Goal: Transaction & Acquisition: Purchase product/service

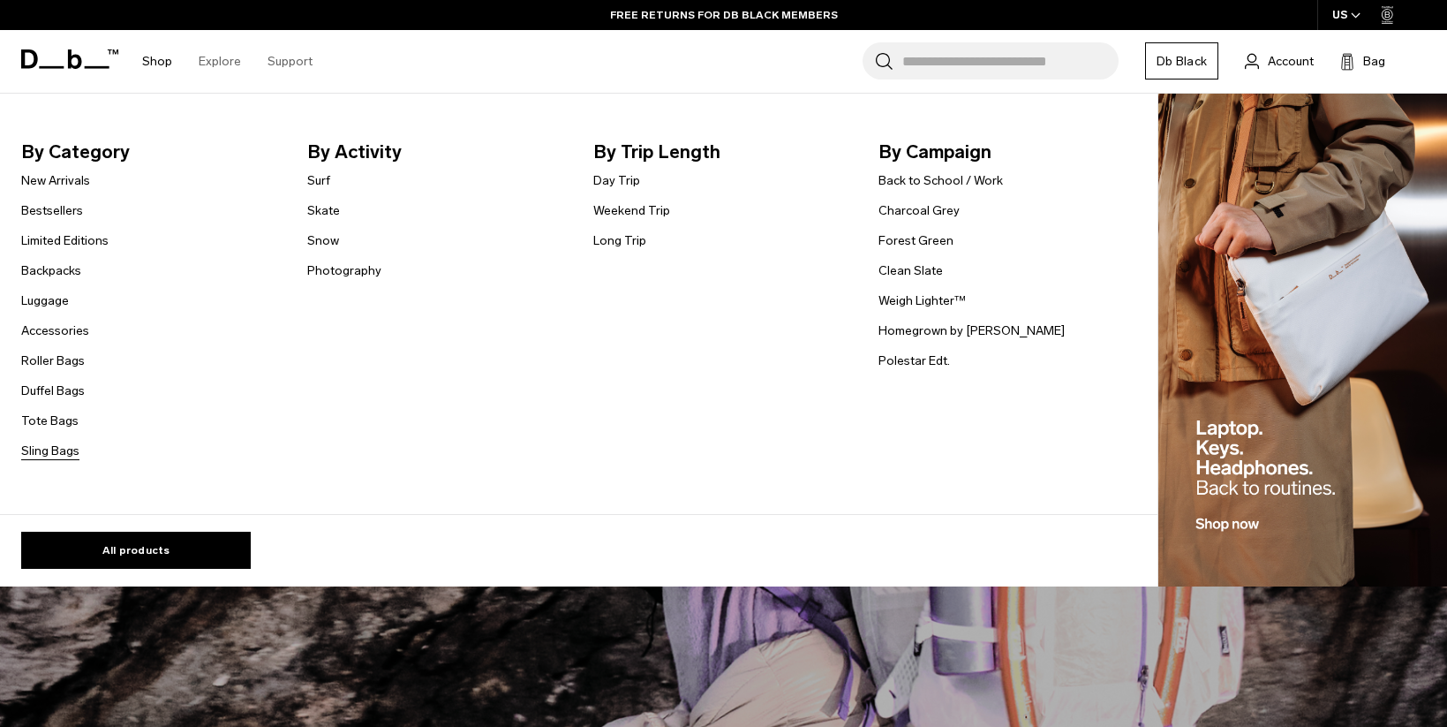
click at [60, 451] on link "Sling Bags" at bounding box center [50, 451] width 58 height 19
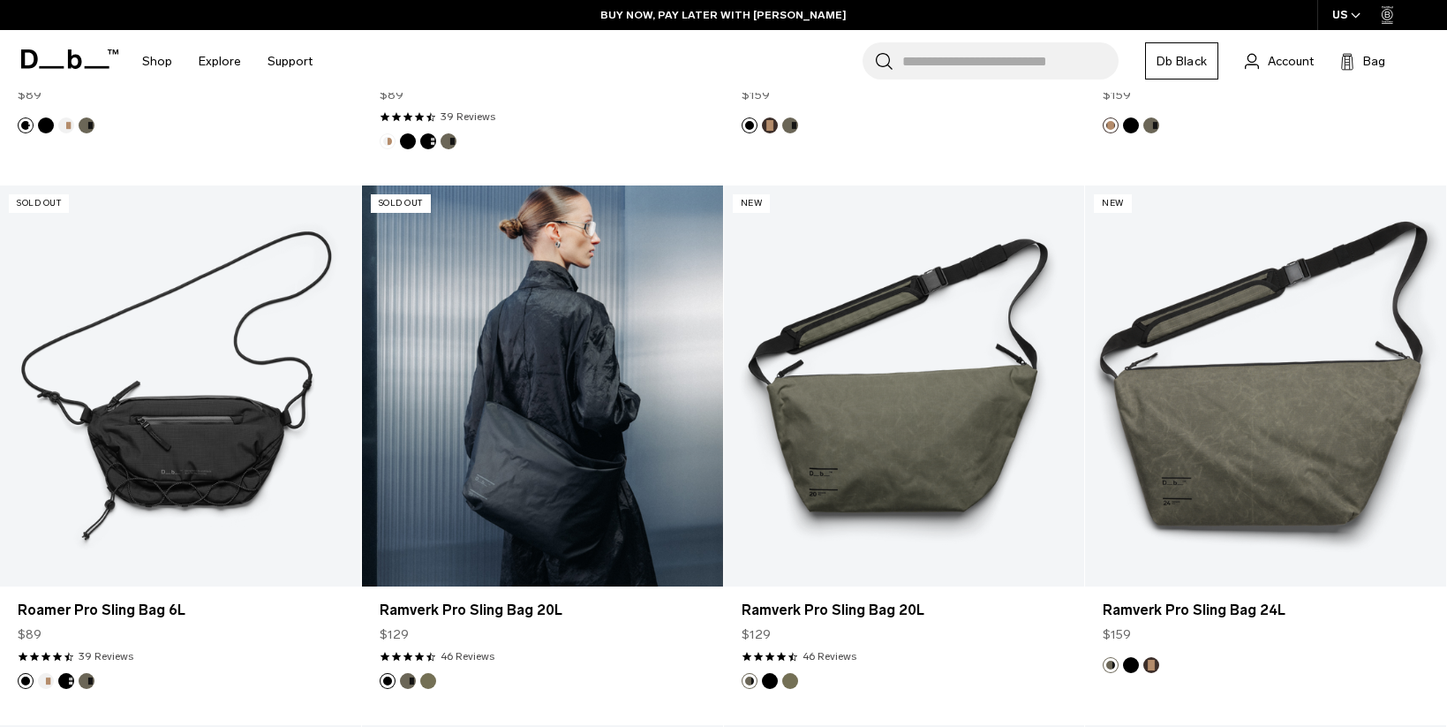
scroll to position [867, 0]
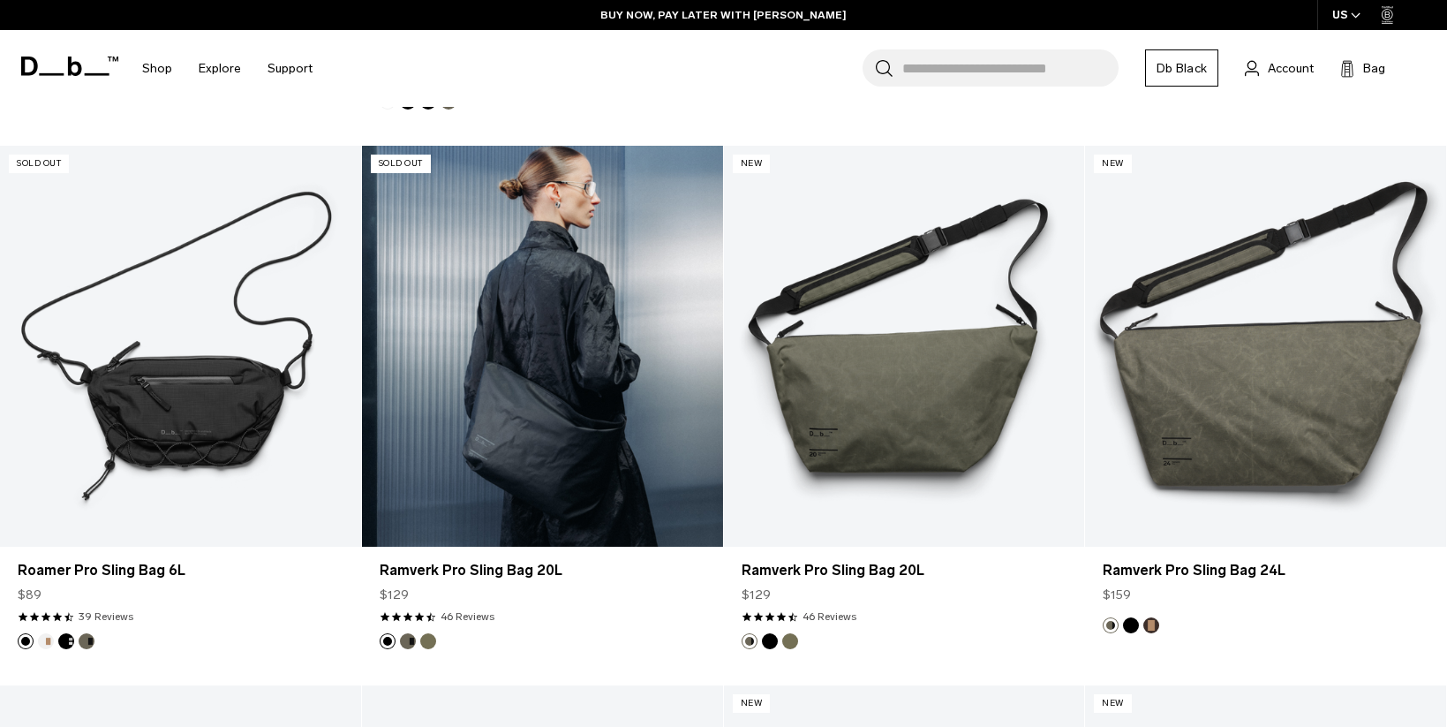
click at [581, 373] on link "Ramverk Pro Sling Bag 20L" at bounding box center [542, 346] width 361 height 401
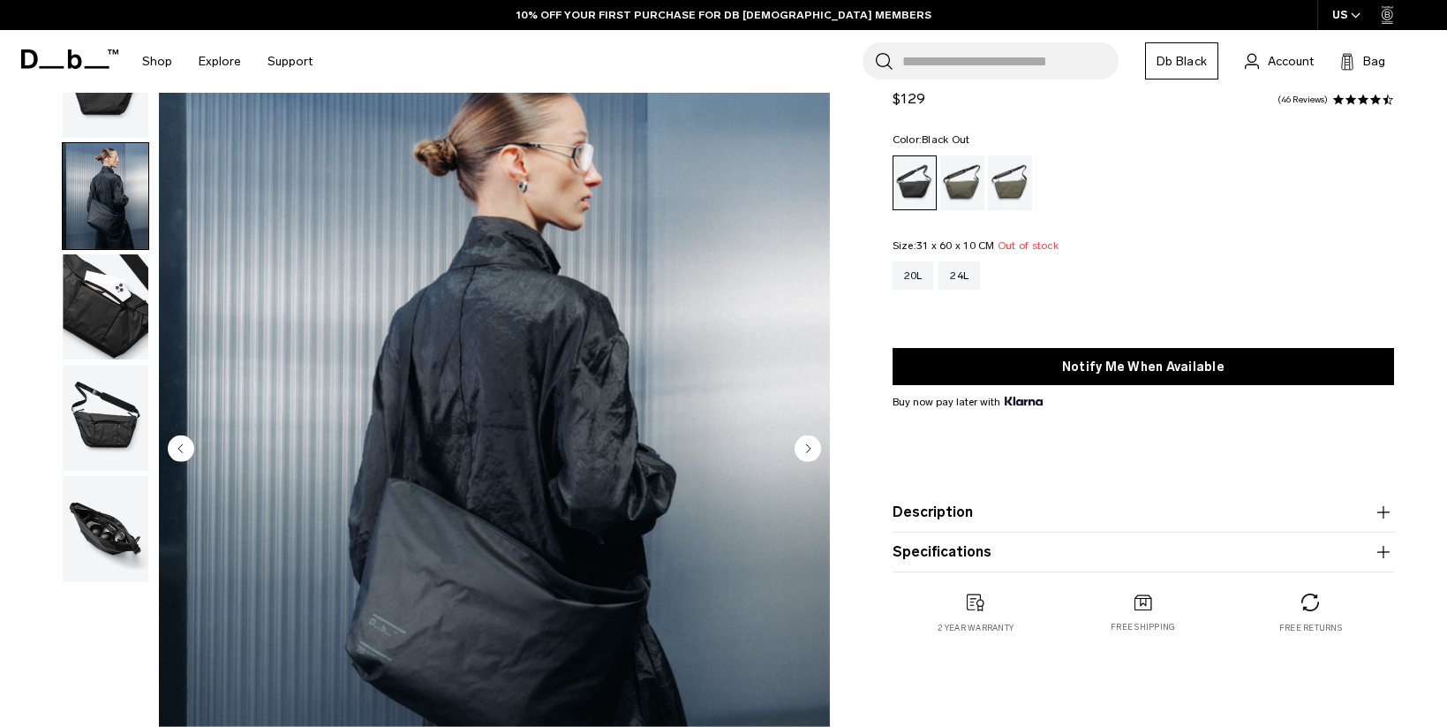
click at [95, 330] on img "button" at bounding box center [106, 307] width 86 height 106
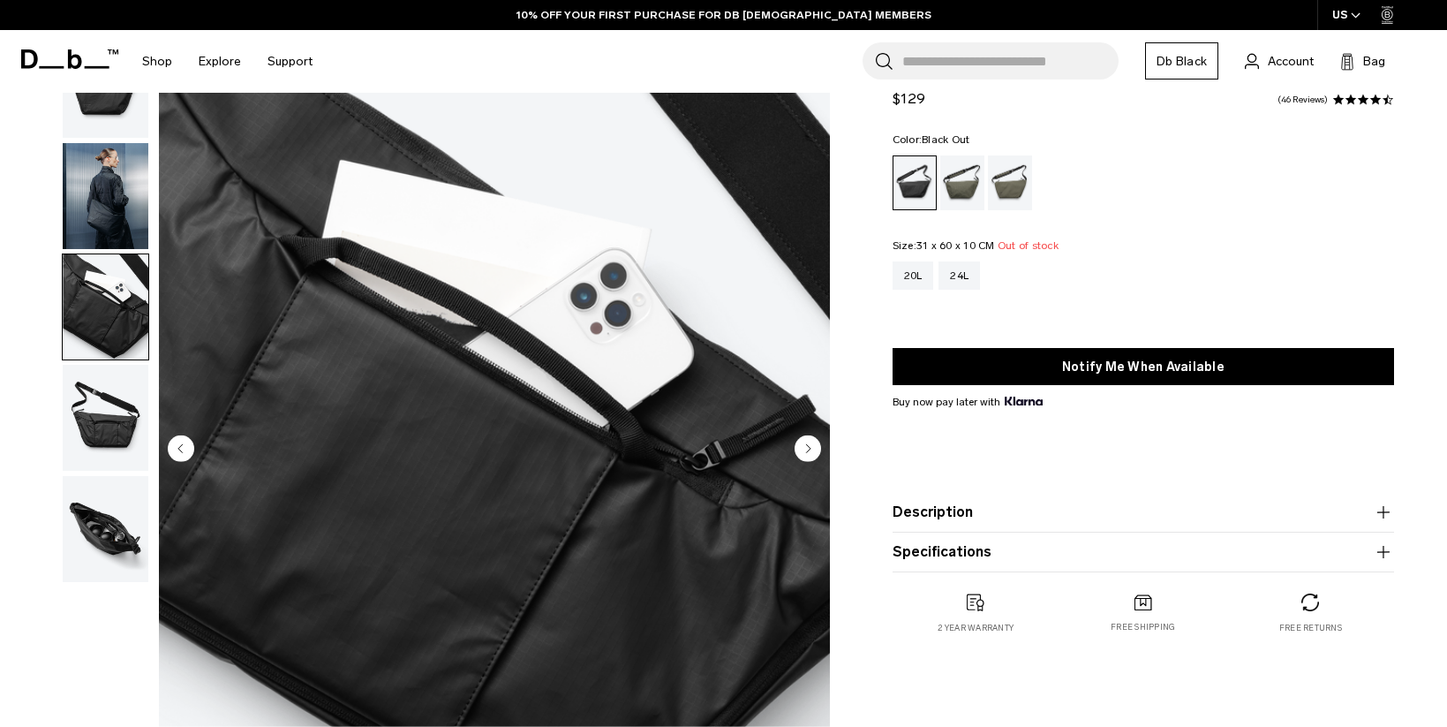
click at [103, 415] on img "button" at bounding box center [106, 418] width 86 height 106
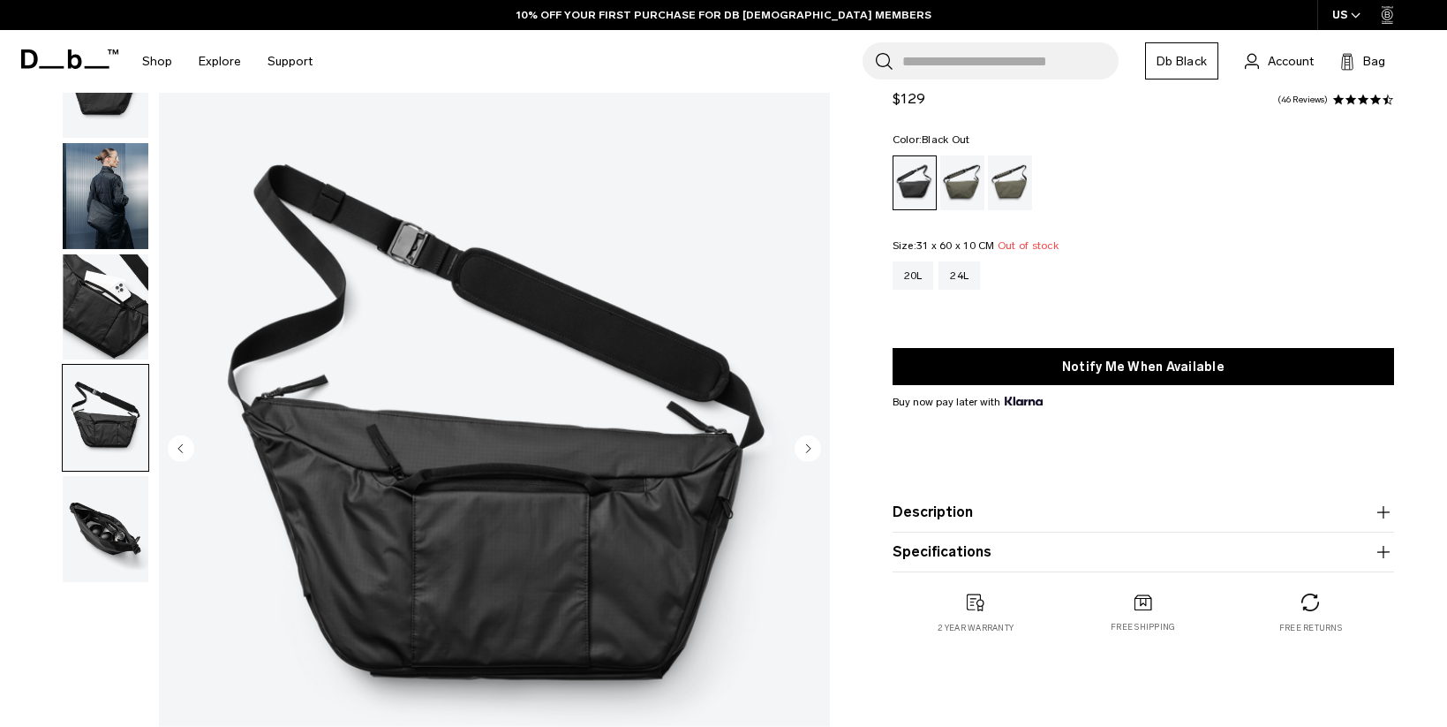
click at [103, 509] on img "button" at bounding box center [106, 529] width 86 height 106
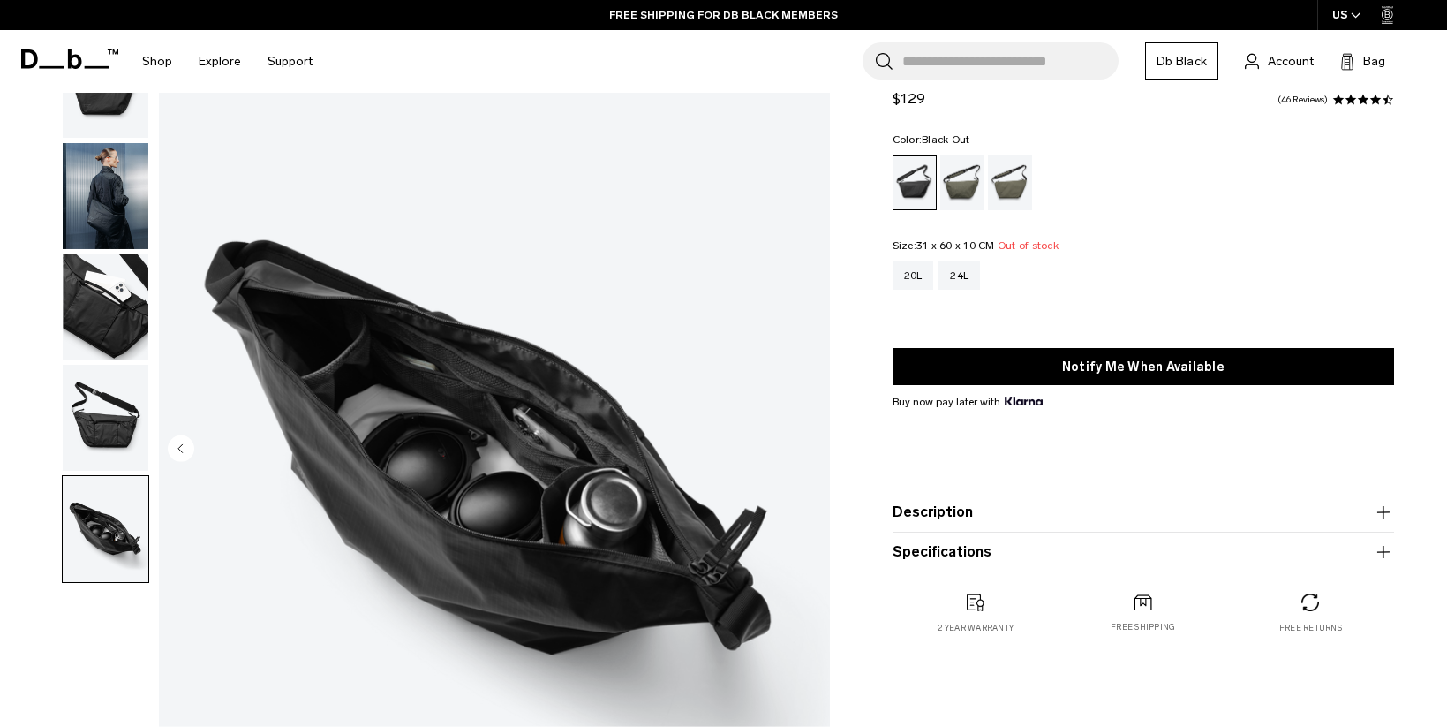
click at [940, 515] on button "Description" at bounding box center [1144, 512] width 502 height 21
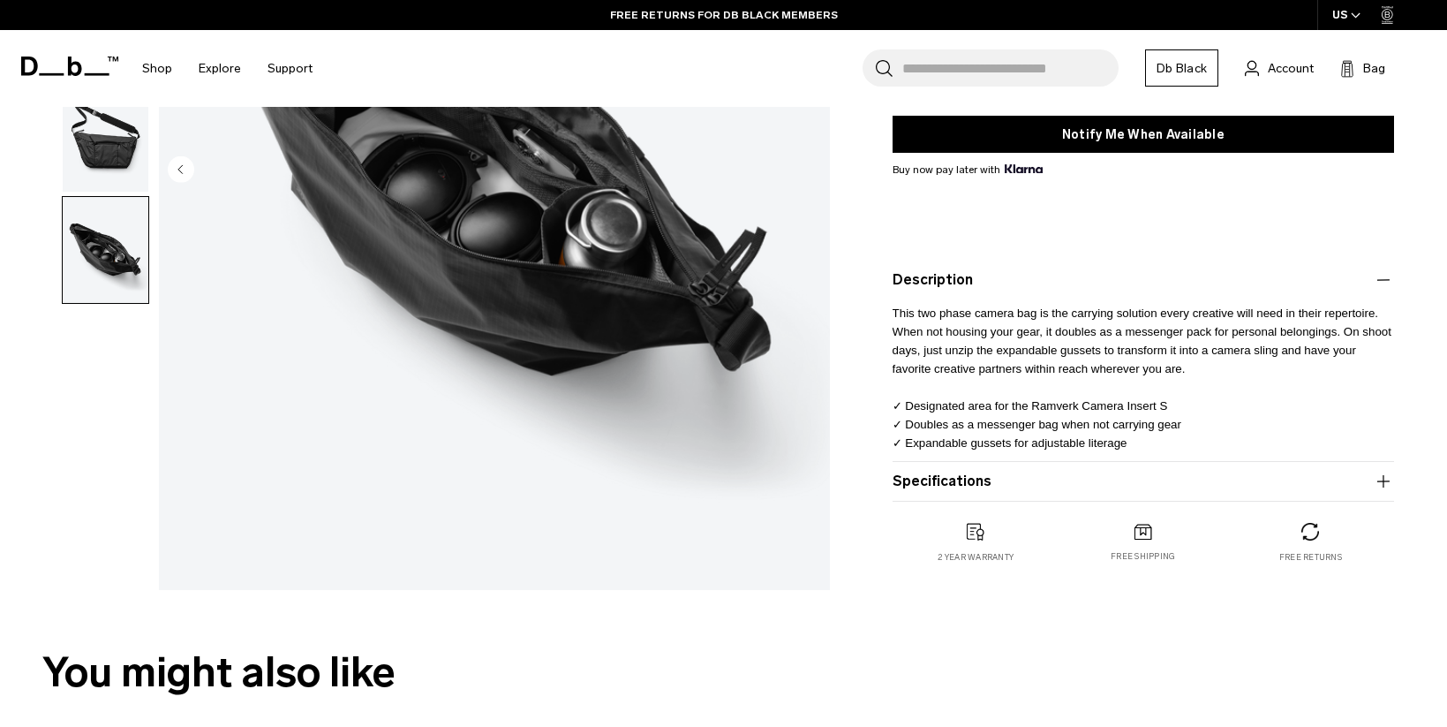
scroll to position [265, 0]
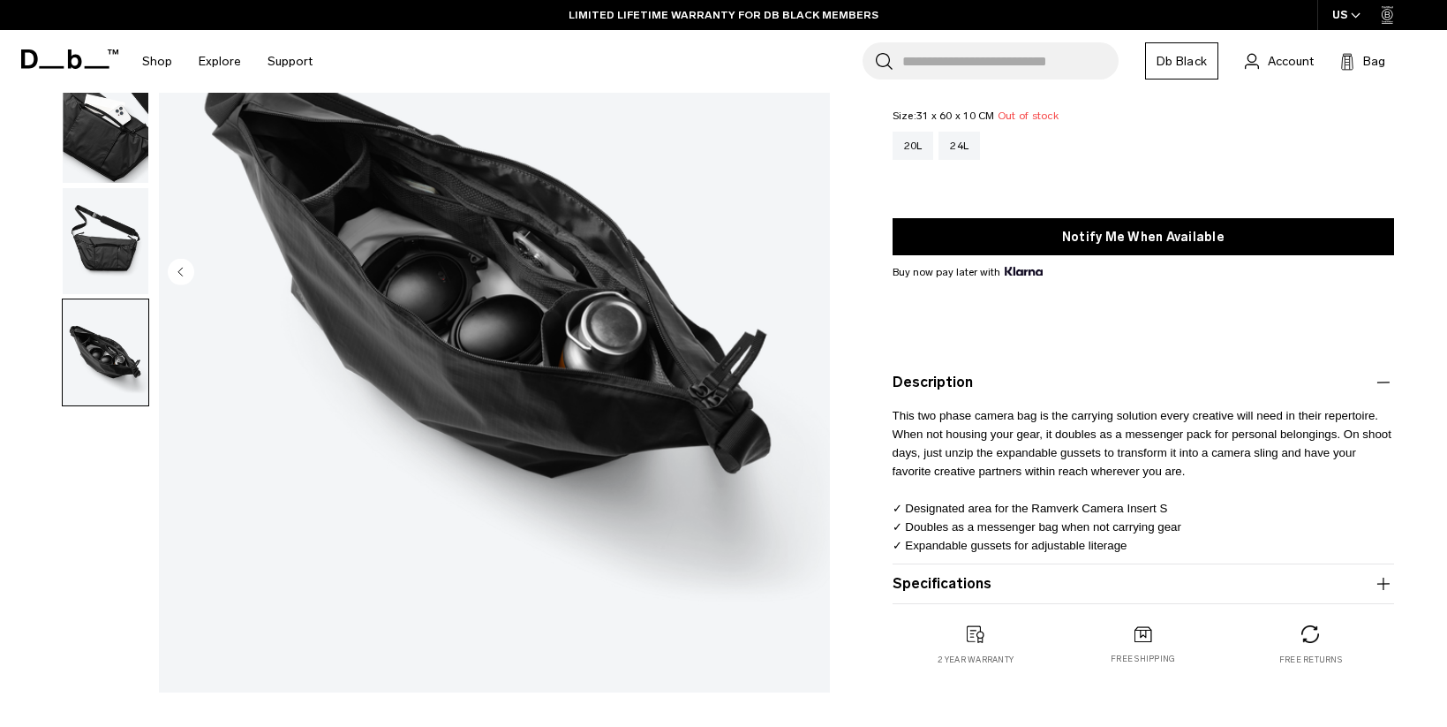
click at [85, 245] on img "button" at bounding box center [106, 241] width 86 height 106
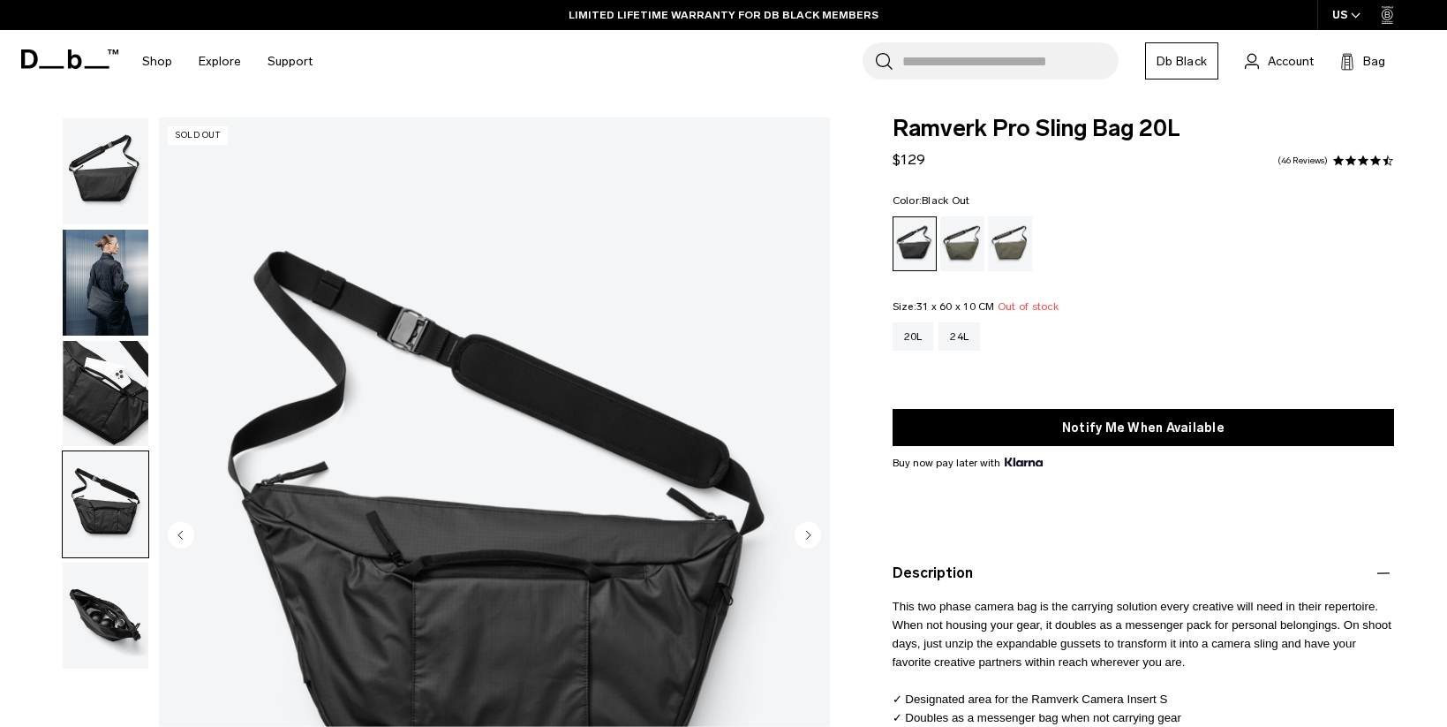
scroll to position [0, 0]
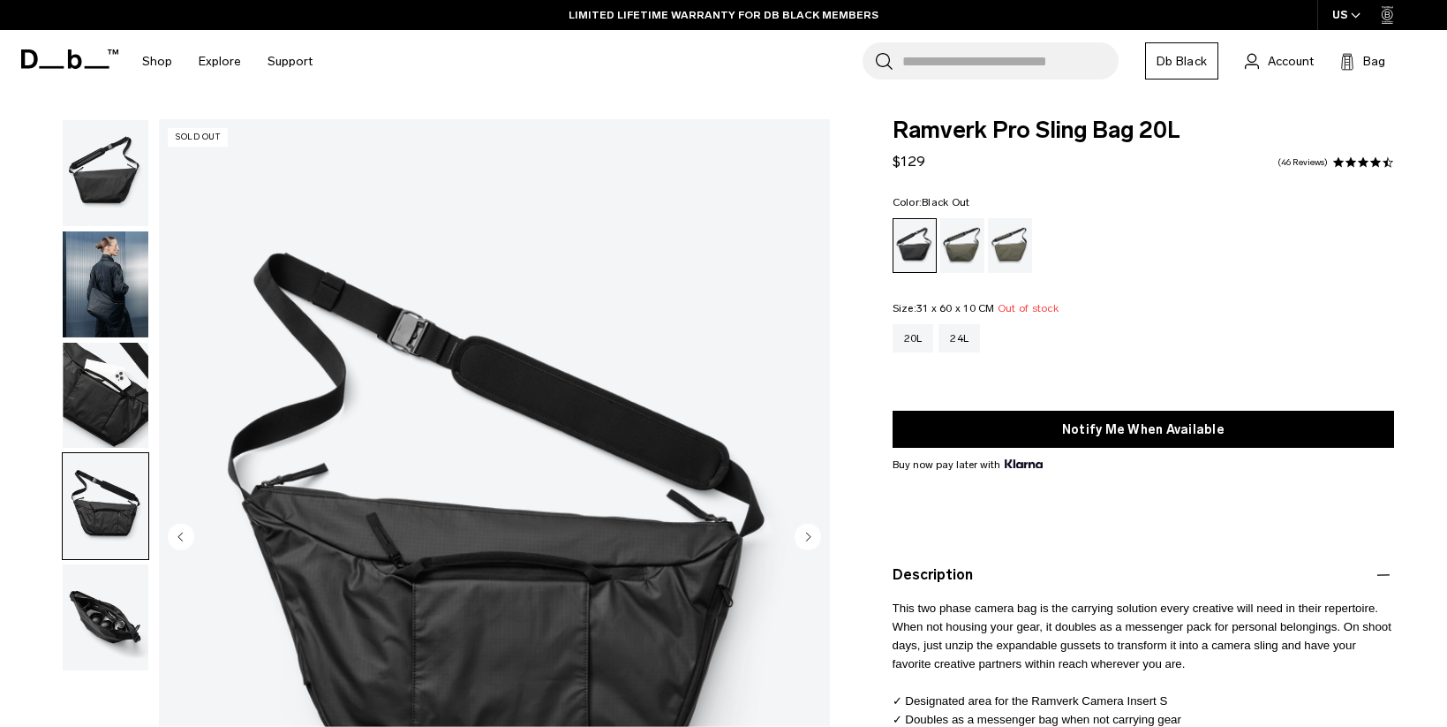
click at [113, 297] on img "button" at bounding box center [106, 284] width 86 height 106
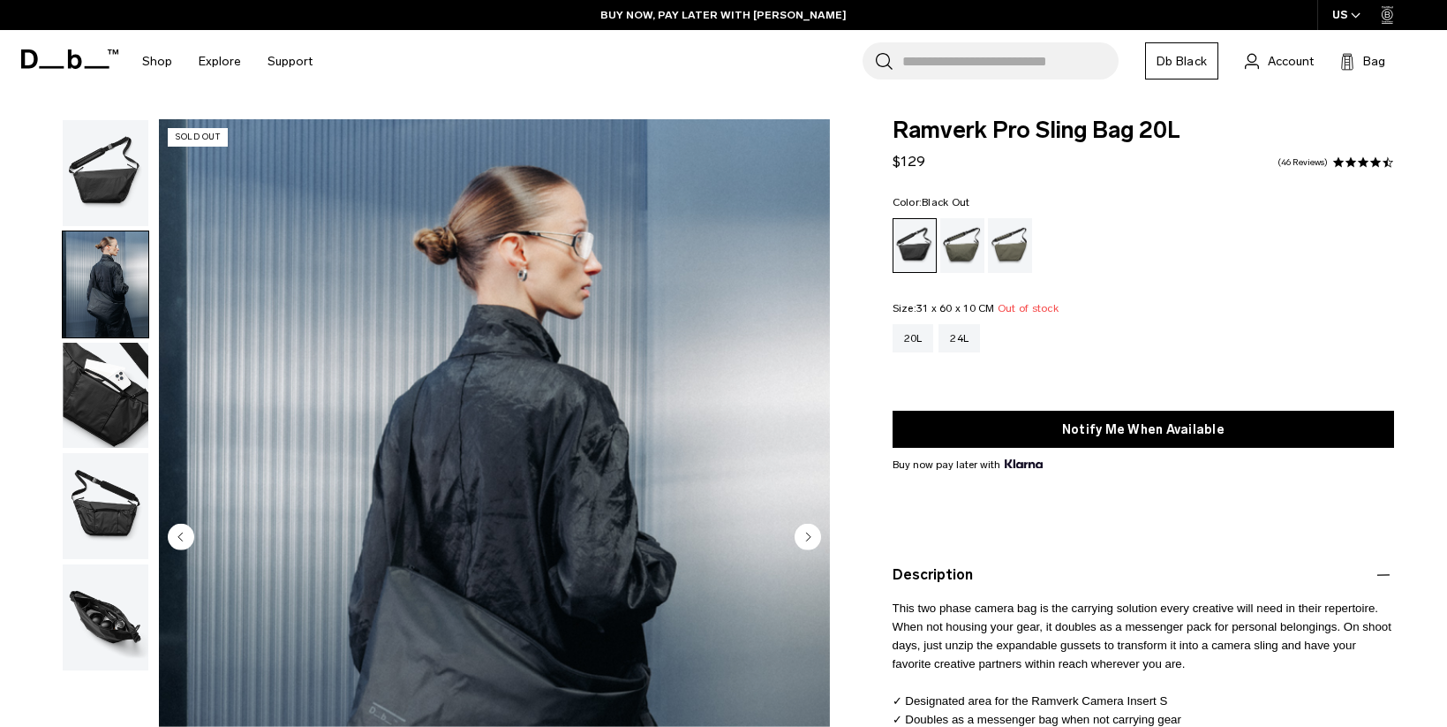
click at [91, 187] on img "button" at bounding box center [106, 173] width 86 height 106
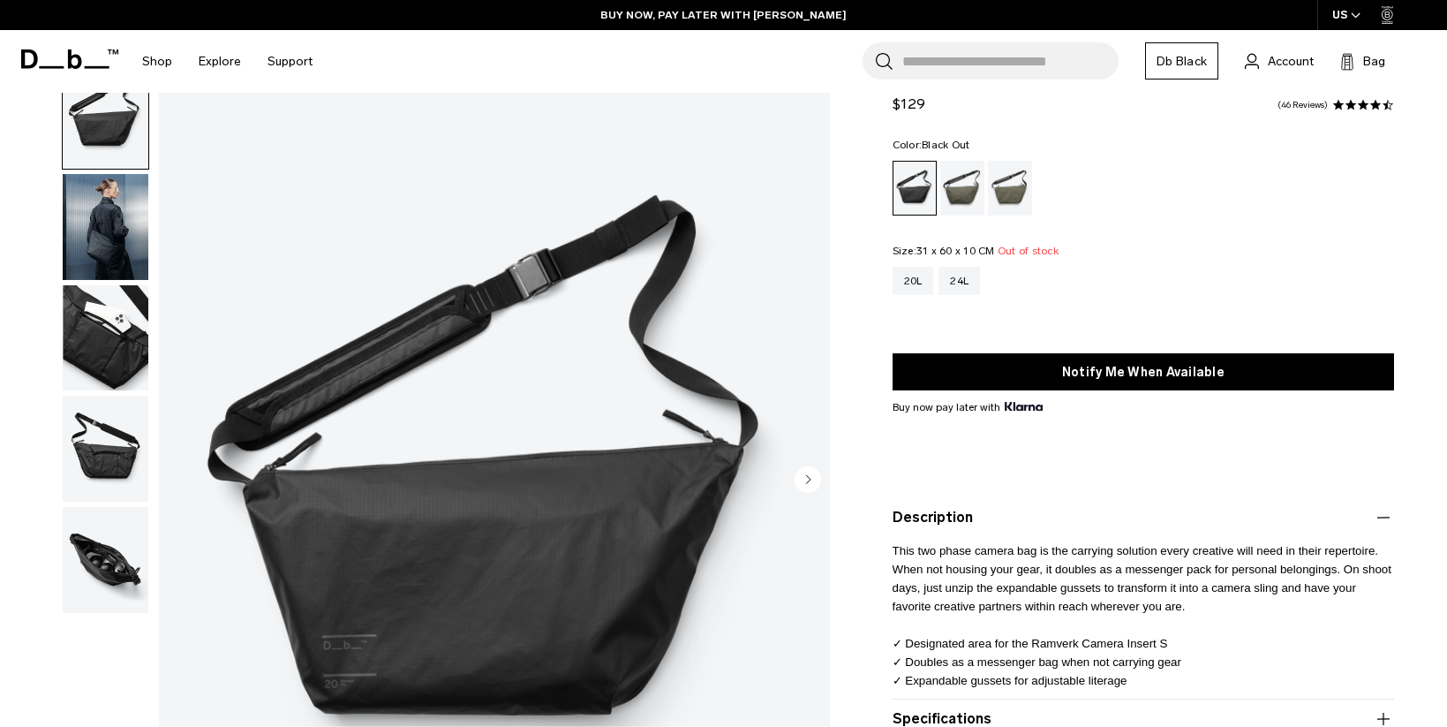
scroll to position [88, 0]
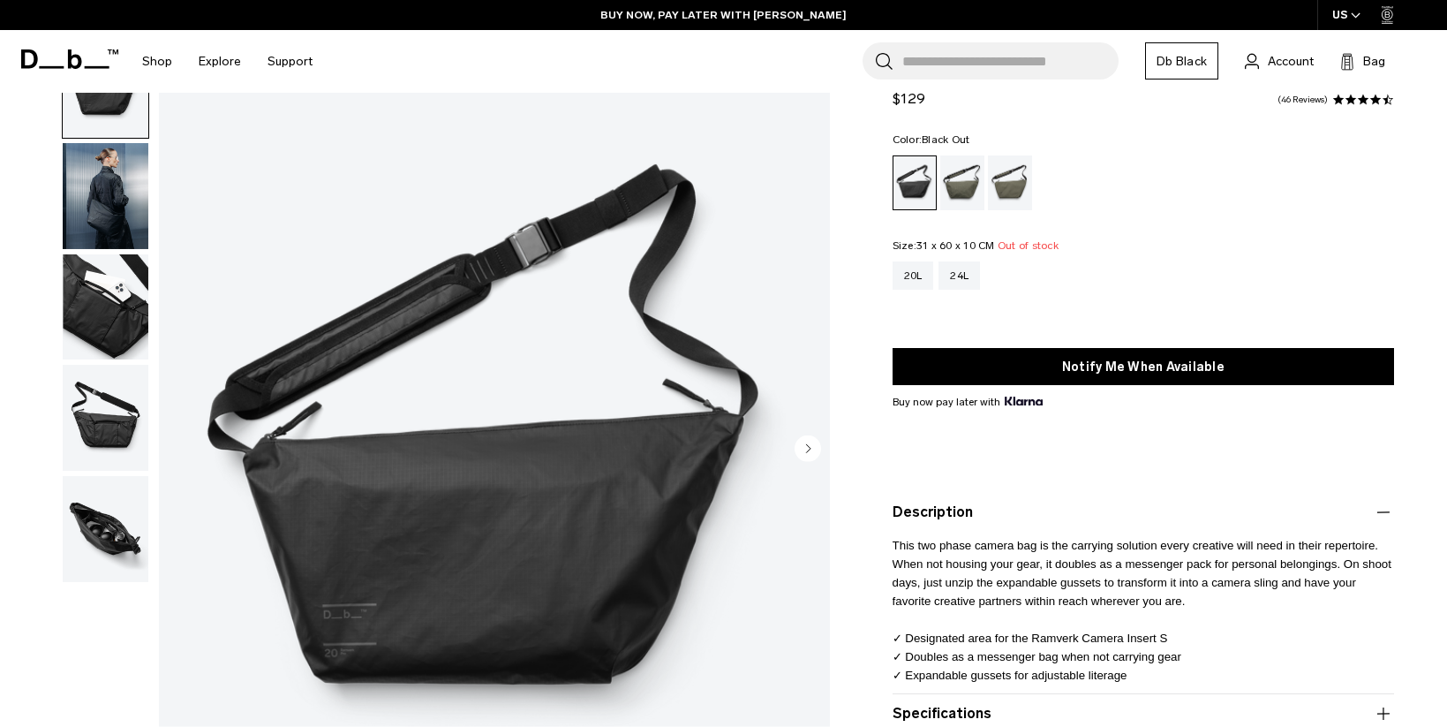
click at [103, 340] on img "button" at bounding box center [106, 307] width 86 height 106
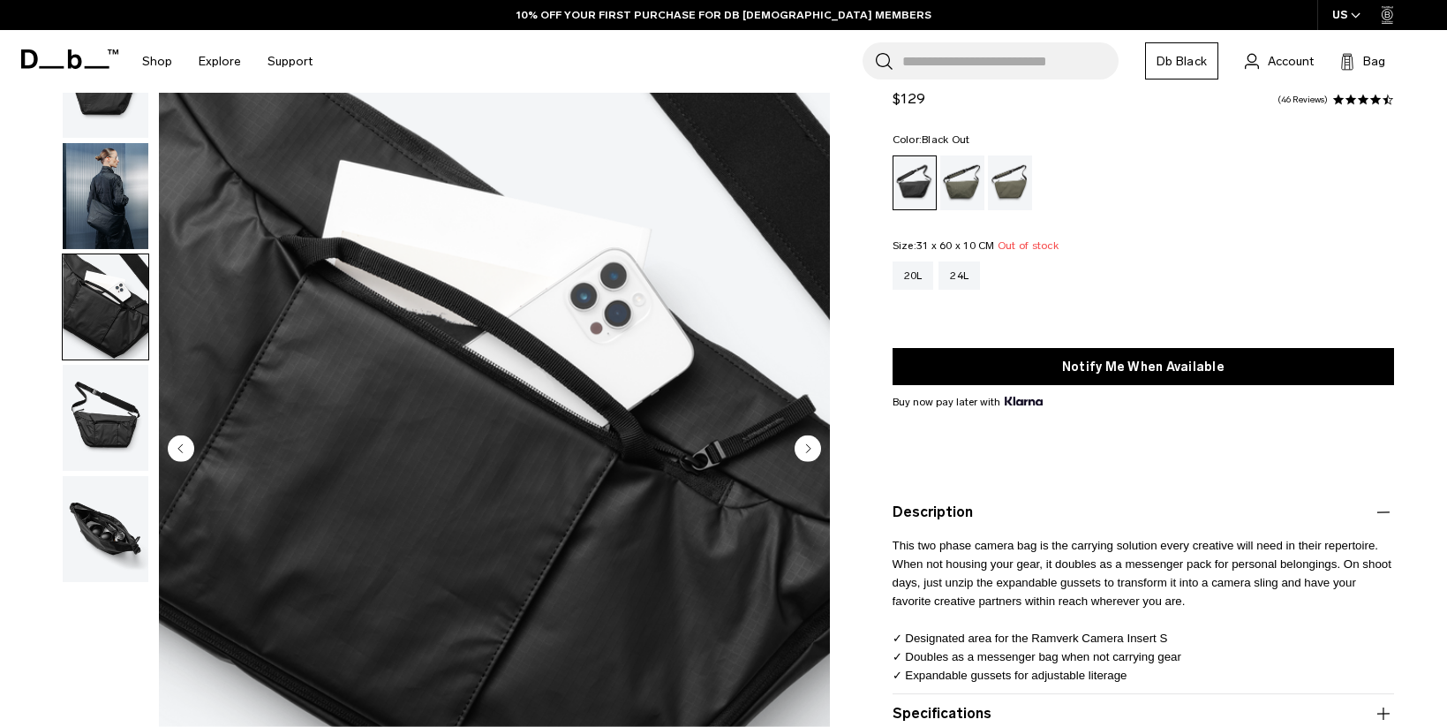
click at [113, 408] on img "button" at bounding box center [106, 418] width 86 height 106
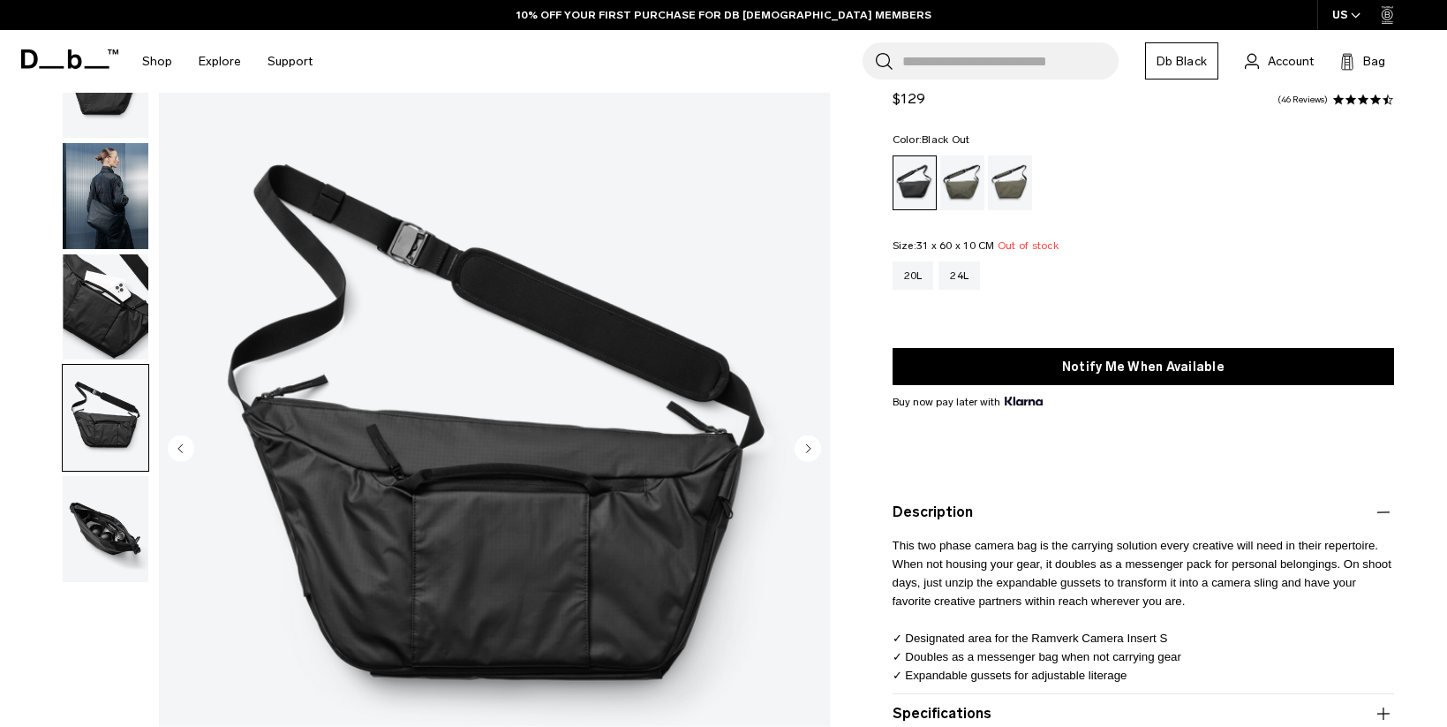
click at [94, 533] on img "button" at bounding box center [106, 529] width 86 height 106
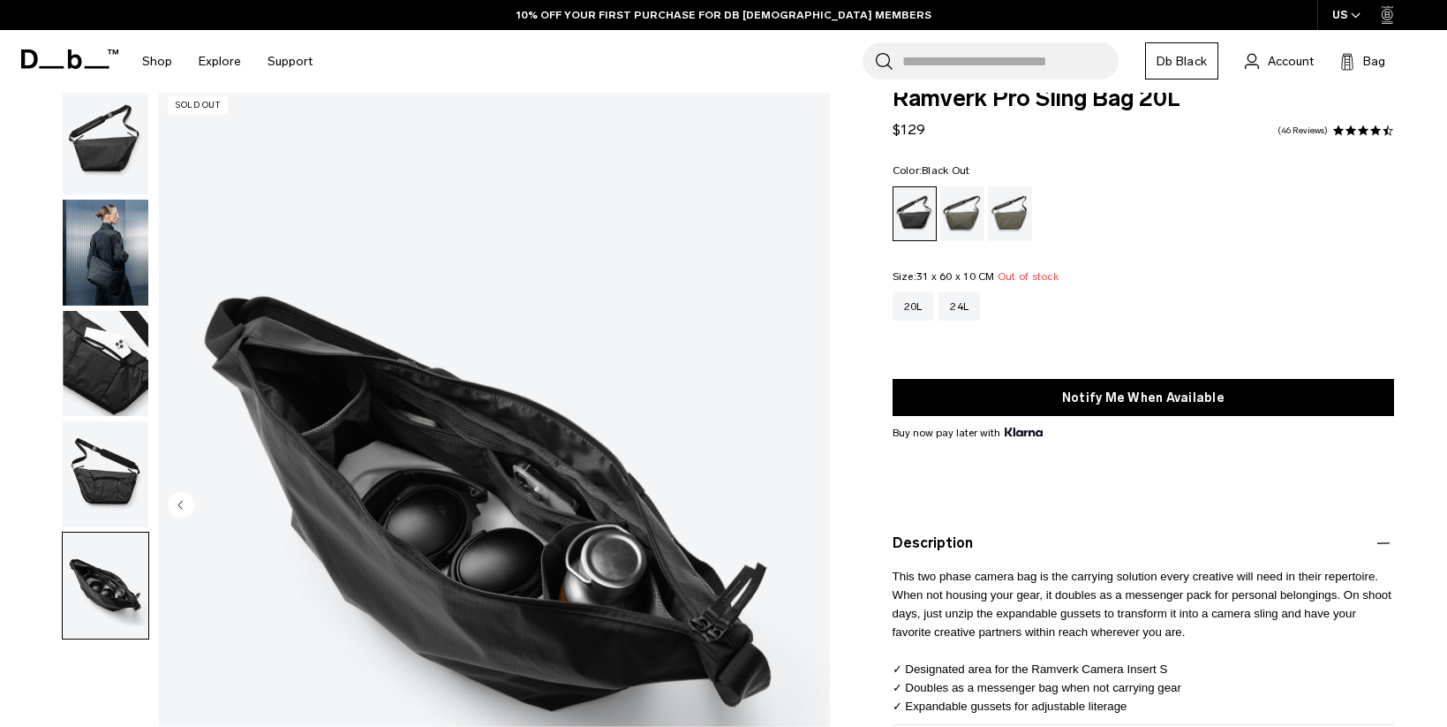
scroll to position [0, 0]
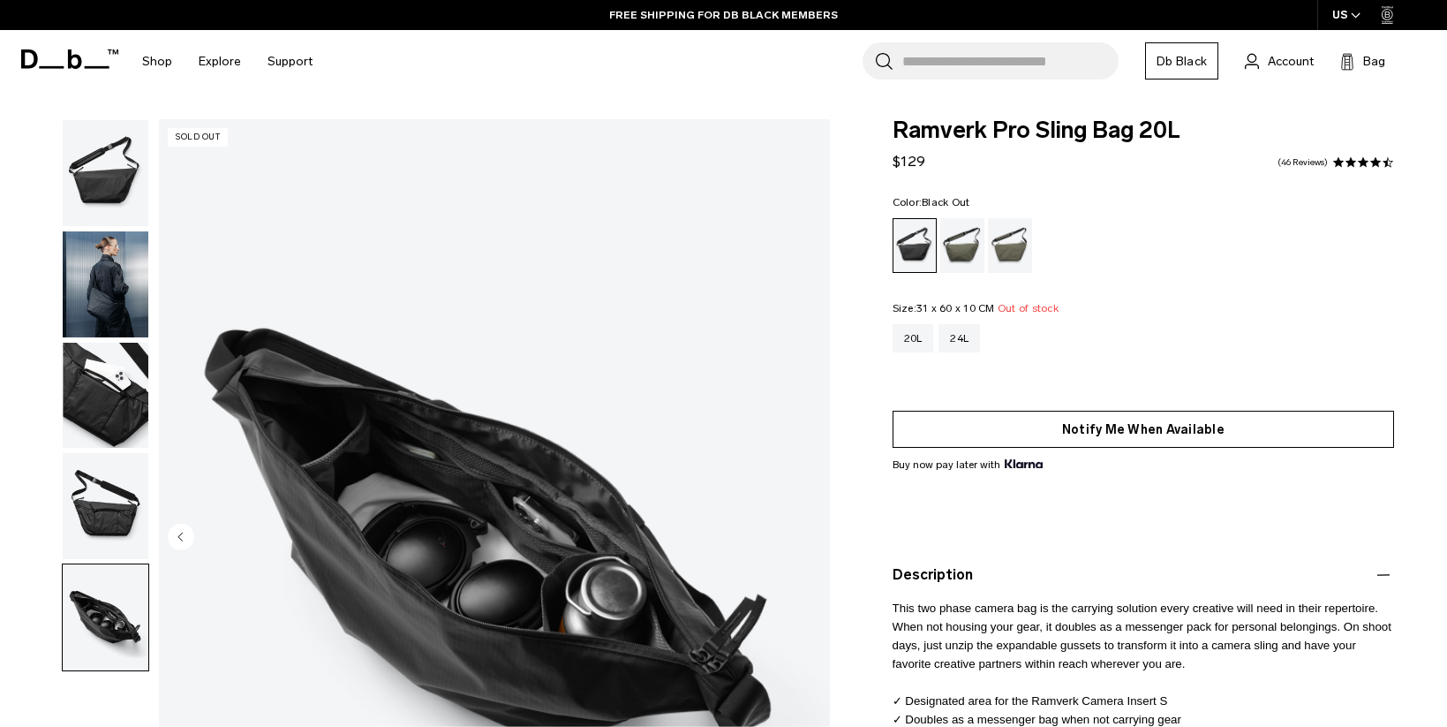
click at [1024, 420] on button "Notify Me When Available" at bounding box center [1144, 429] width 502 height 37
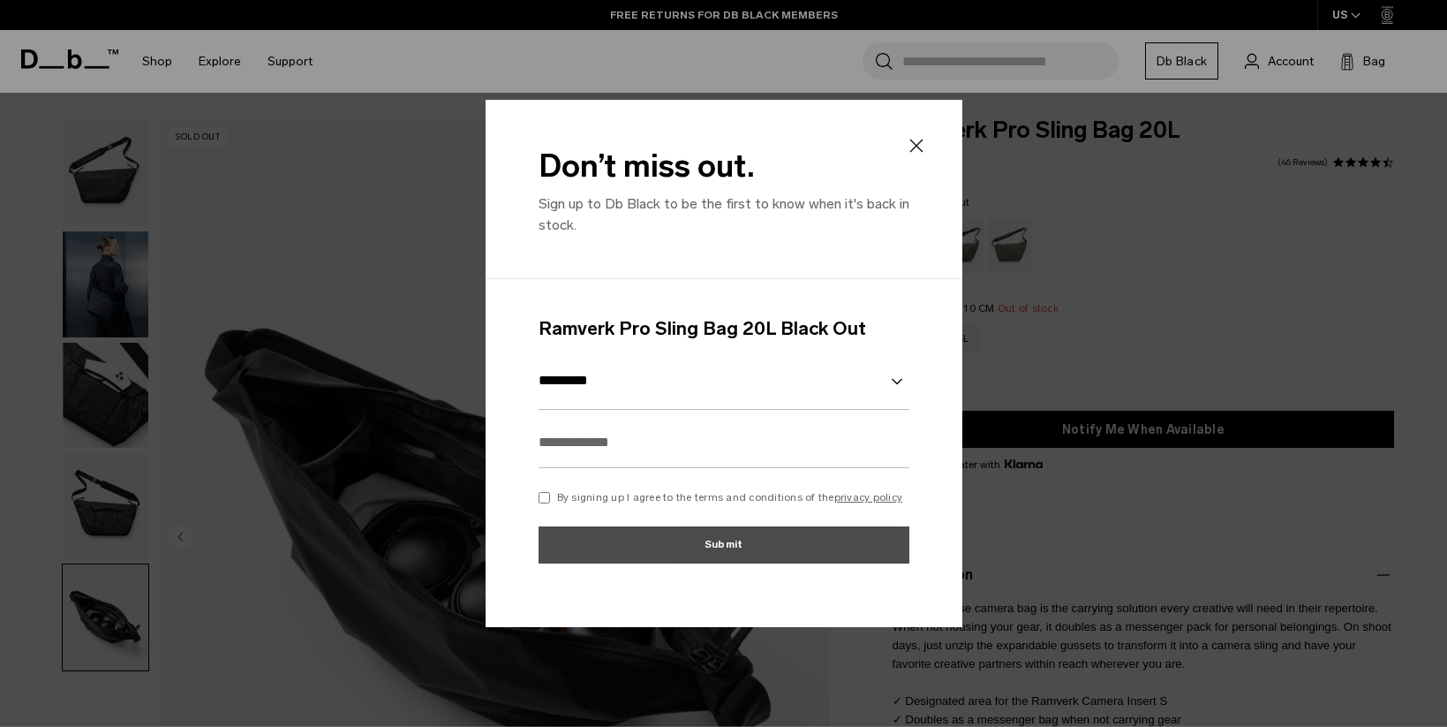
click at [605, 452] on input "text" at bounding box center [724, 442] width 371 height 51
type input "**********"
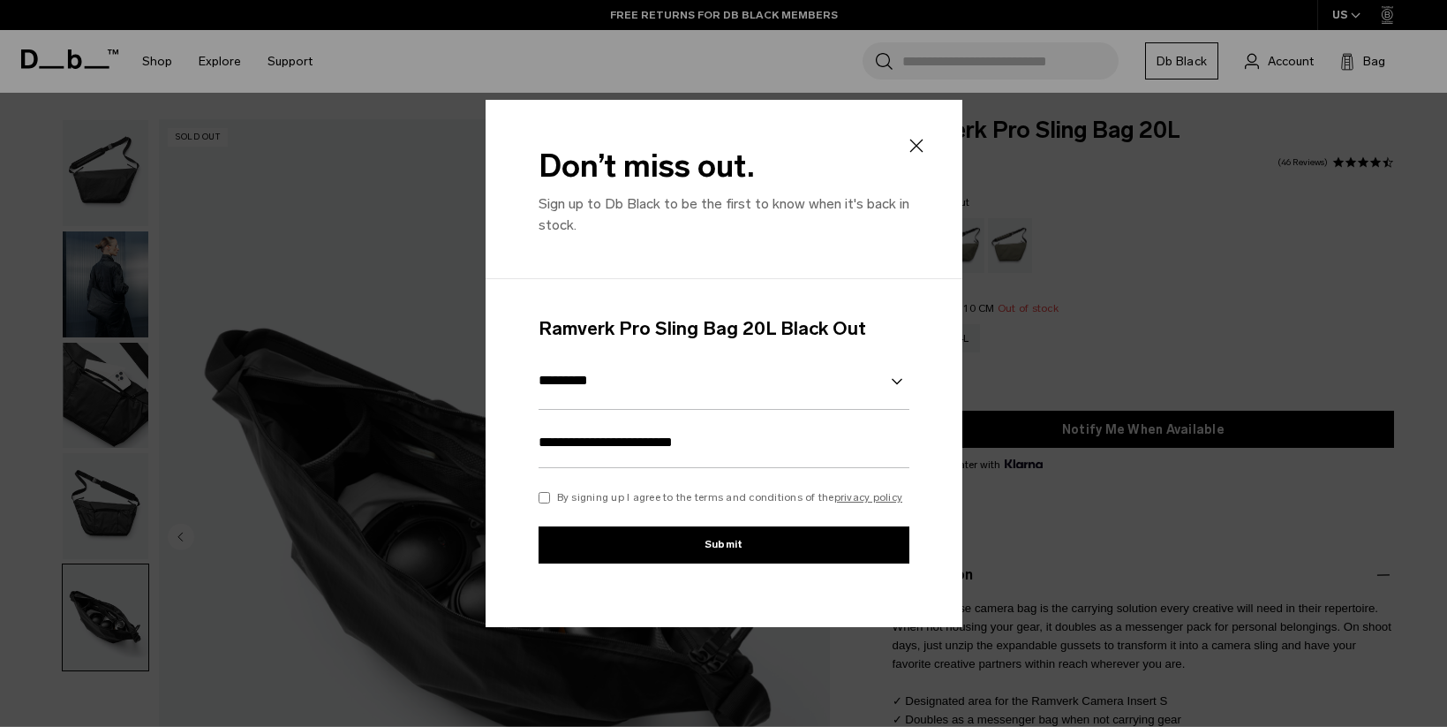
drag, startPoint x: 665, startPoint y: 552, endPoint x: 681, endPoint y: 549, distance: 16.1
click at [666, 552] on button "Submit" at bounding box center [724, 544] width 371 height 37
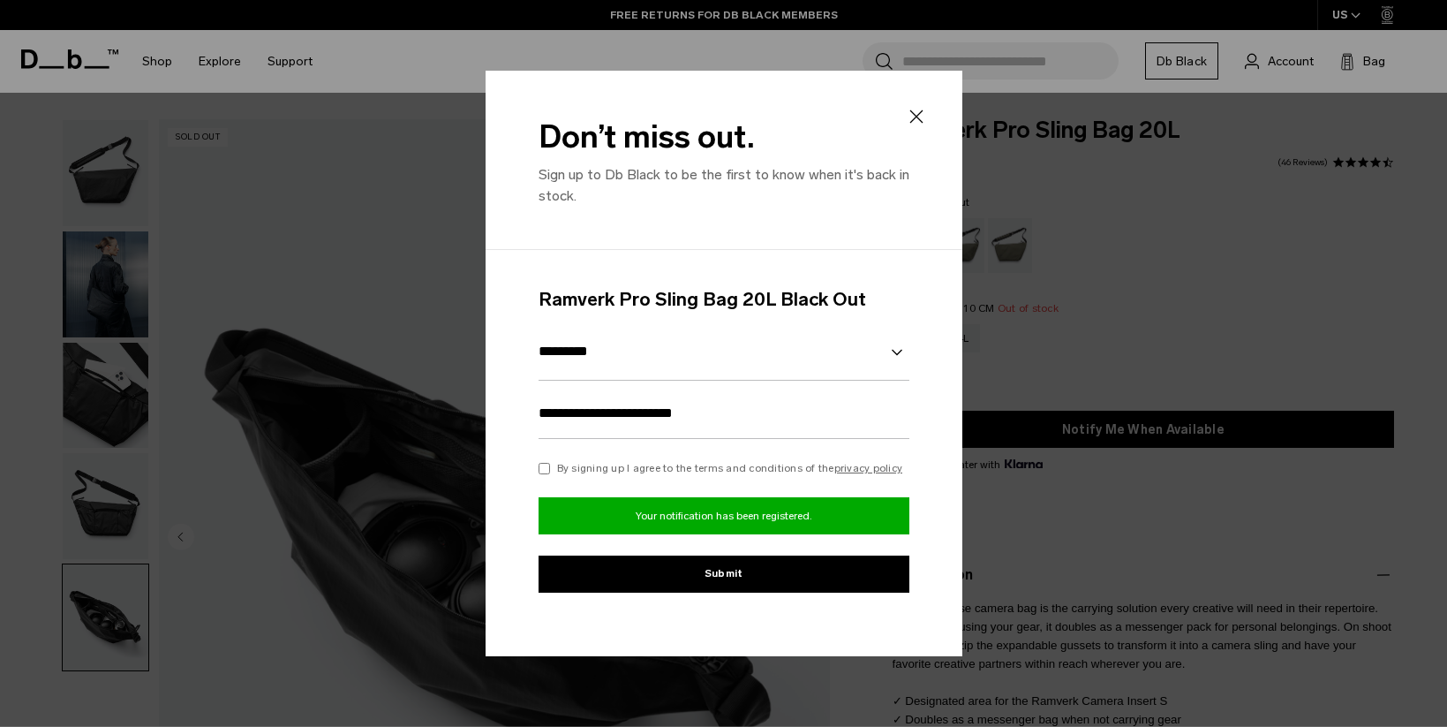
drag, startPoint x: 913, startPoint y: 122, endPoint x: 881, endPoint y: 109, distance: 34.4
click at [912, 121] on icon at bounding box center [916, 116] width 21 height 21
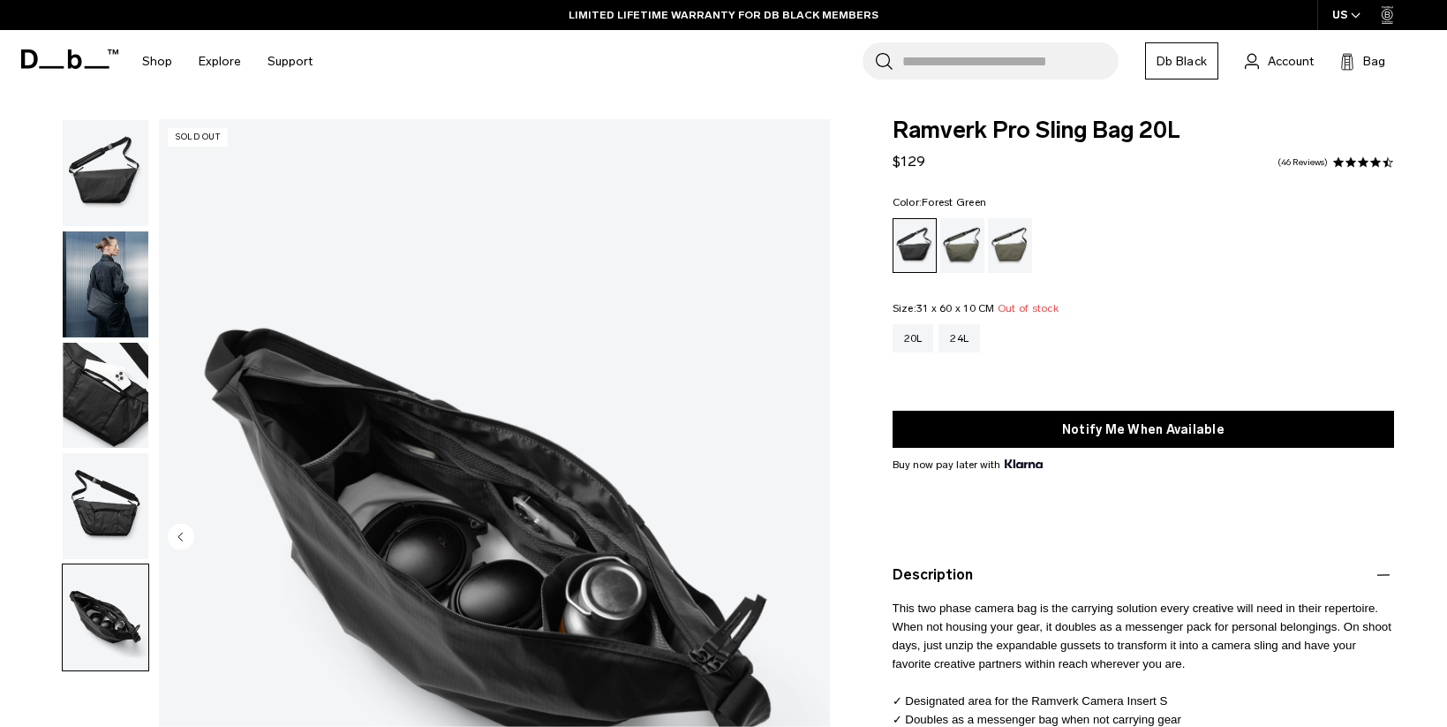
click at [948, 245] on div "Forest Green" at bounding box center [962, 245] width 45 height 55
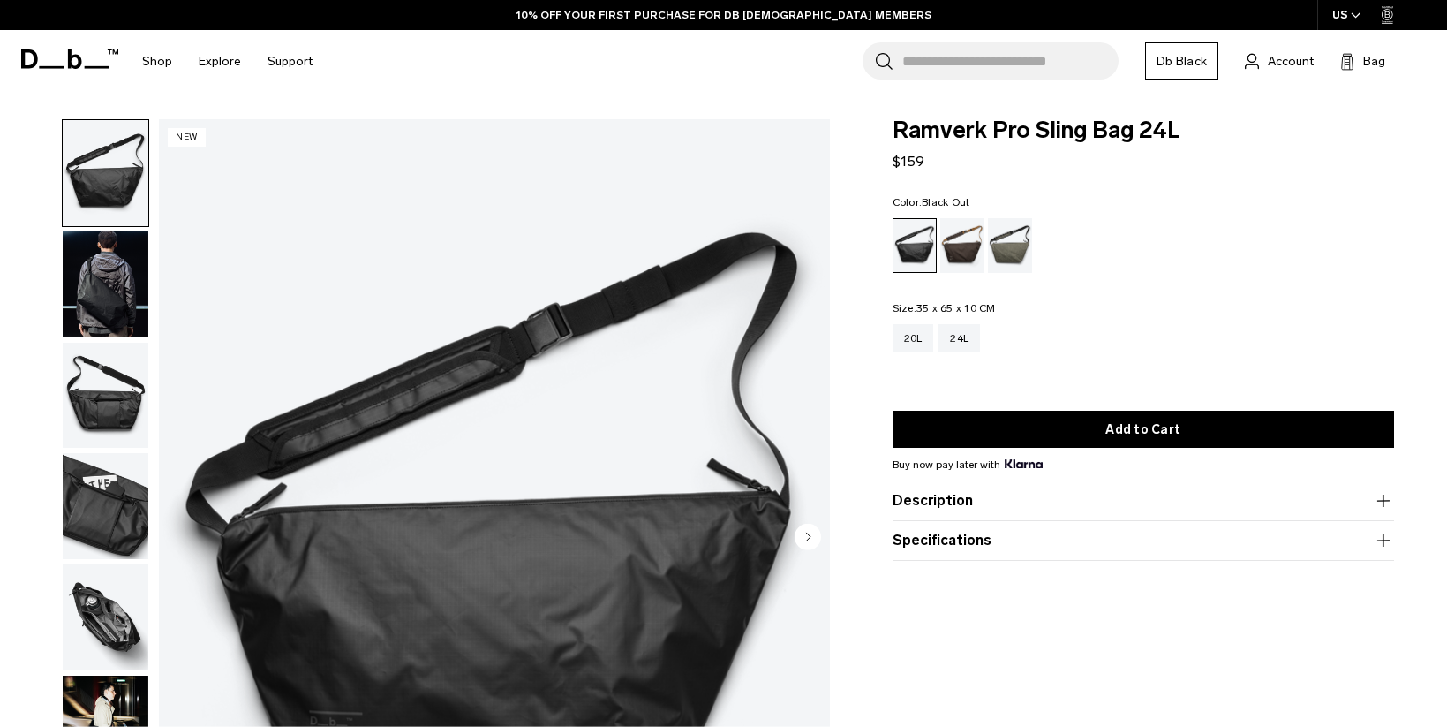
click at [102, 644] on img "button" at bounding box center [106, 617] width 86 height 106
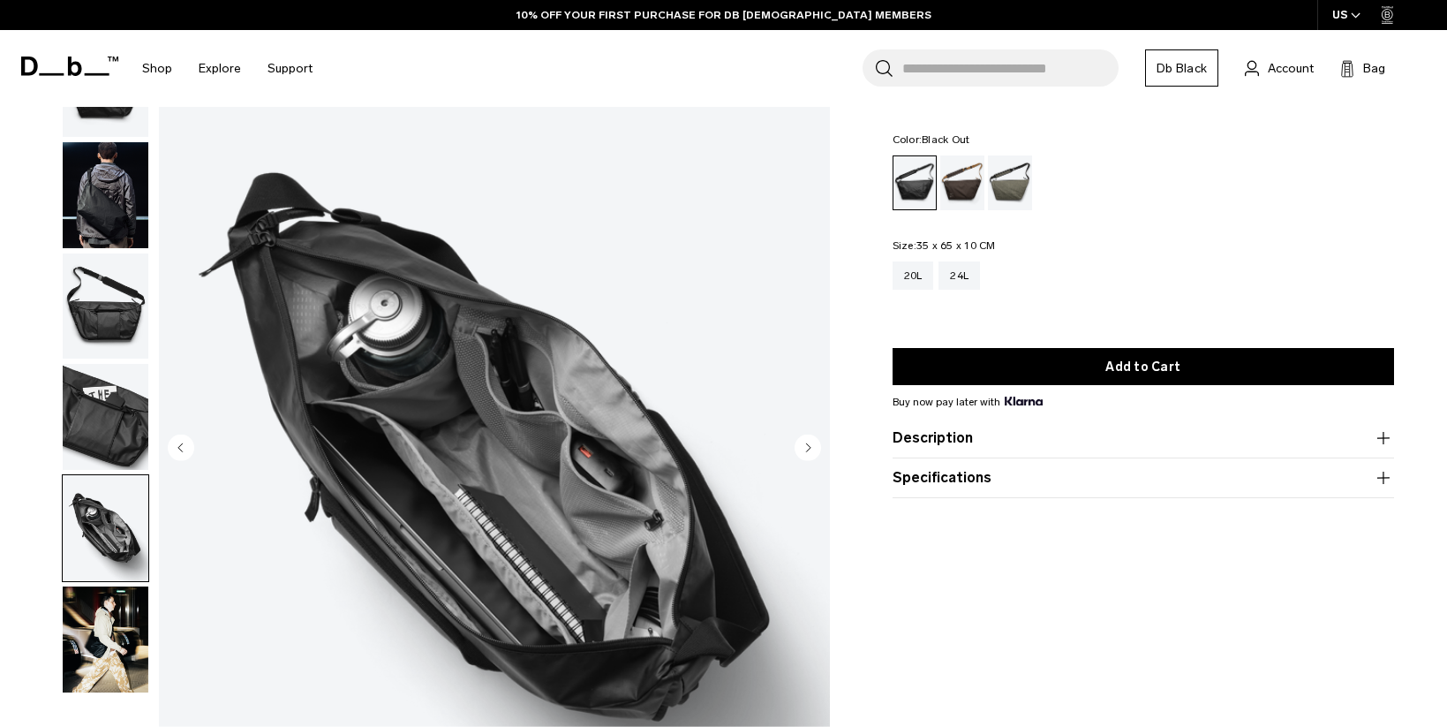
scroll to position [177, 0]
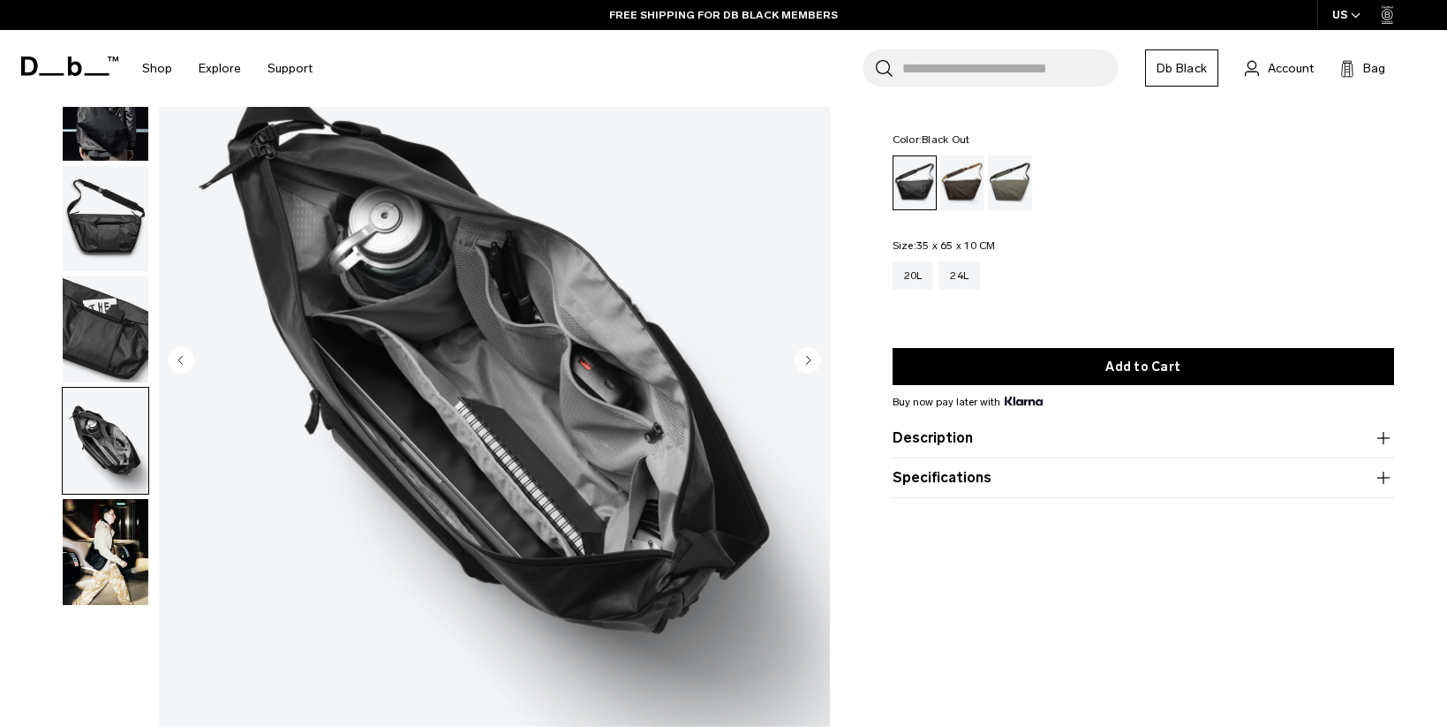
click at [106, 294] on img "button" at bounding box center [106, 329] width 86 height 106
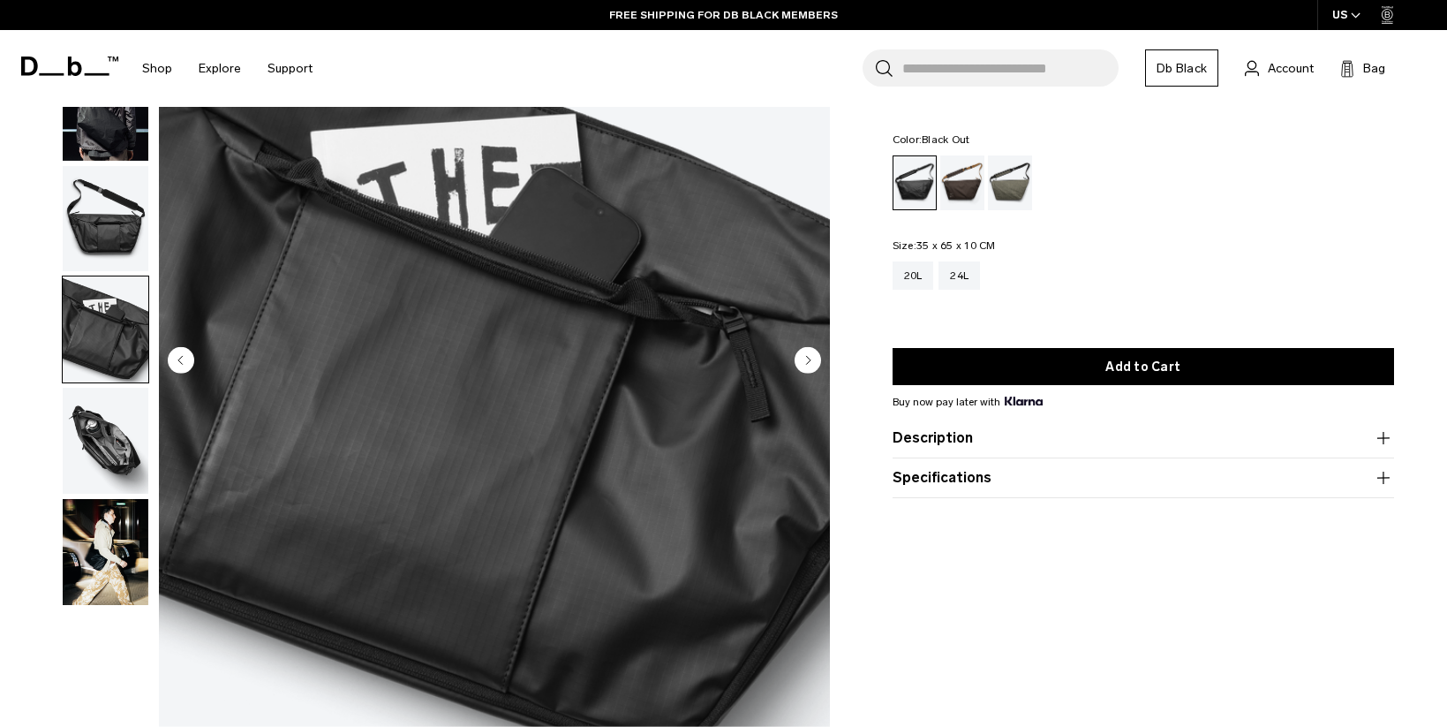
click at [101, 563] on img "button" at bounding box center [106, 552] width 86 height 106
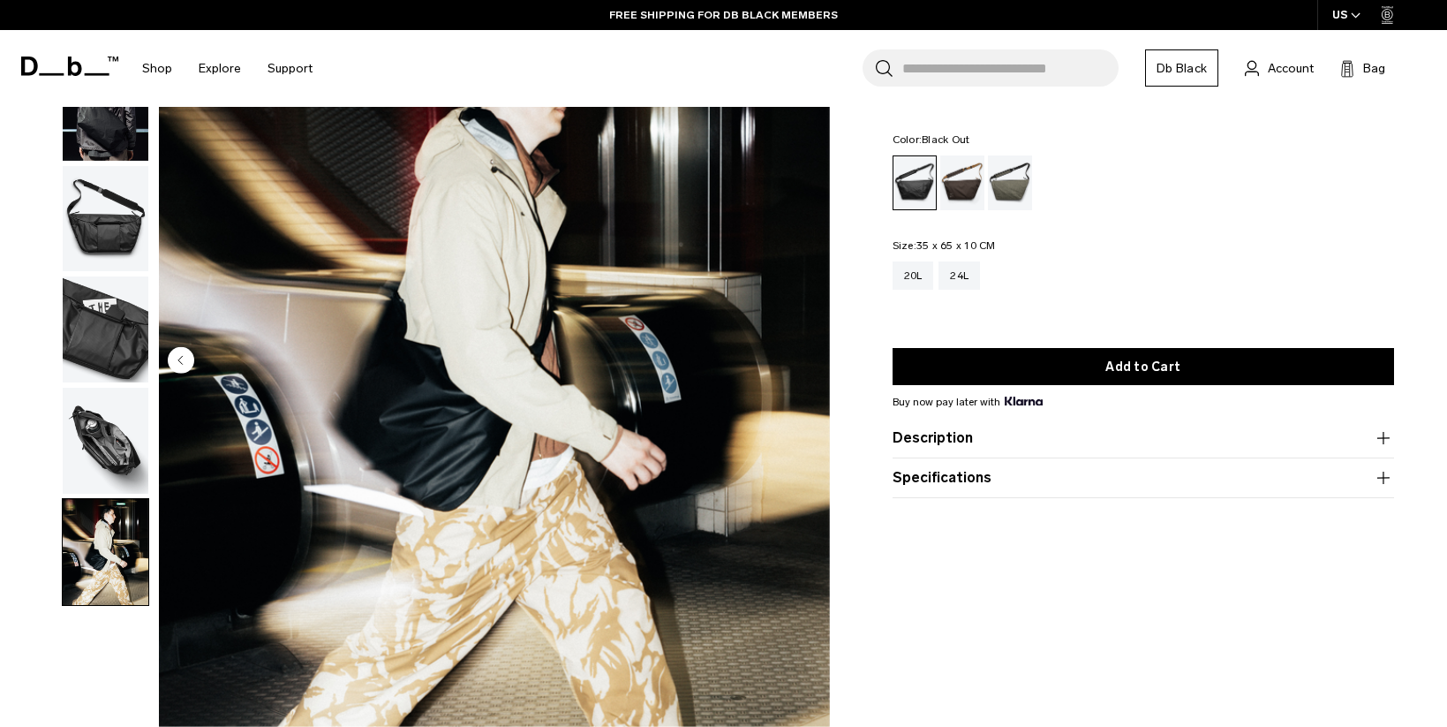
click at [113, 420] on img "button" at bounding box center [106, 441] width 86 height 106
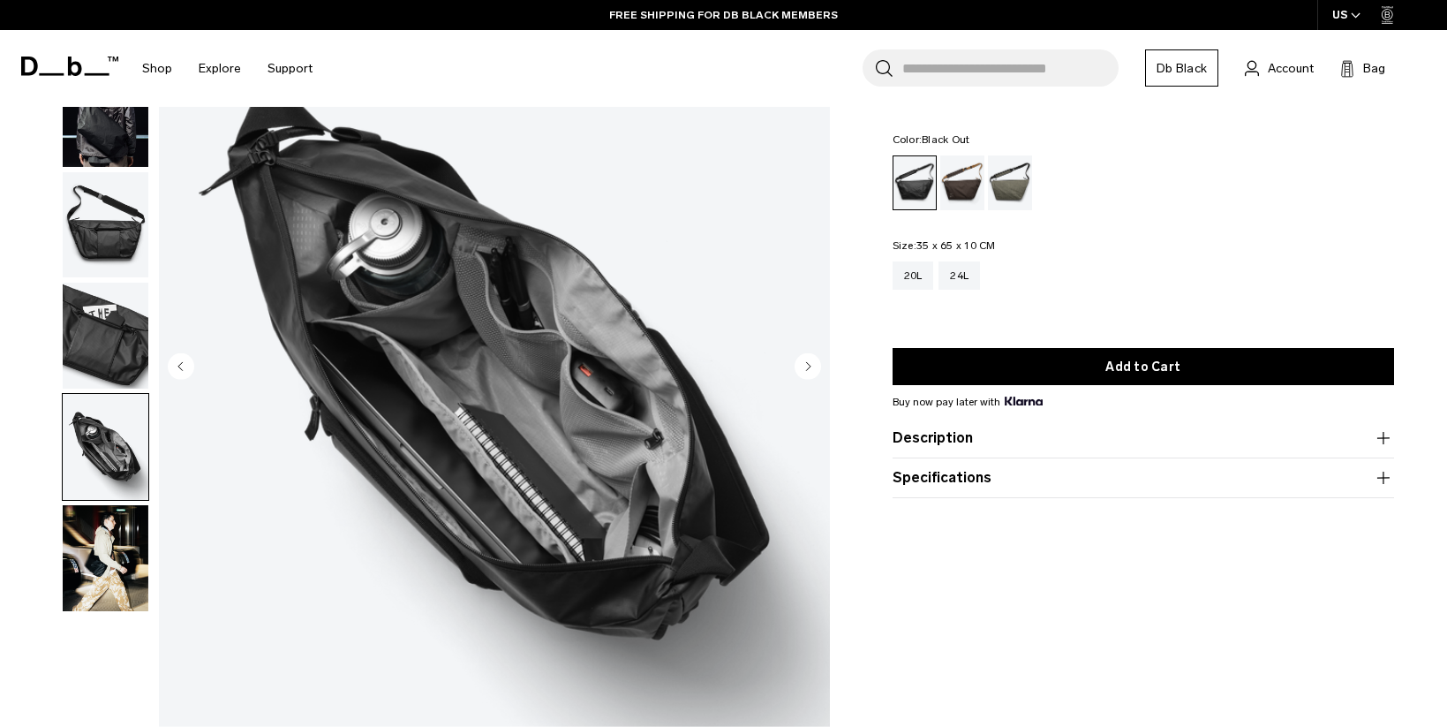
scroll to position [265, 0]
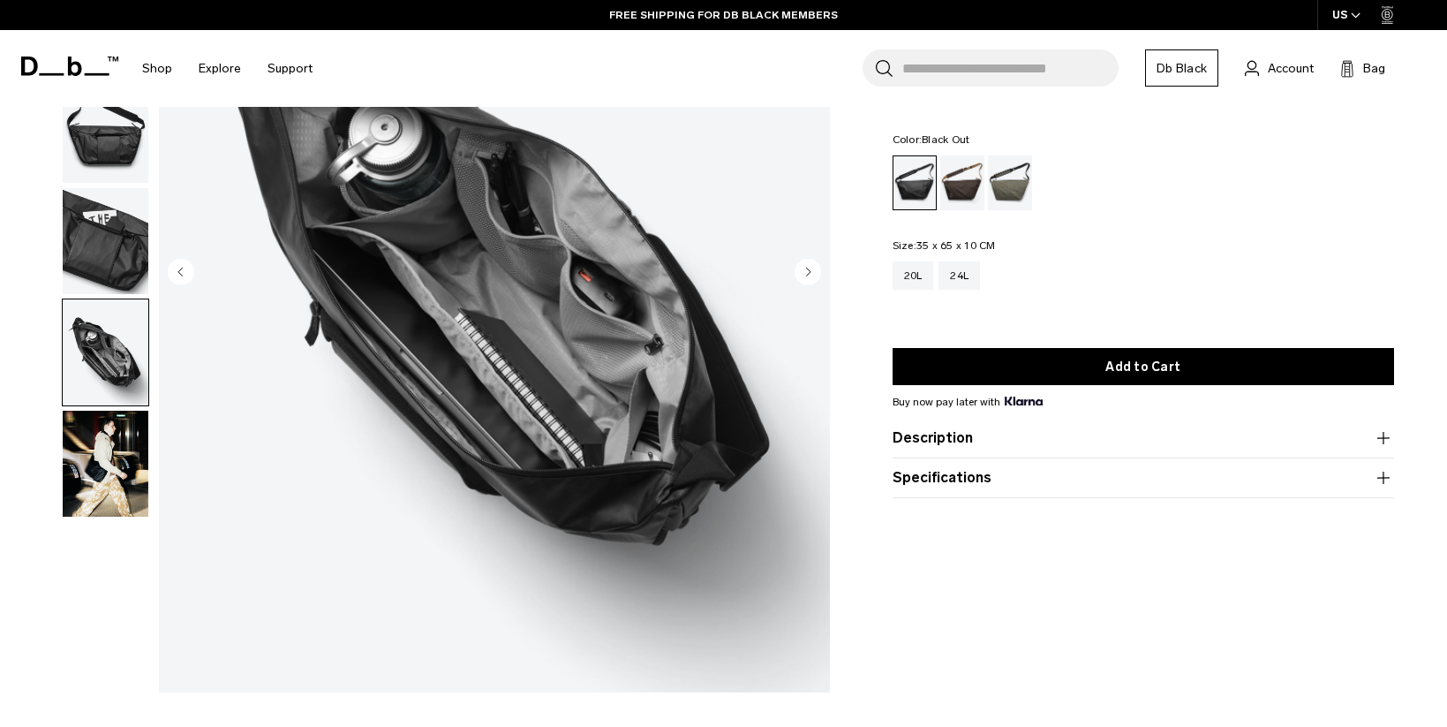
click at [103, 242] on img "button" at bounding box center [106, 241] width 86 height 106
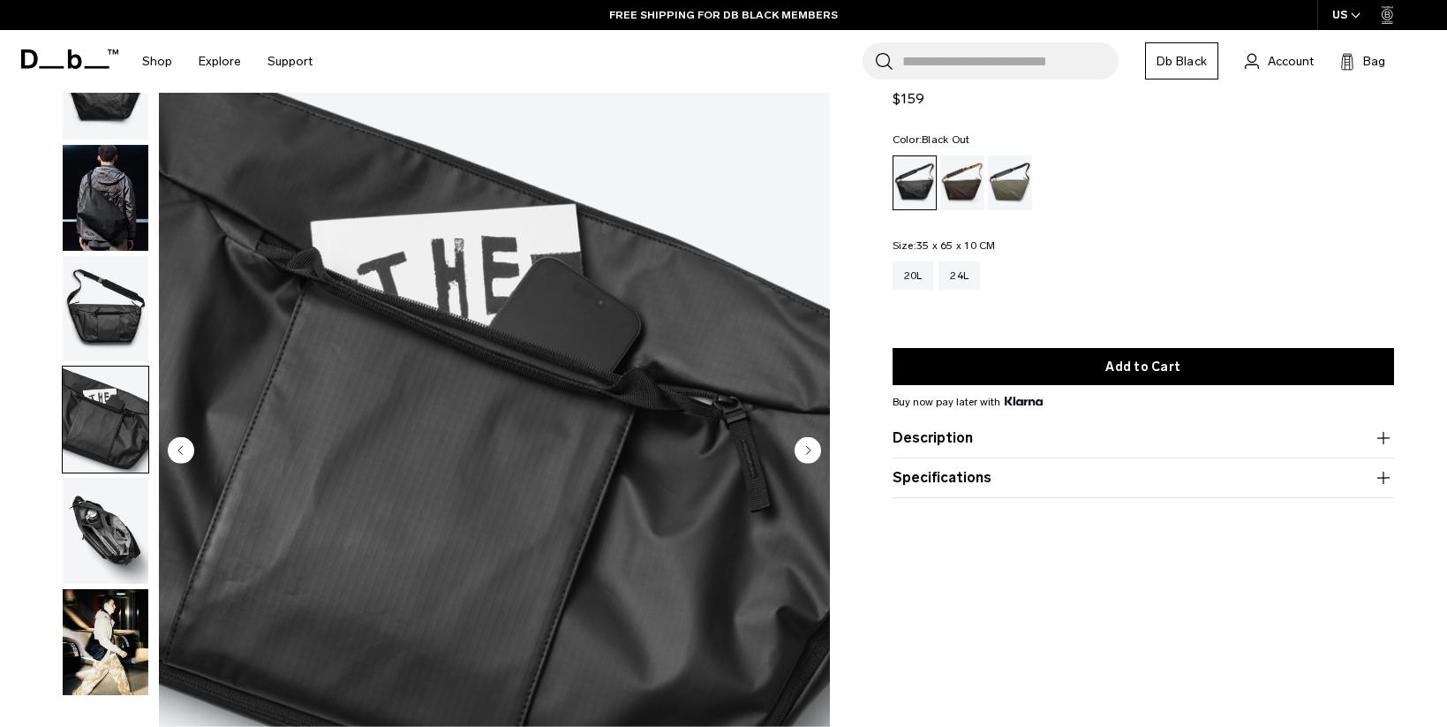
scroll to position [88, 0]
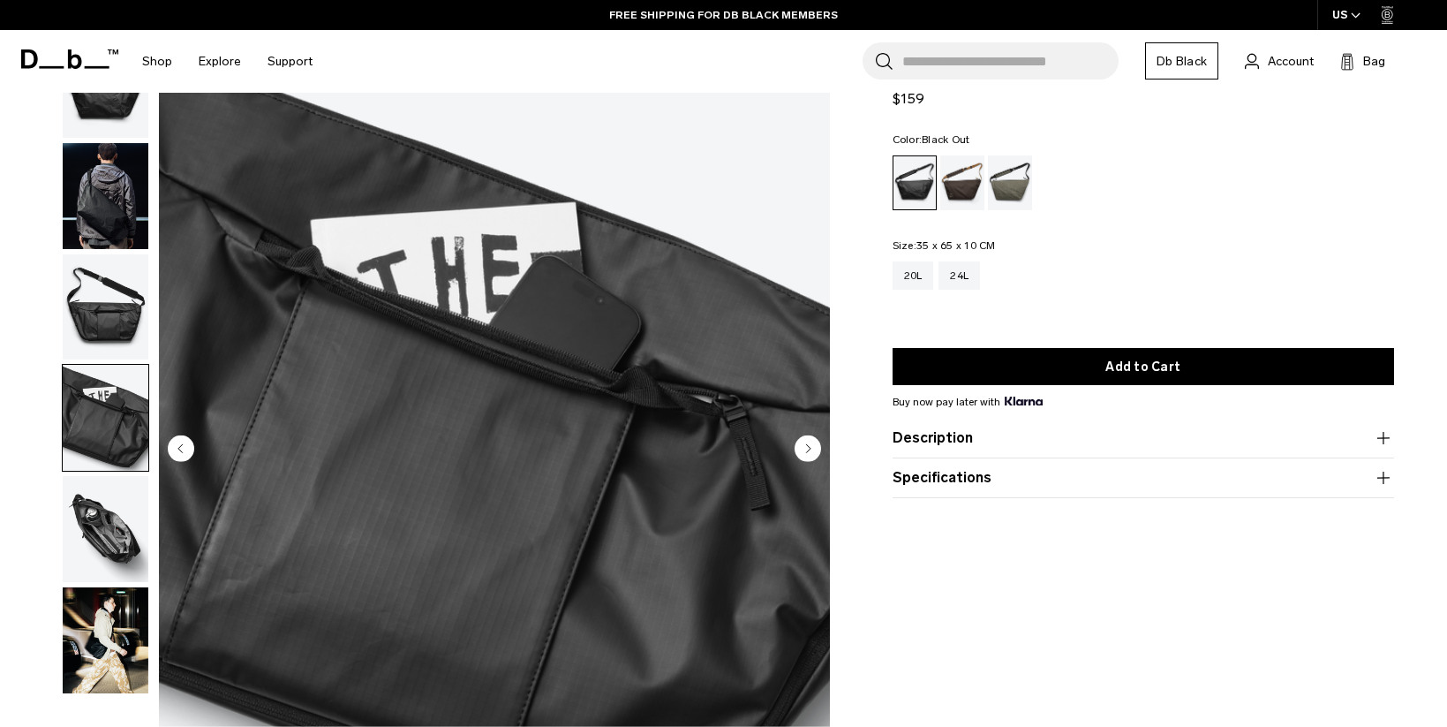
click at [94, 531] on img "button" at bounding box center [106, 529] width 86 height 106
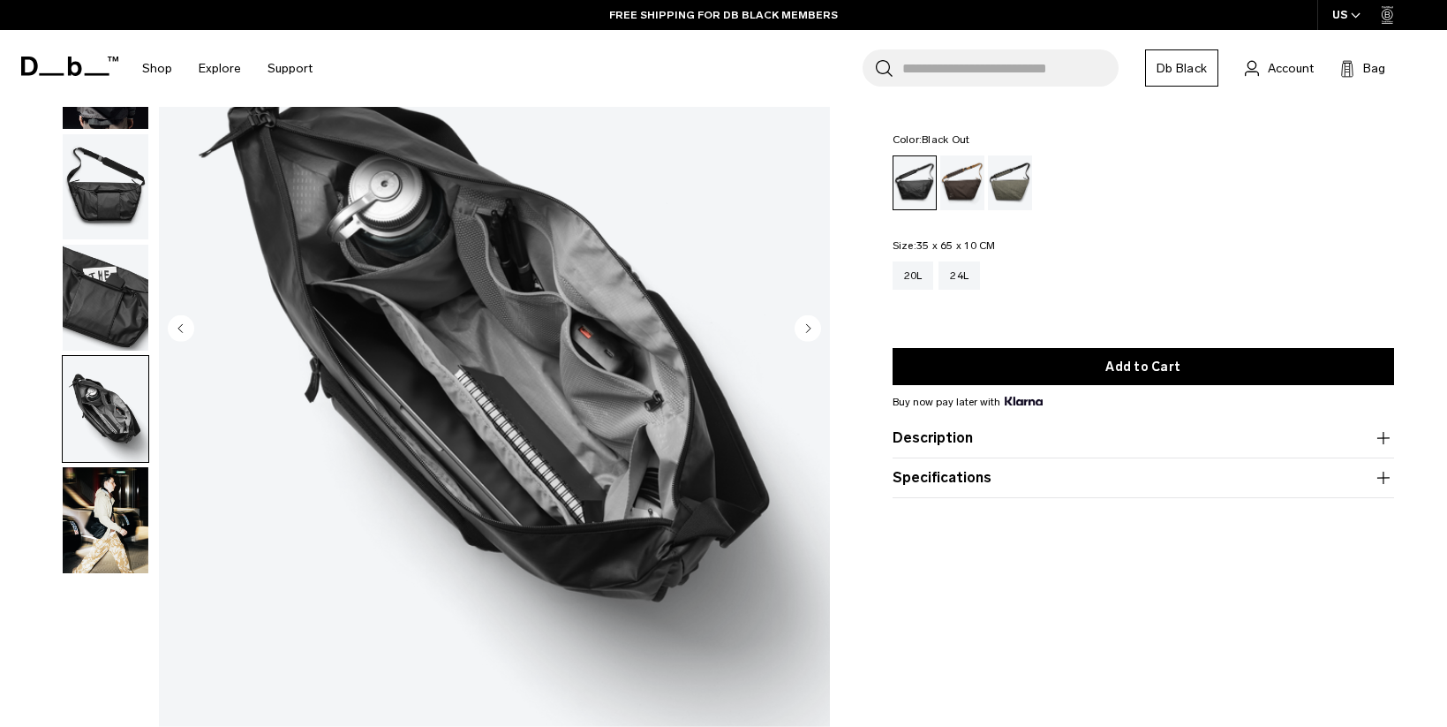
scroll to position [177, 0]
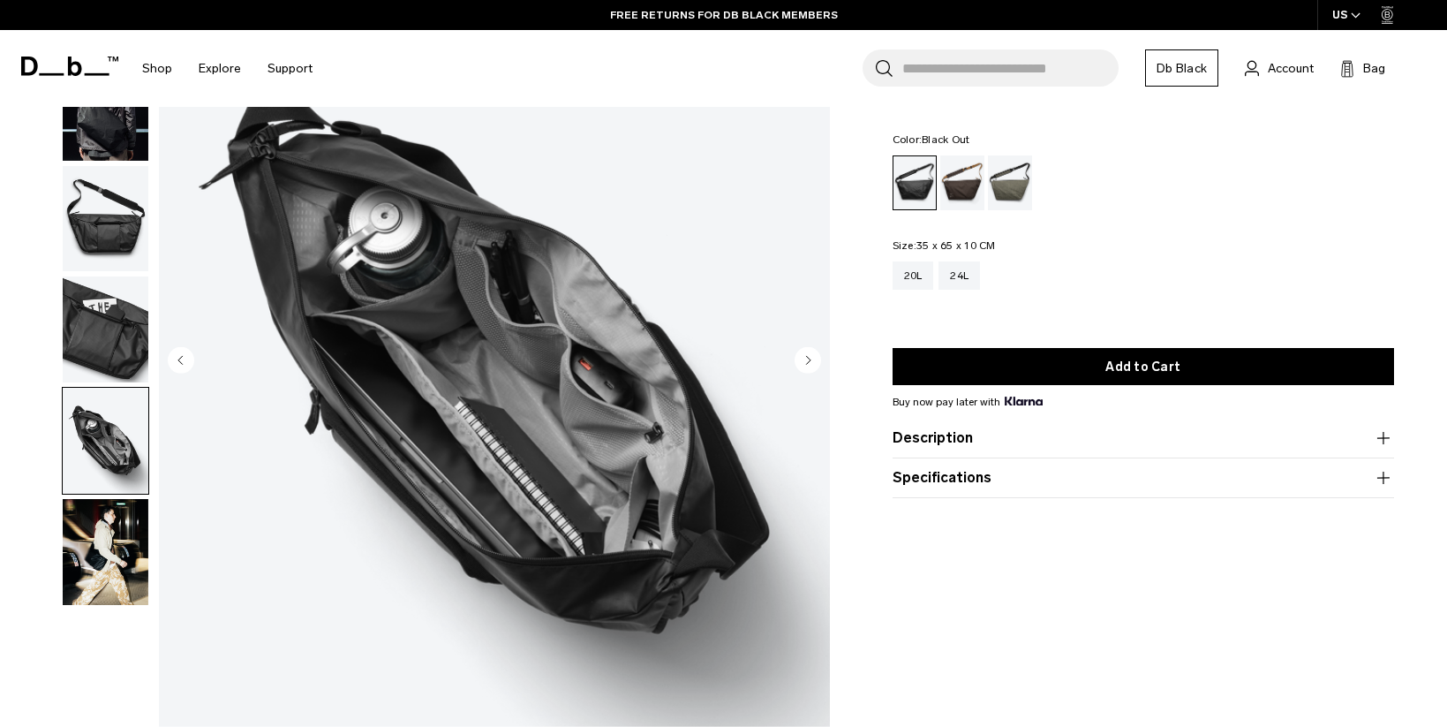
click at [104, 536] on img "button" at bounding box center [106, 552] width 86 height 106
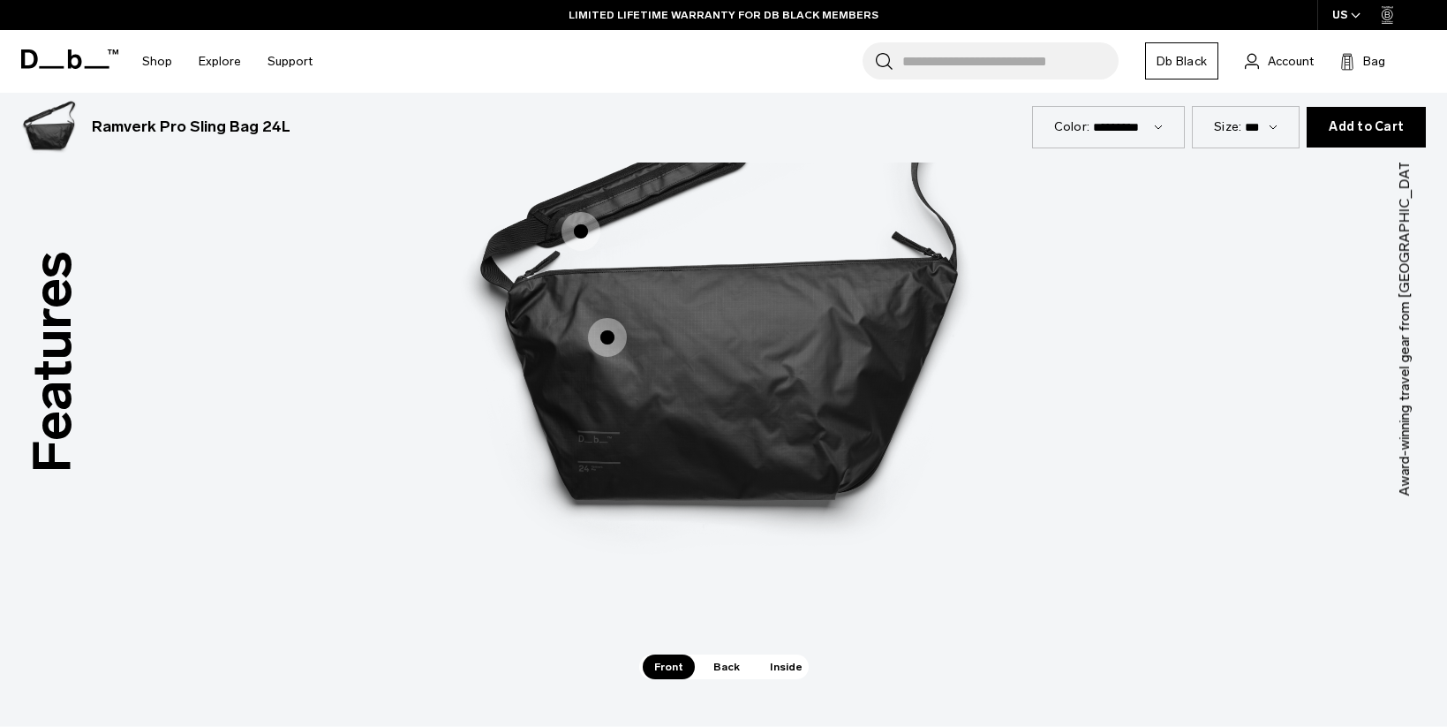
scroll to position [2473, 0]
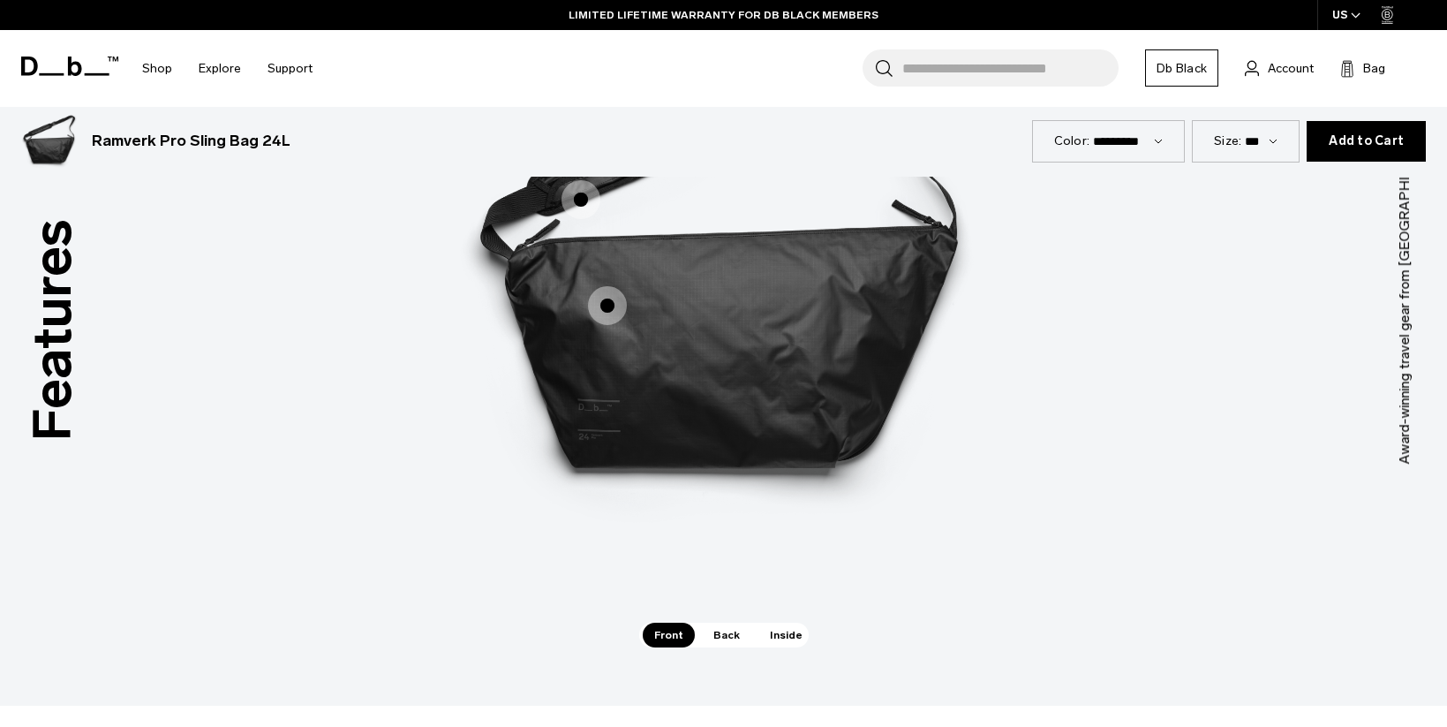
click at [602, 305] on span "1 / 3" at bounding box center [607, 305] width 39 height 39
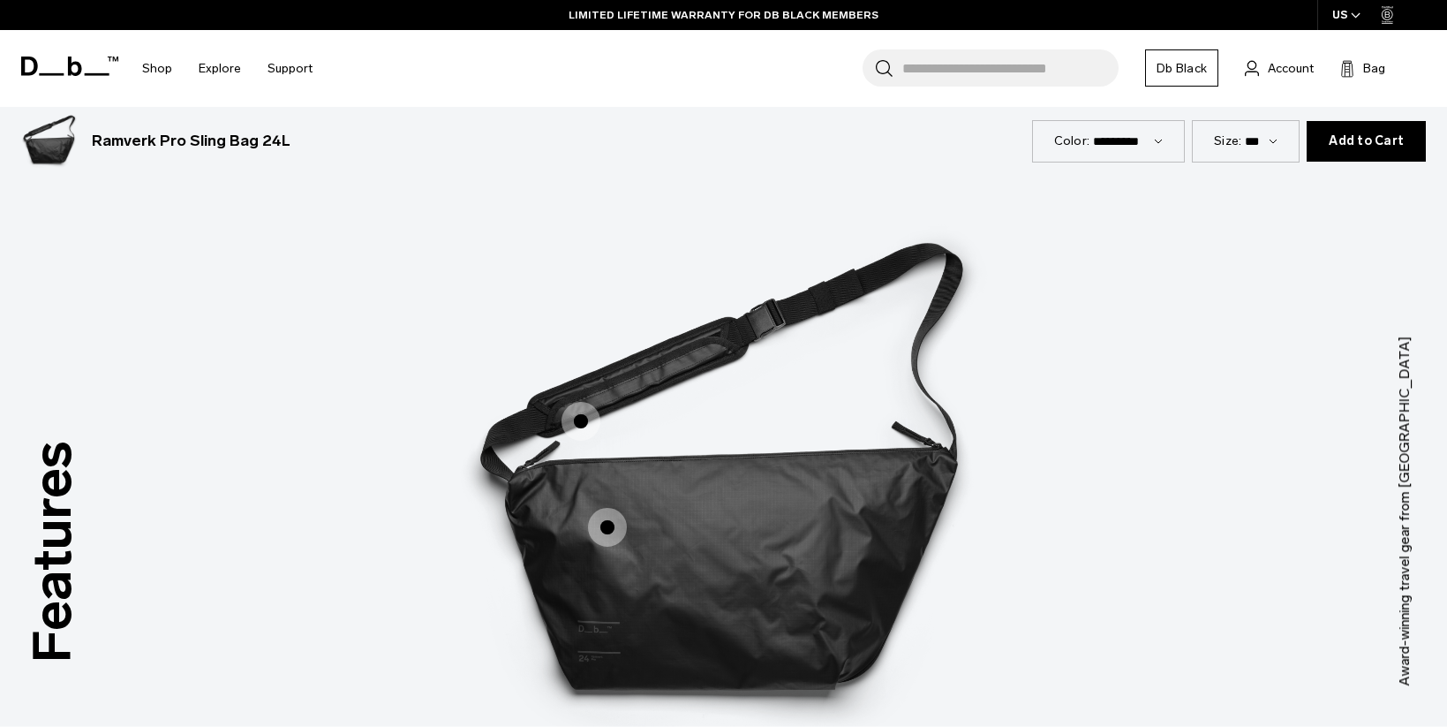
scroll to position [2296, 0]
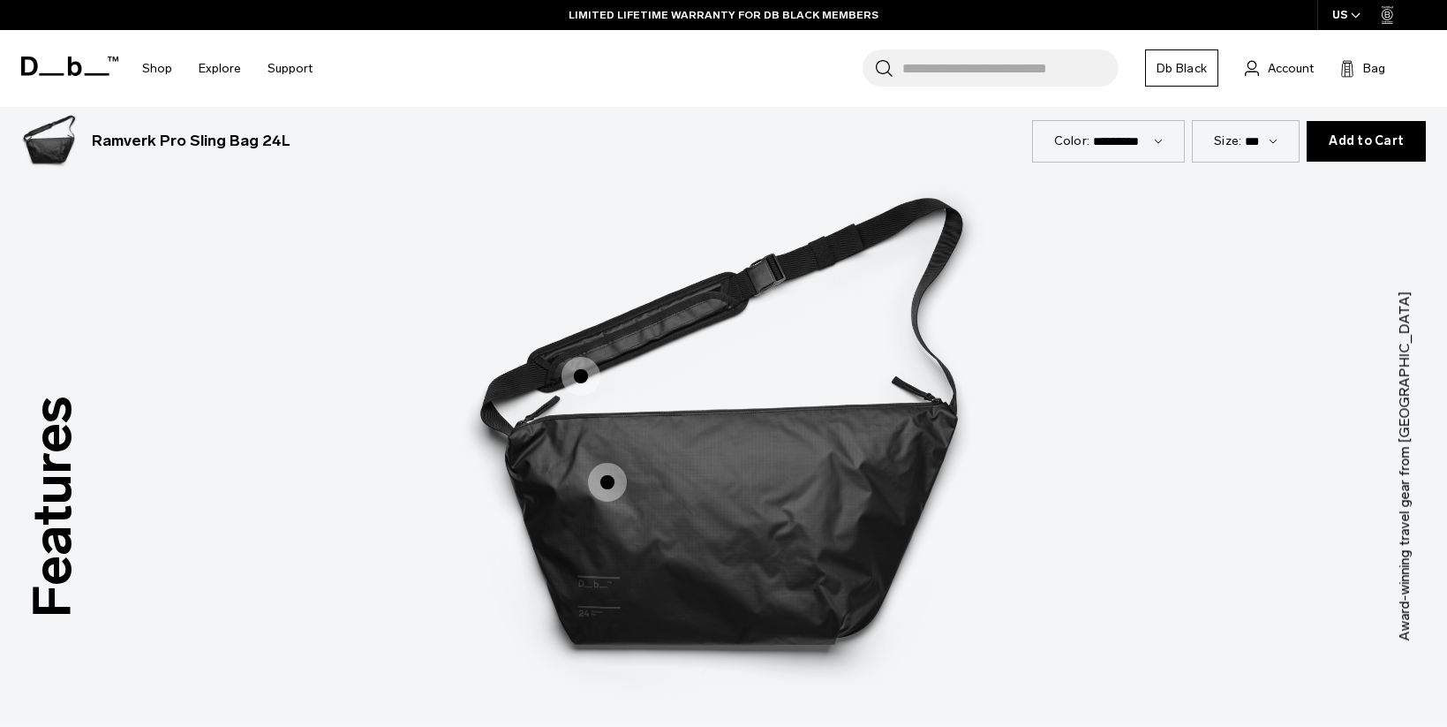
click at [605, 476] on span "1 / 3" at bounding box center [607, 482] width 39 height 39
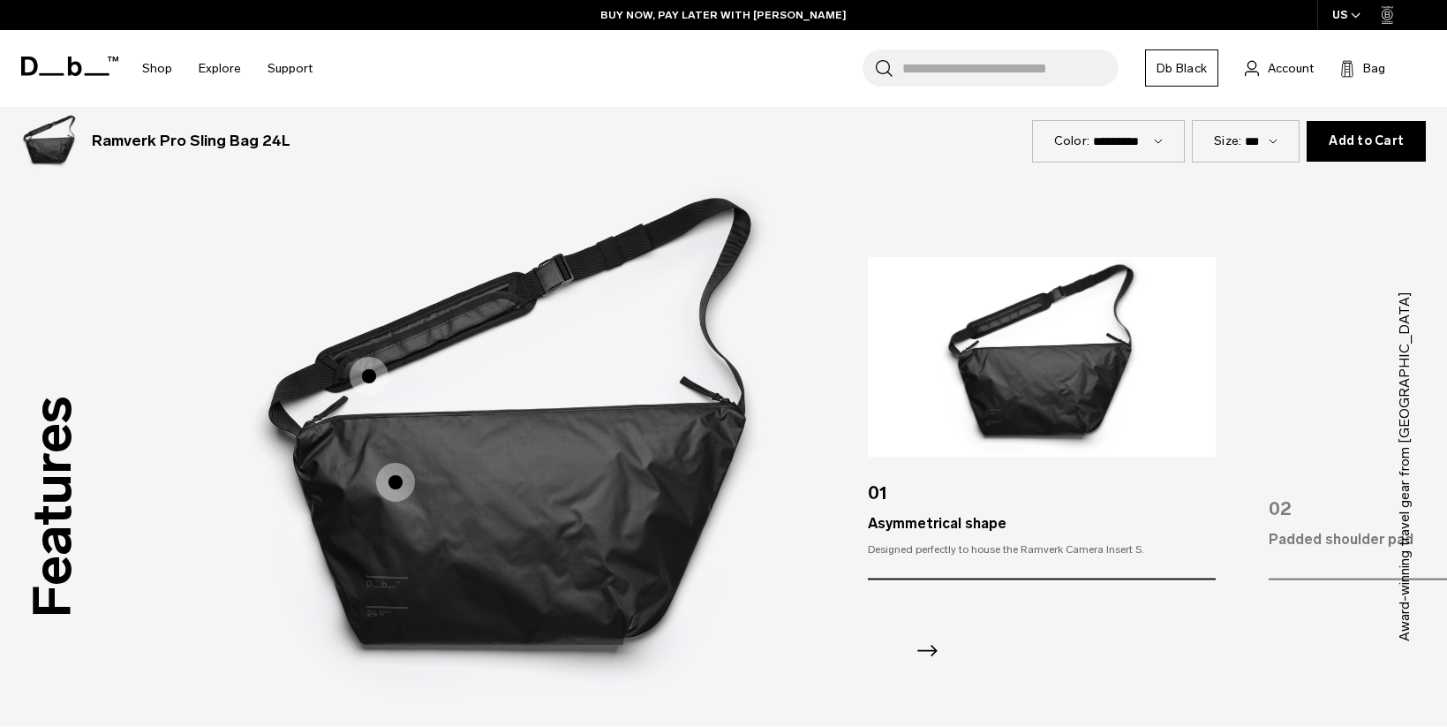
click at [926, 653] on icon "Next slide" at bounding box center [927, 651] width 28 height 28
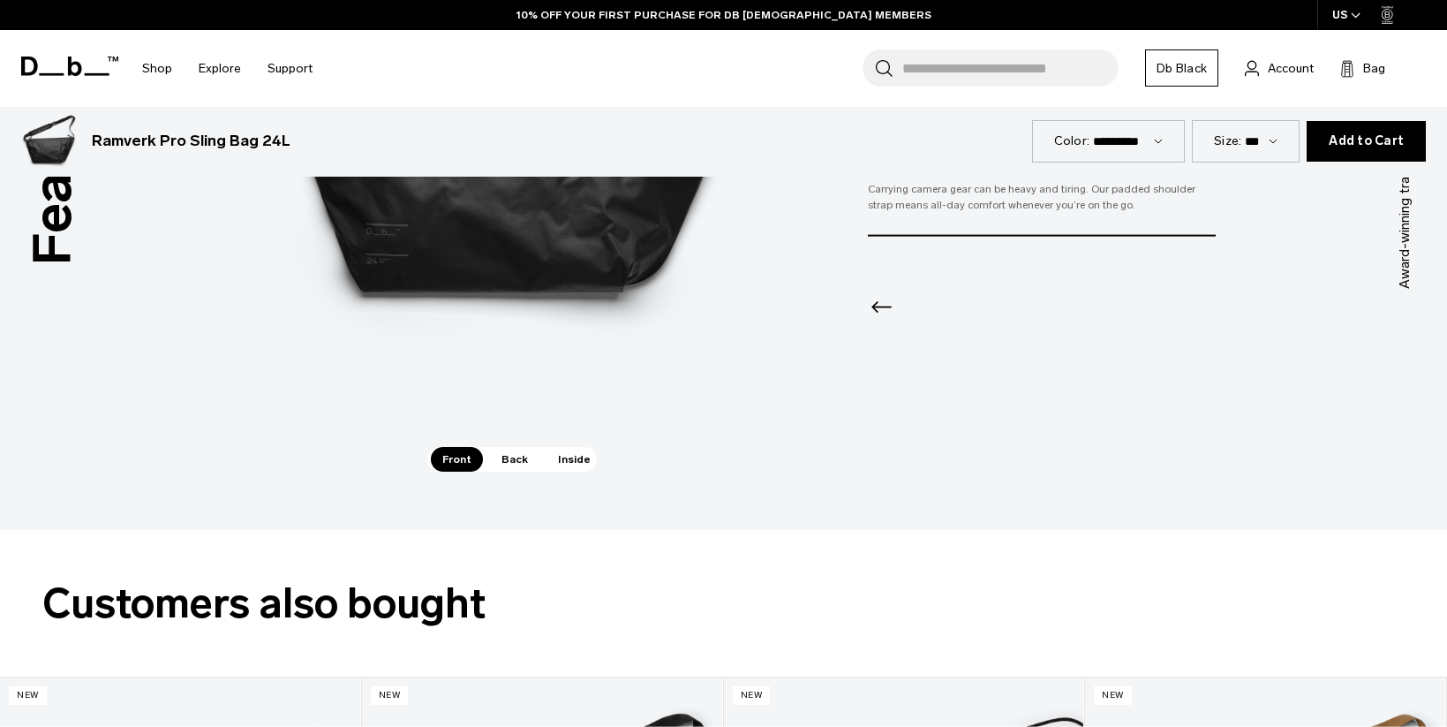
scroll to position [2649, 0]
click at [503, 463] on span "Back" at bounding box center [514, 458] width 49 height 25
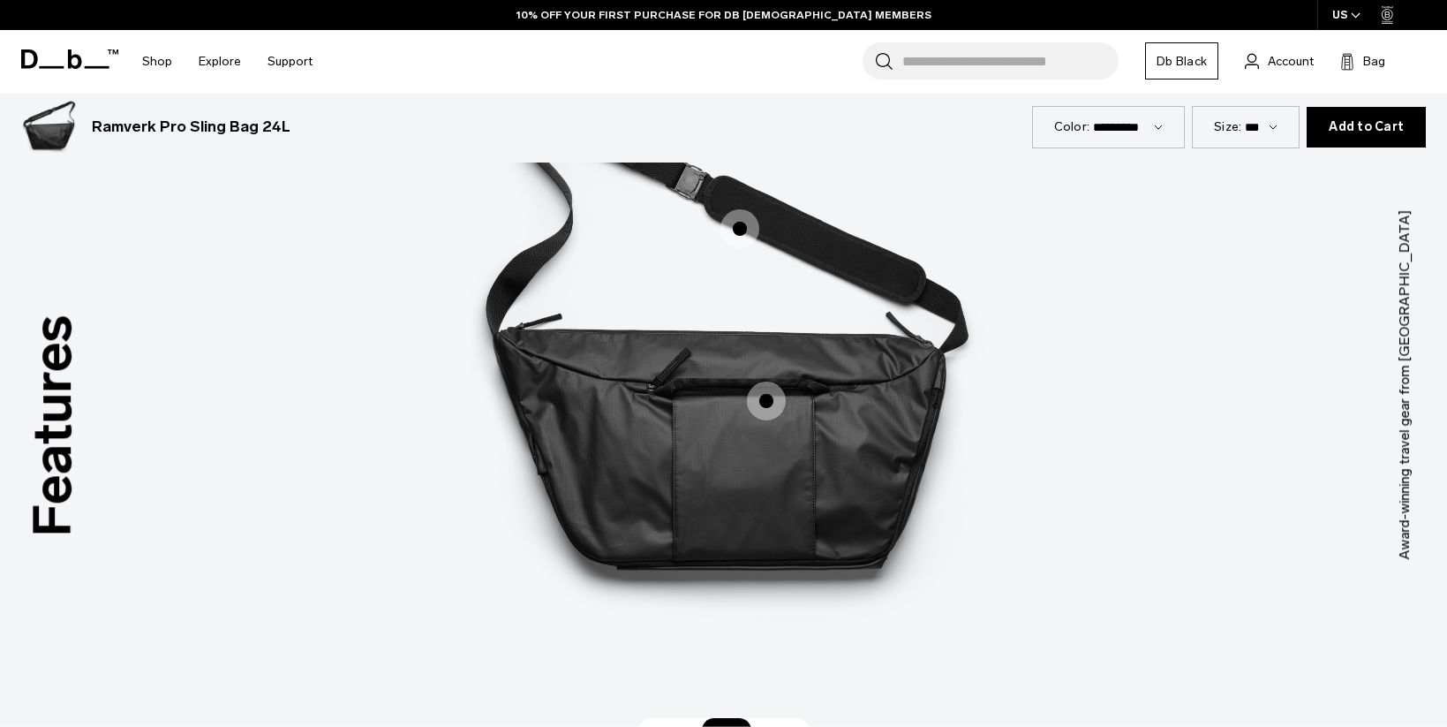
scroll to position [2384, 0]
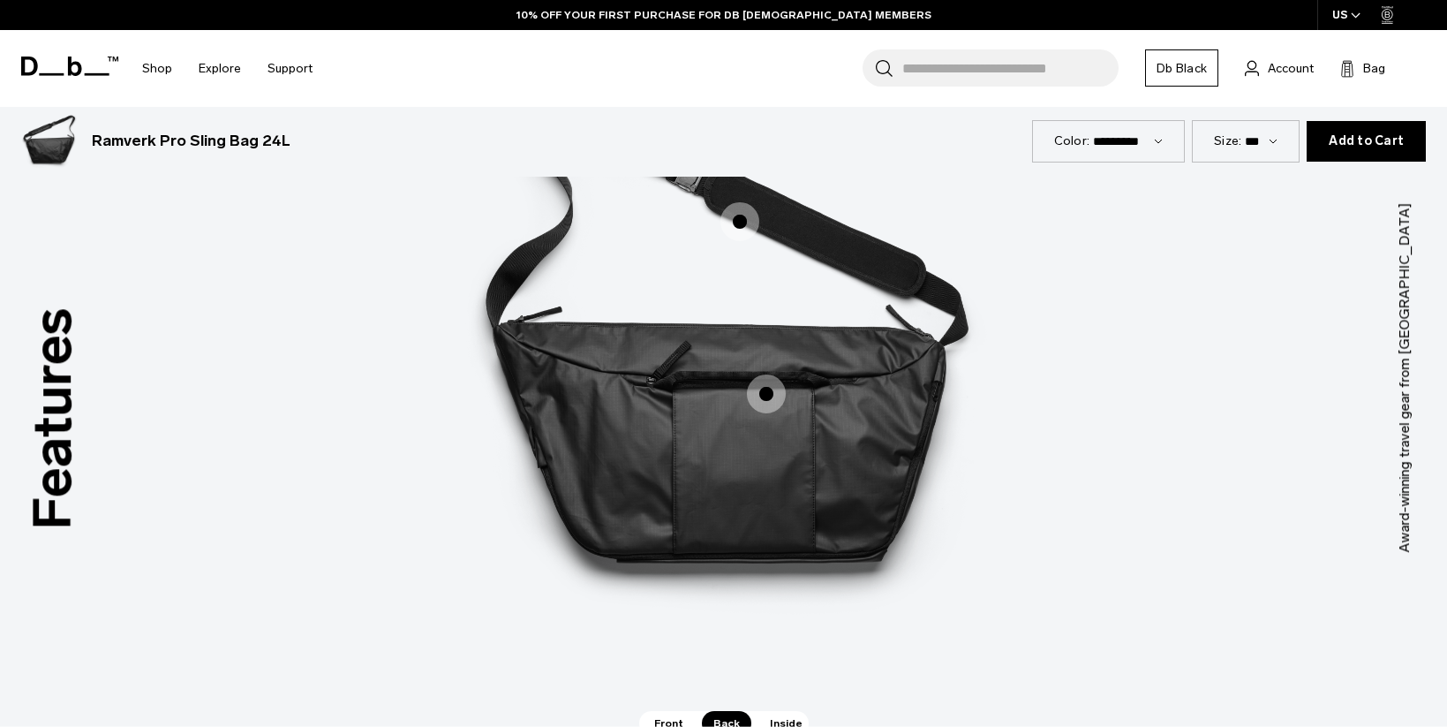
click at [769, 392] on span "2 / 3" at bounding box center [766, 393] width 39 height 39
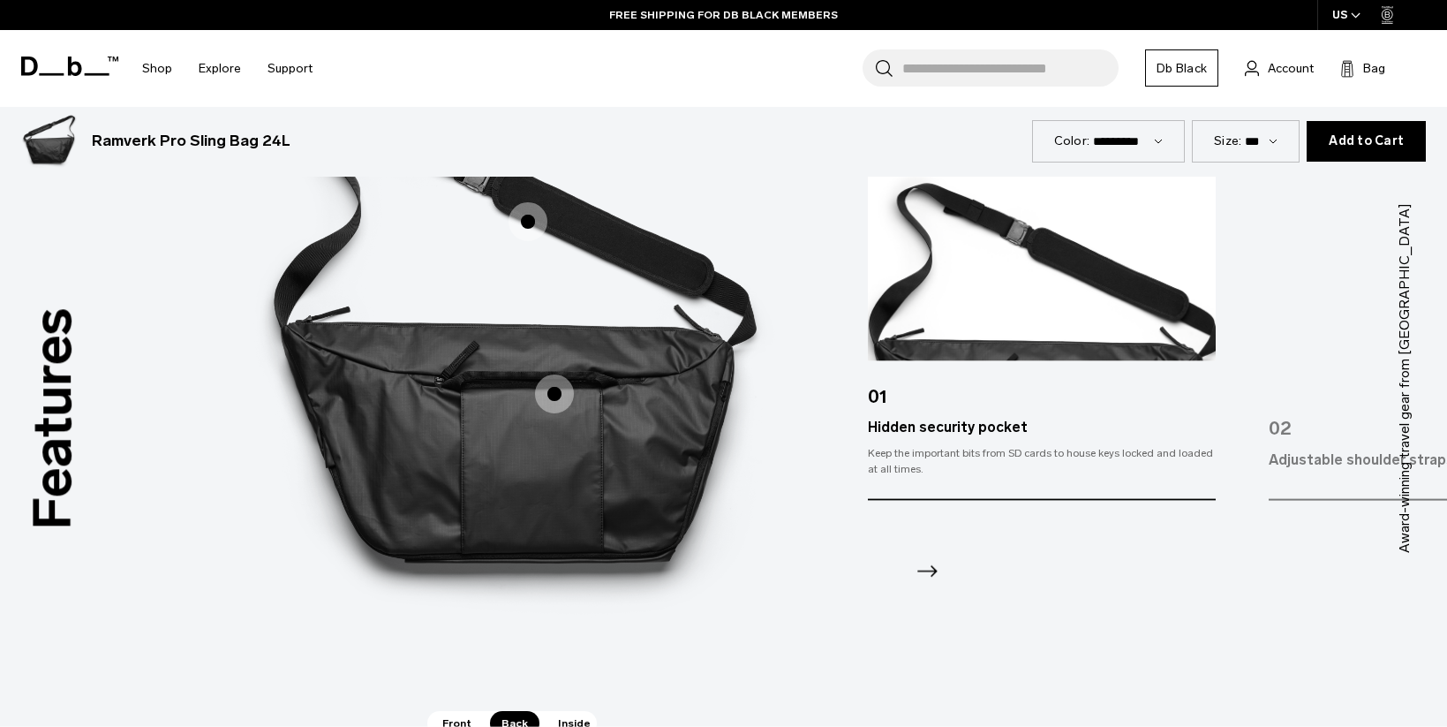
scroll to position [2296, 0]
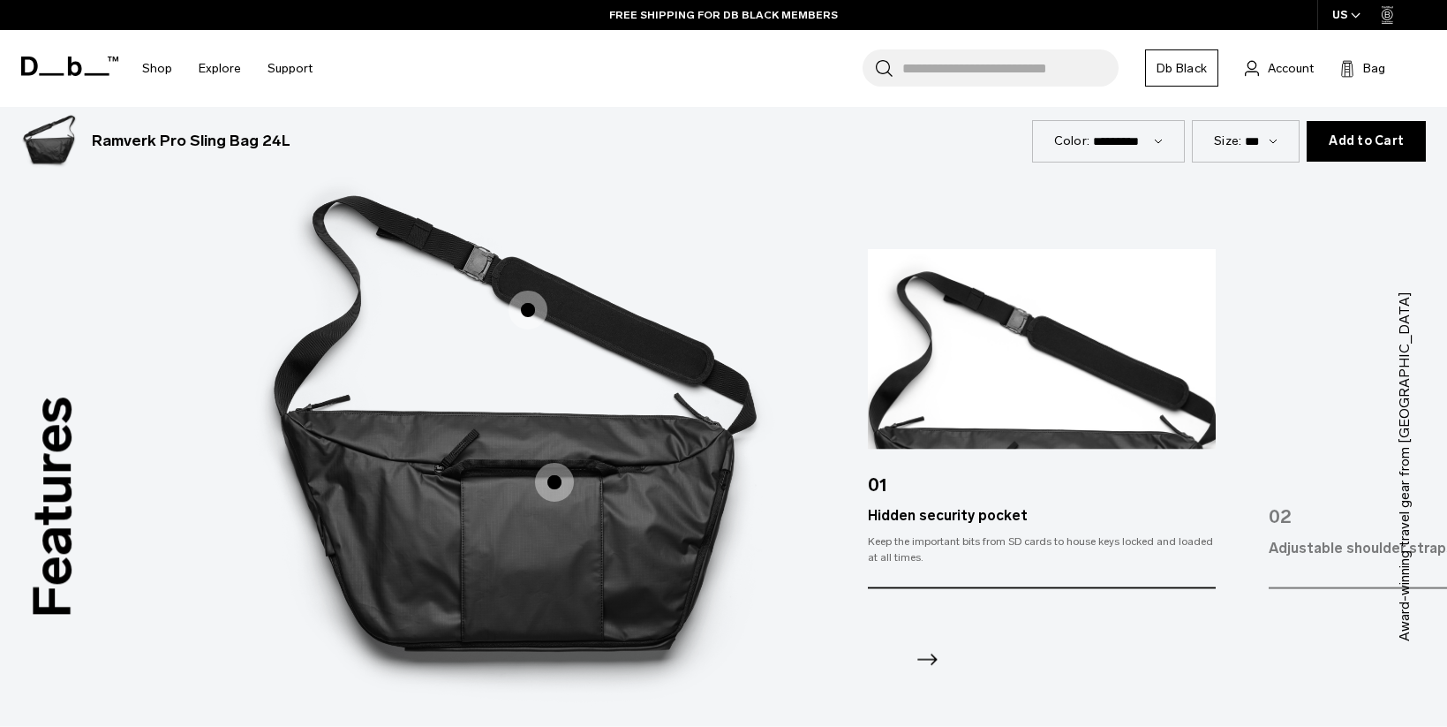
click at [546, 468] on span "2 / 3" at bounding box center [554, 482] width 39 height 39
click at [921, 653] on icon "Next slide" at bounding box center [927, 659] width 28 height 28
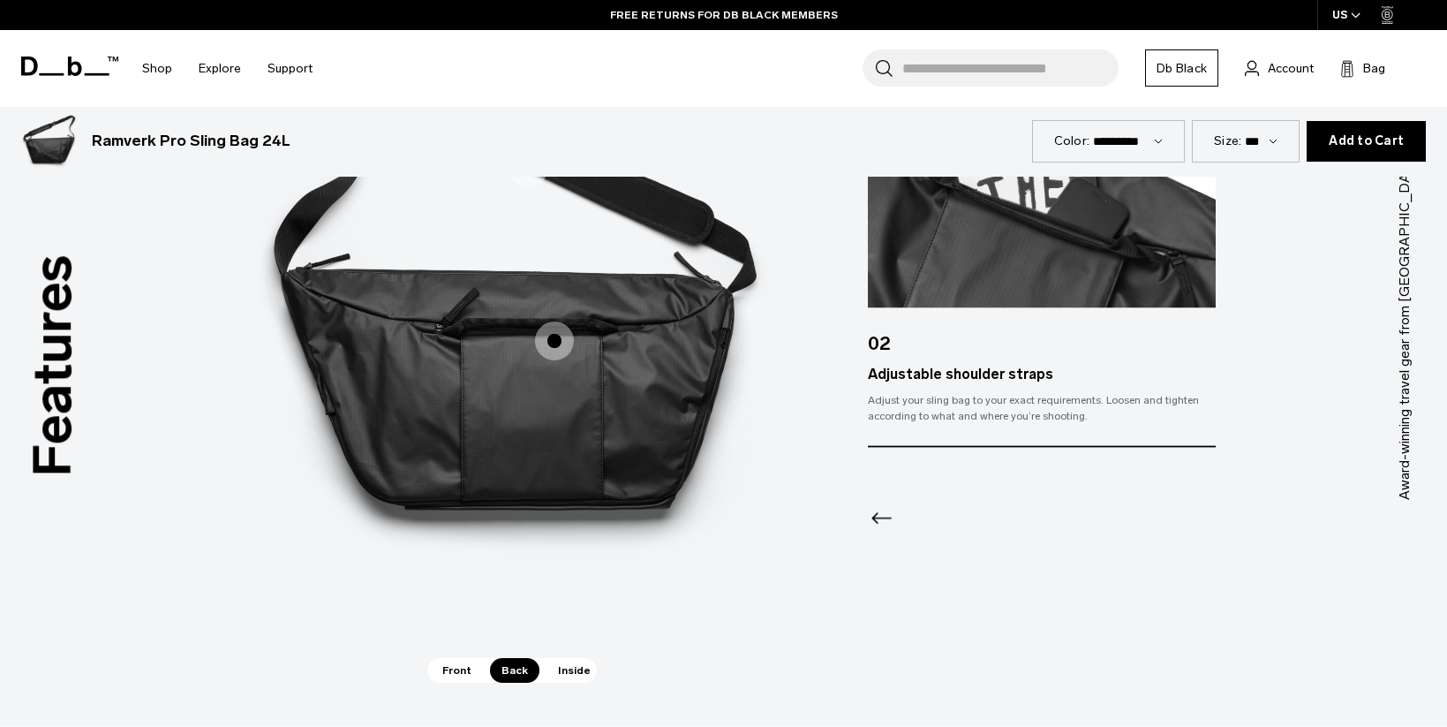
scroll to position [2738, 0]
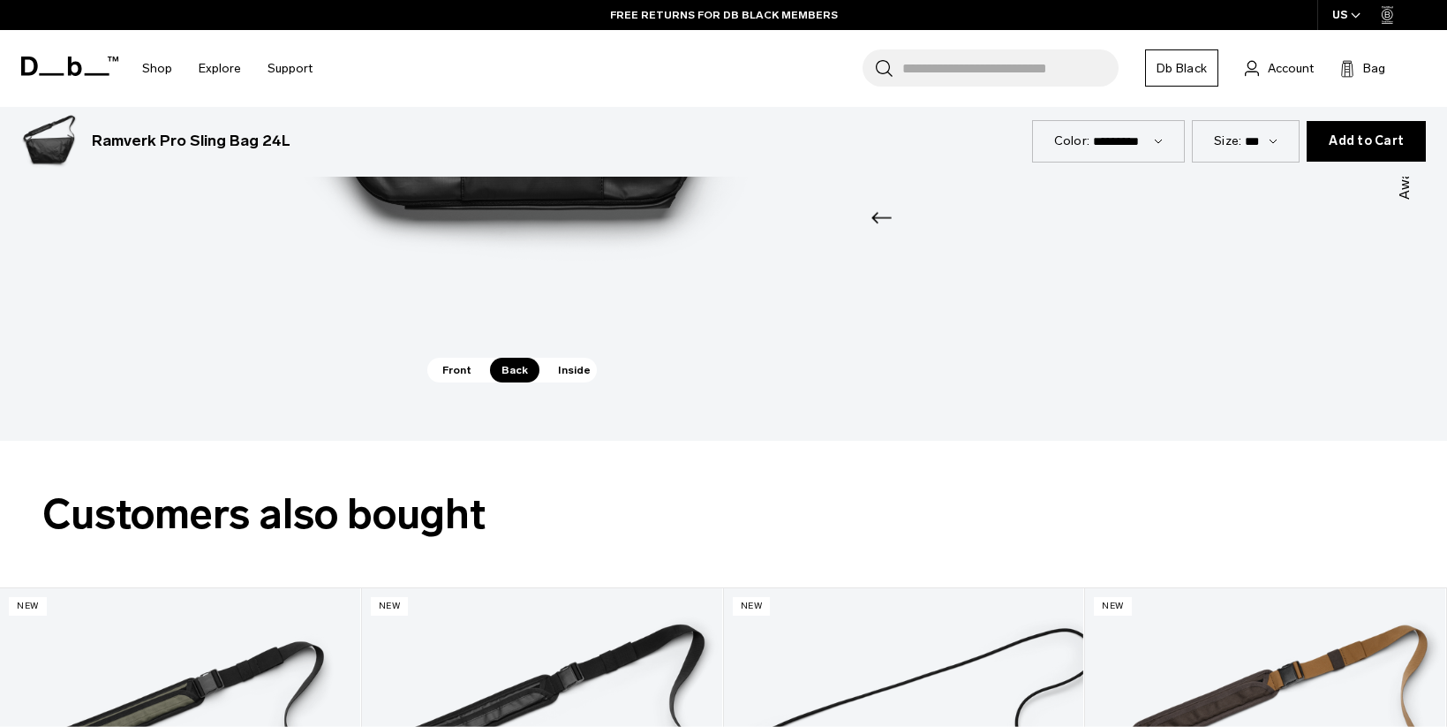
click at [570, 368] on span "Inside" at bounding box center [575, 370] width 56 height 25
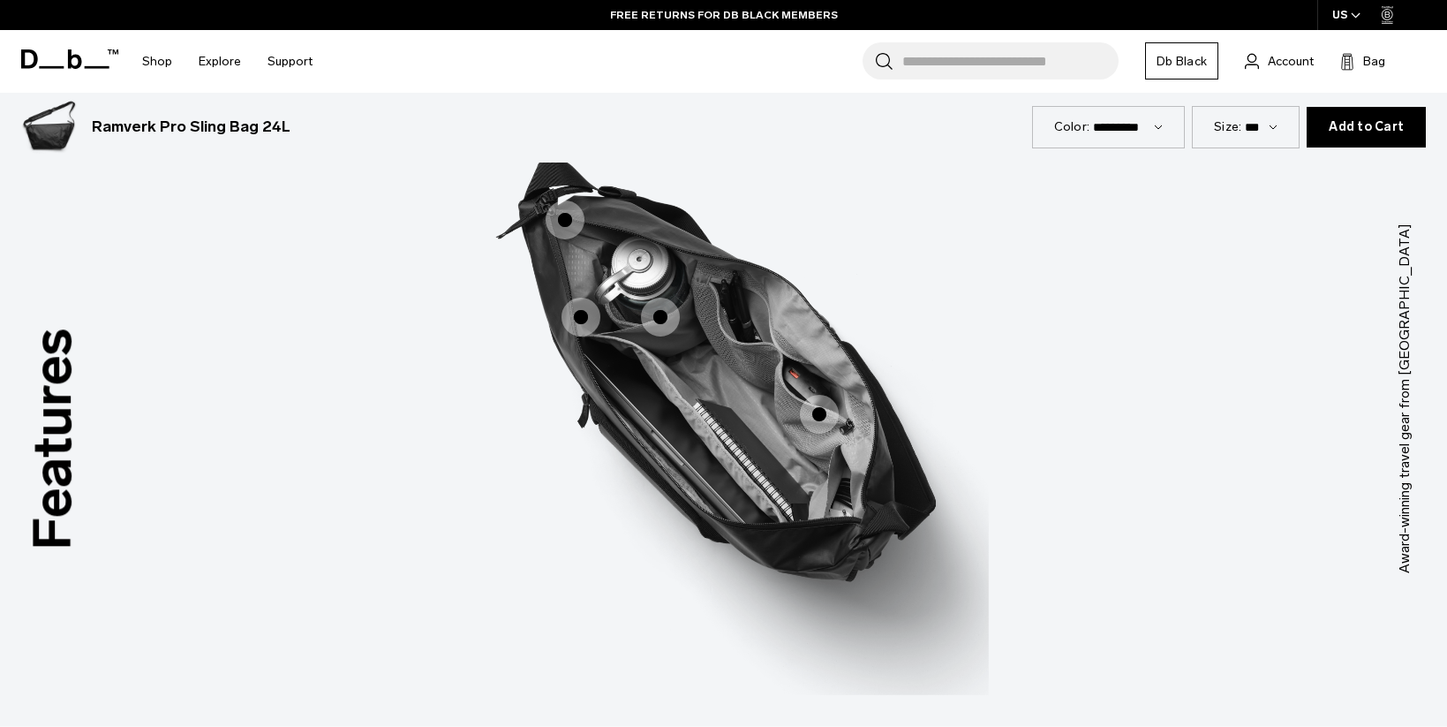
scroll to position [2384, 0]
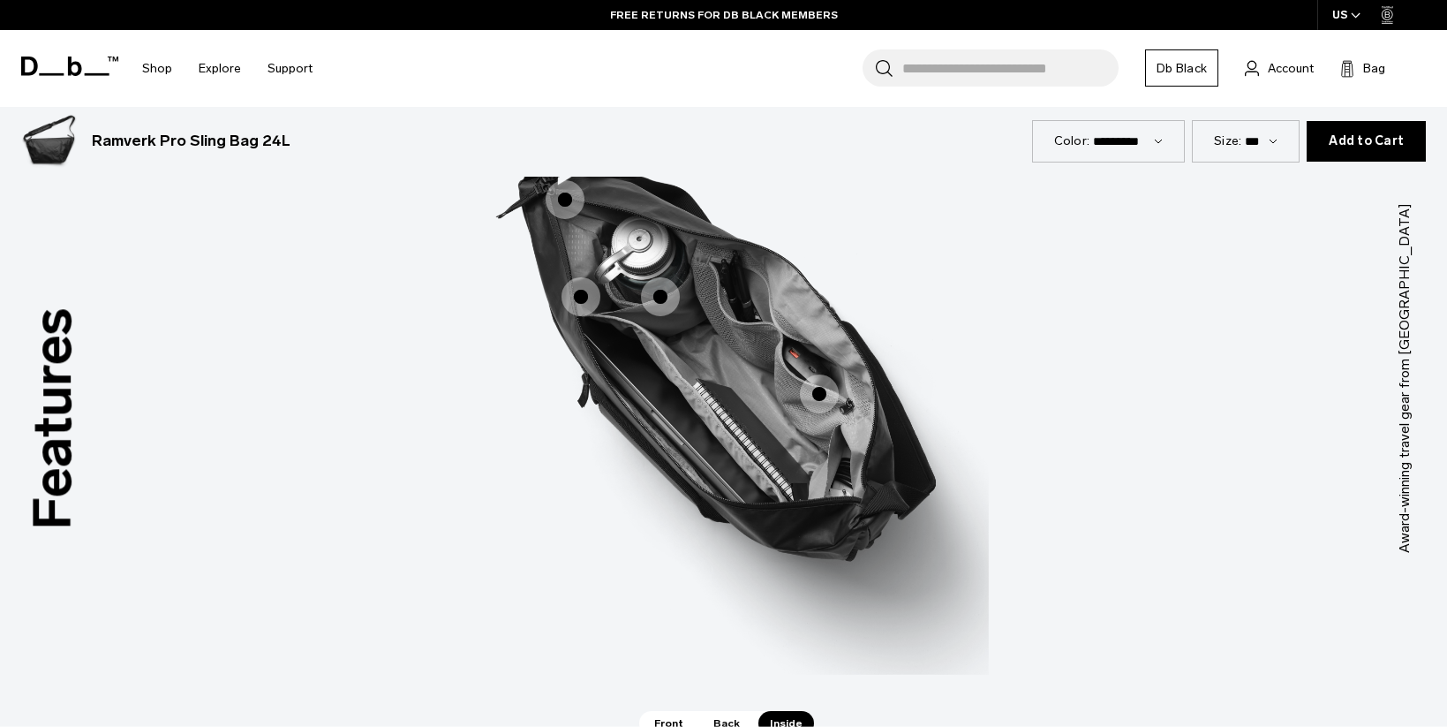
click at [563, 199] on span "3 / 3" at bounding box center [565, 199] width 39 height 39
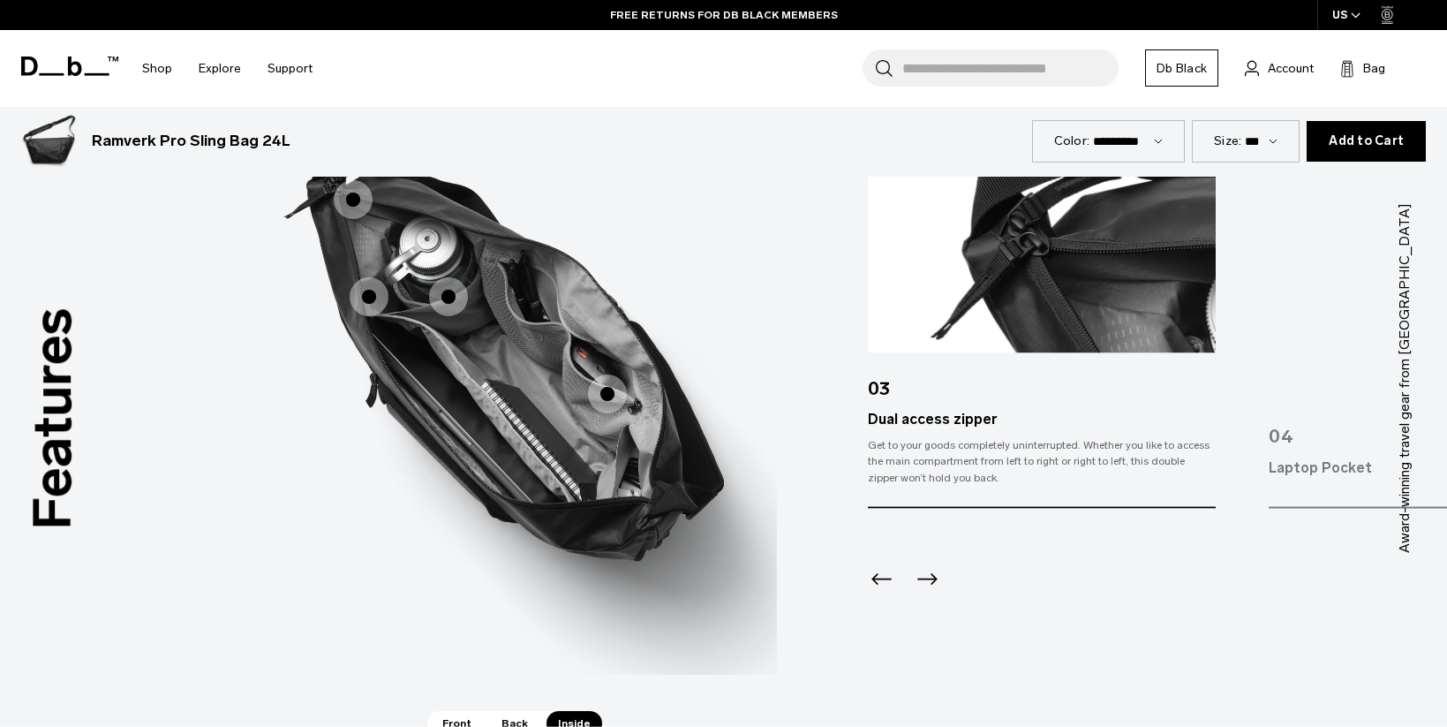
scroll to position [2296, 0]
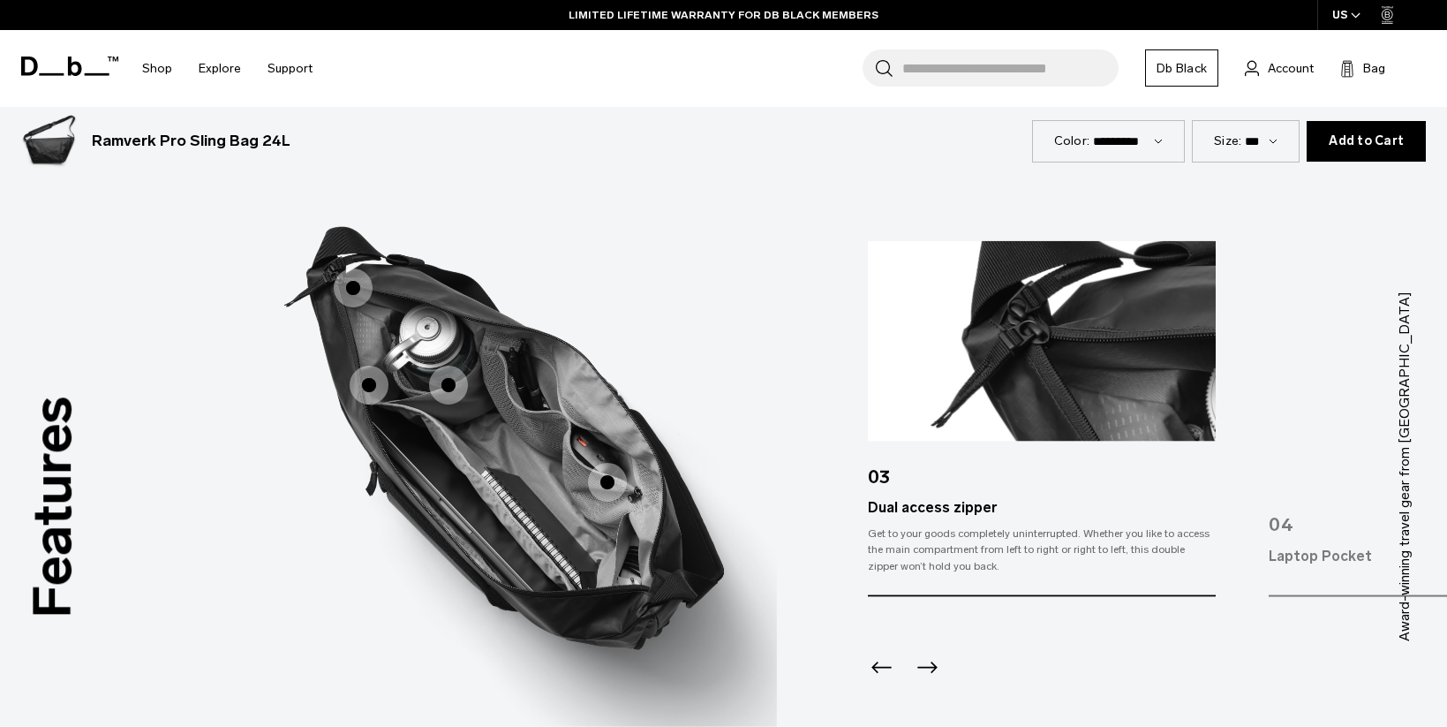
click at [375, 381] on span "3 / 3" at bounding box center [369, 385] width 39 height 39
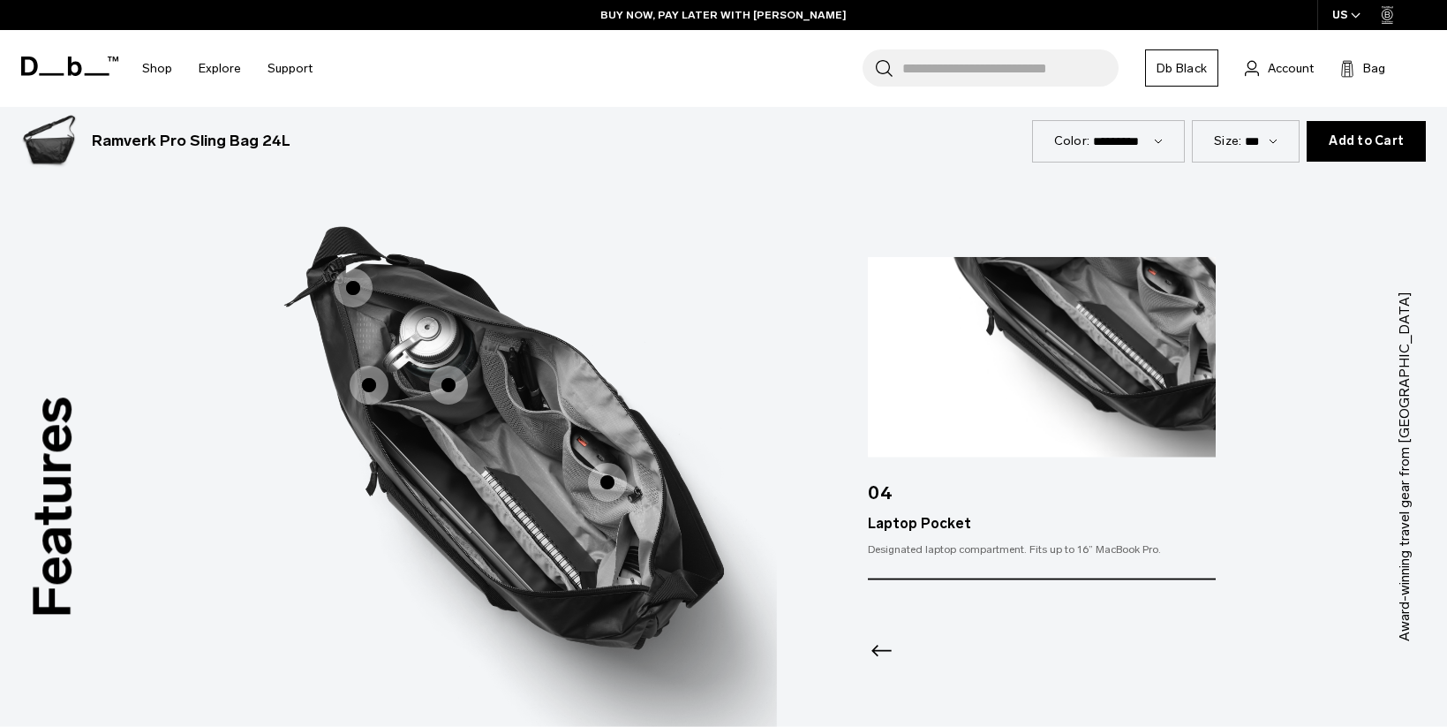
click at [452, 385] on span "3 / 3" at bounding box center [448, 385] width 39 height 39
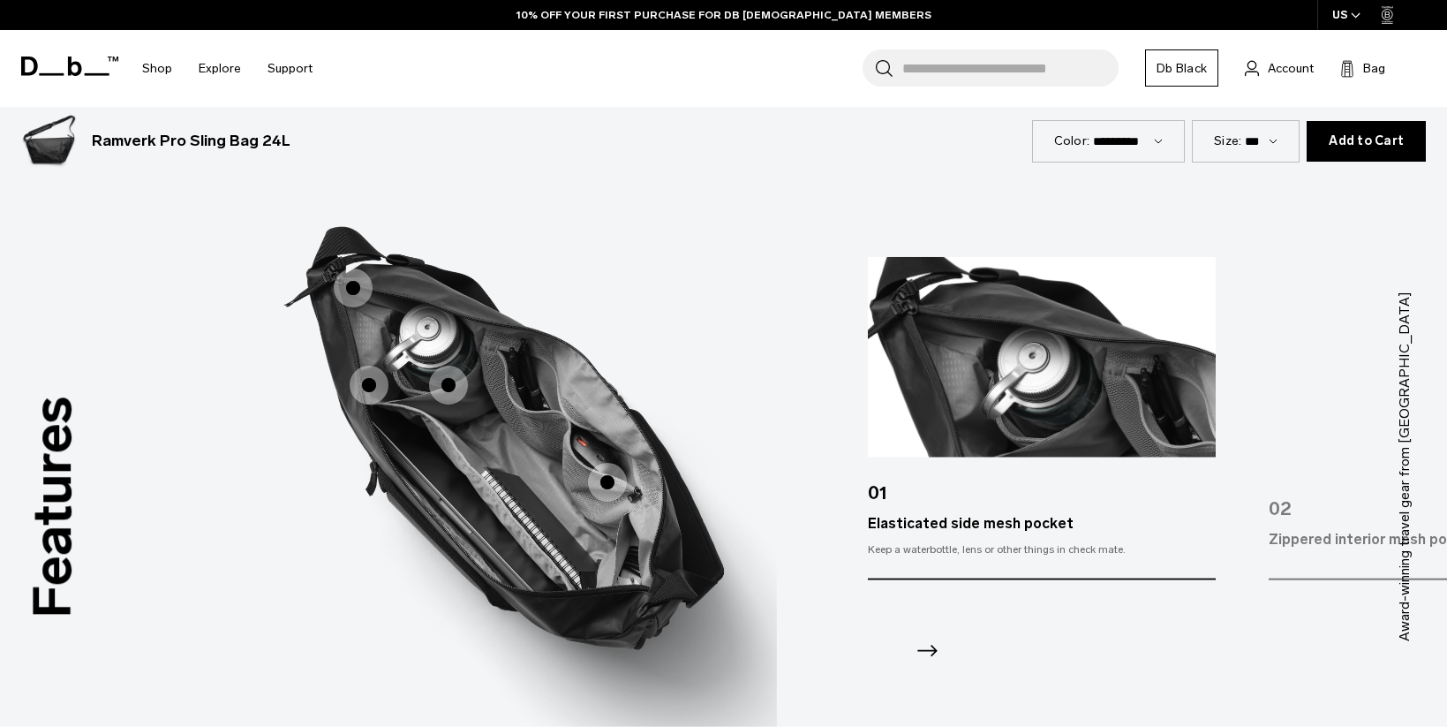
click at [615, 477] on span "3 / 3" at bounding box center [607, 482] width 39 height 39
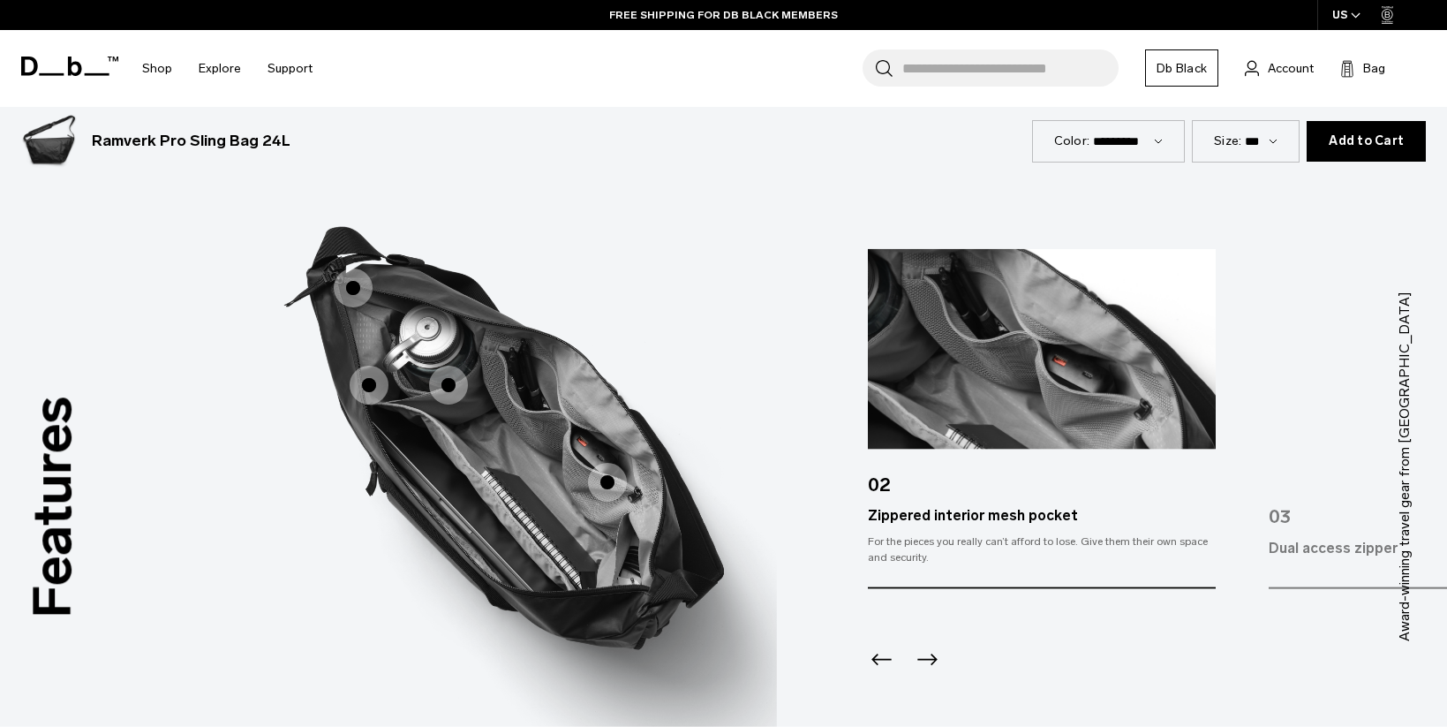
click at [939, 659] on icon "Next slide" at bounding box center [927, 659] width 28 height 28
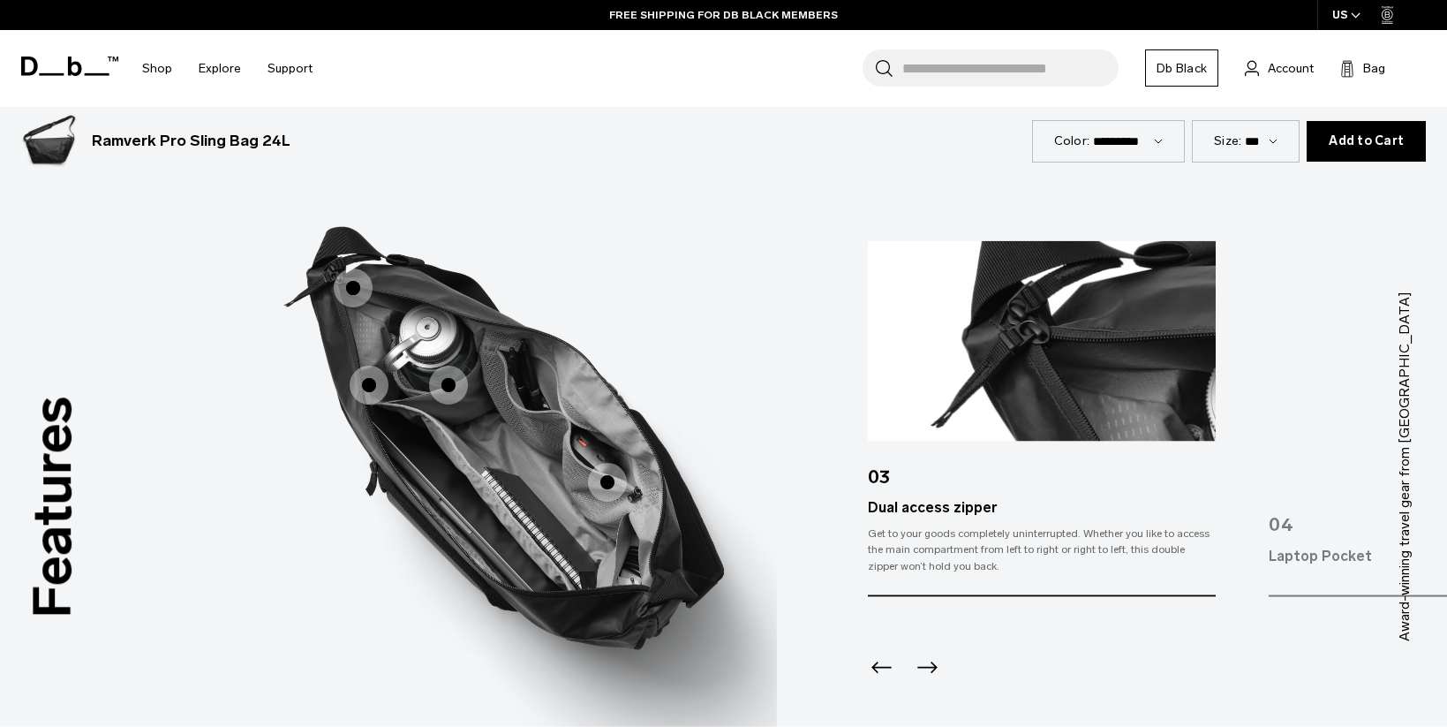
click at [939, 659] on icon "Next slide" at bounding box center [927, 667] width 28 height 28
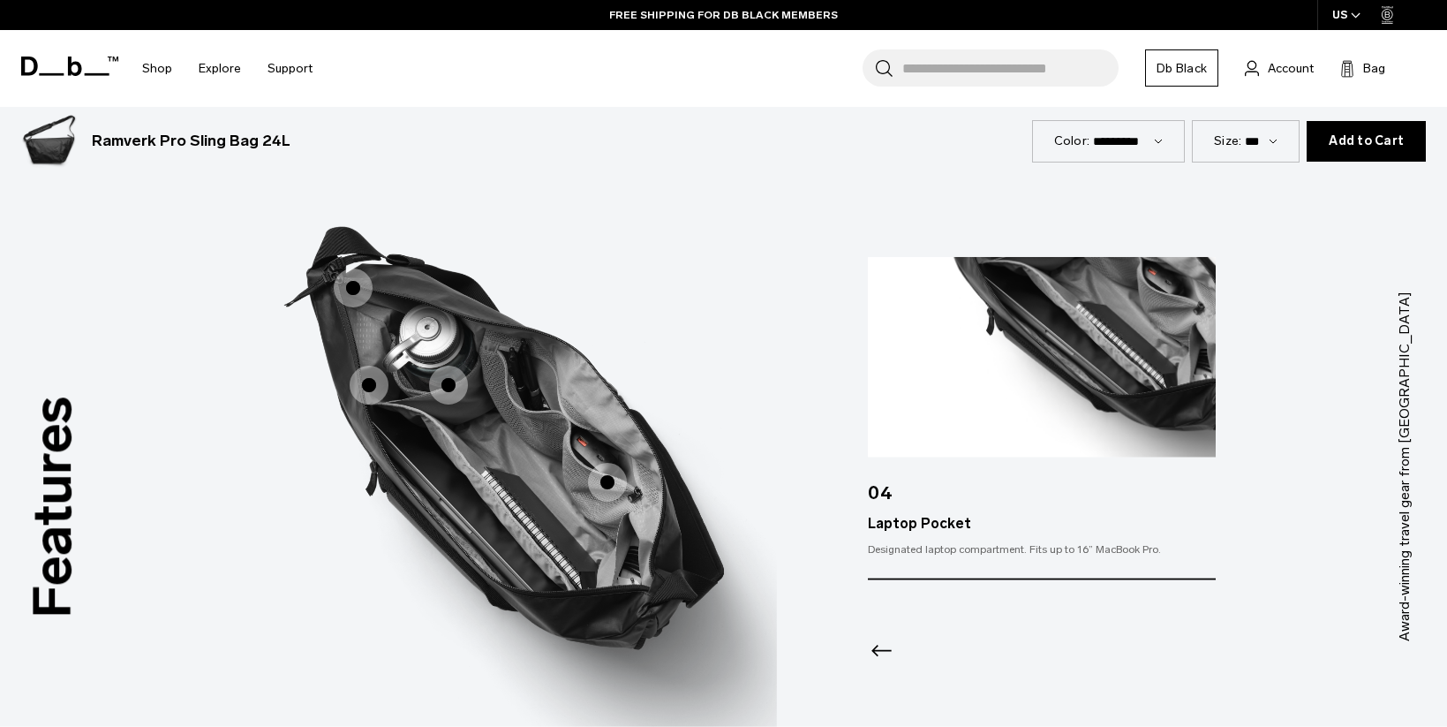
click at [939, 659] on div at bounding box center [1041, 627] width 347 height 95
click at [1266, 127] on div "Size: *** ***" at bounding box center [1246, 141] width 108 height 42
click at [1263, 154] on div "Size: *** ***" at bounding box center [1246, 141] width 108 height 42
click at [1265, 144] on select "*** ***" at bounding box center [1261, 140] width 33 height 15
select select "**********"
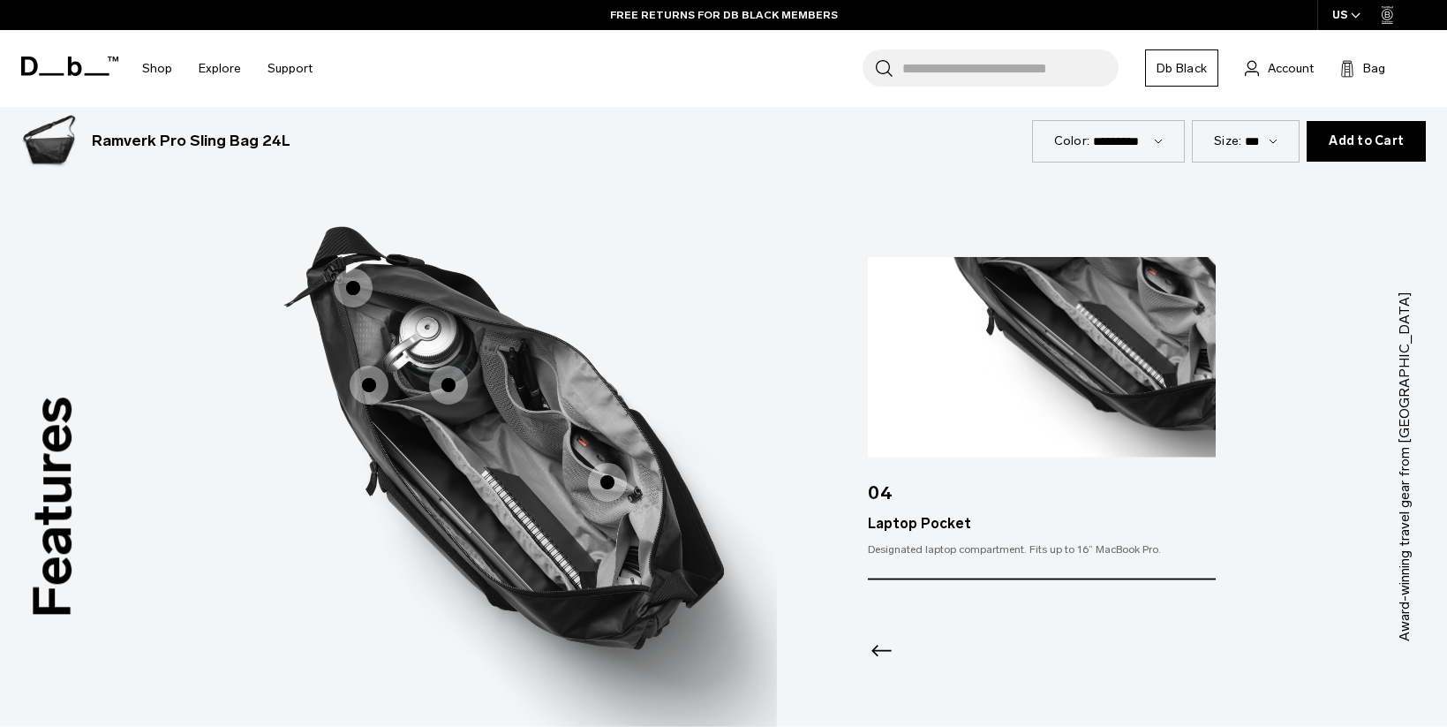
click at [1250, 133] on select "*** ***" at bounding box center [1261, 140] width 33 height 15
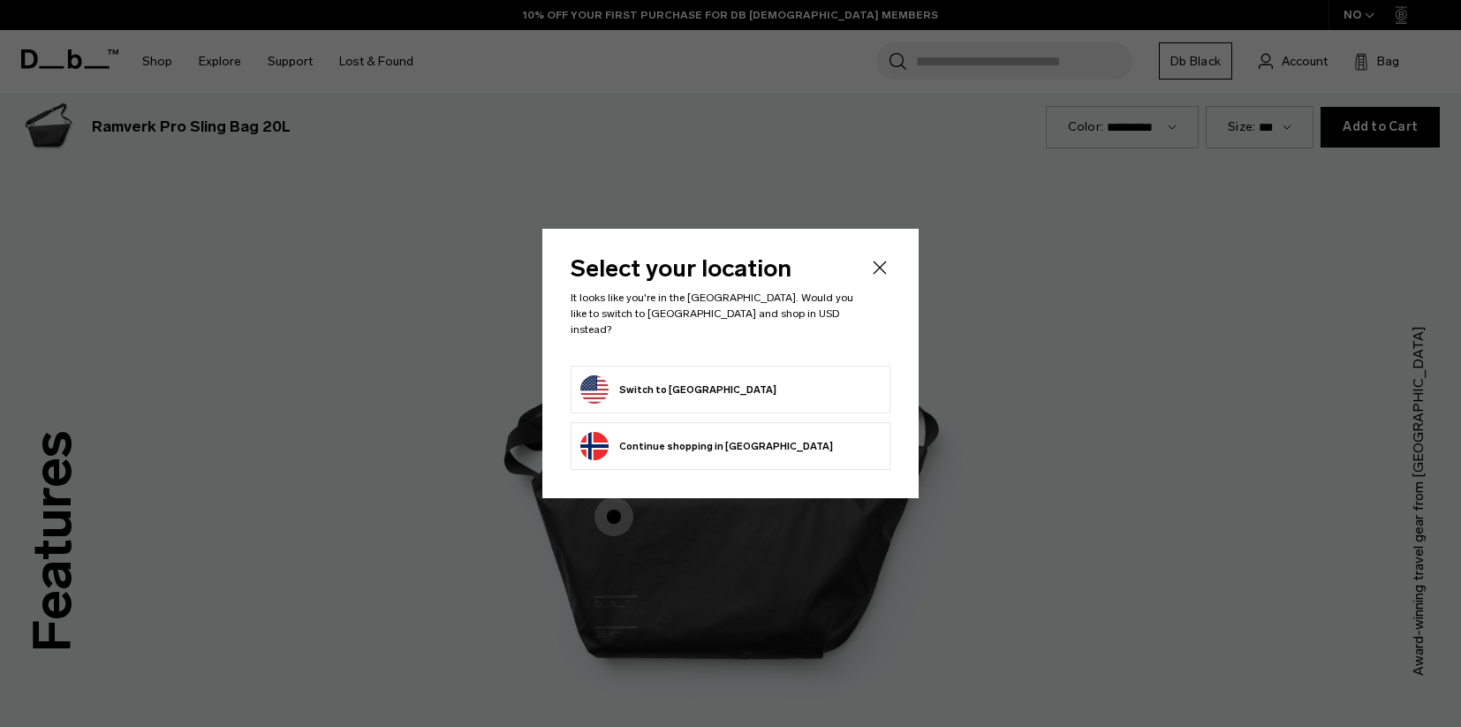
click at [874, 278] on icon "Close" at bounding box center [879, 267] width 21 height 21
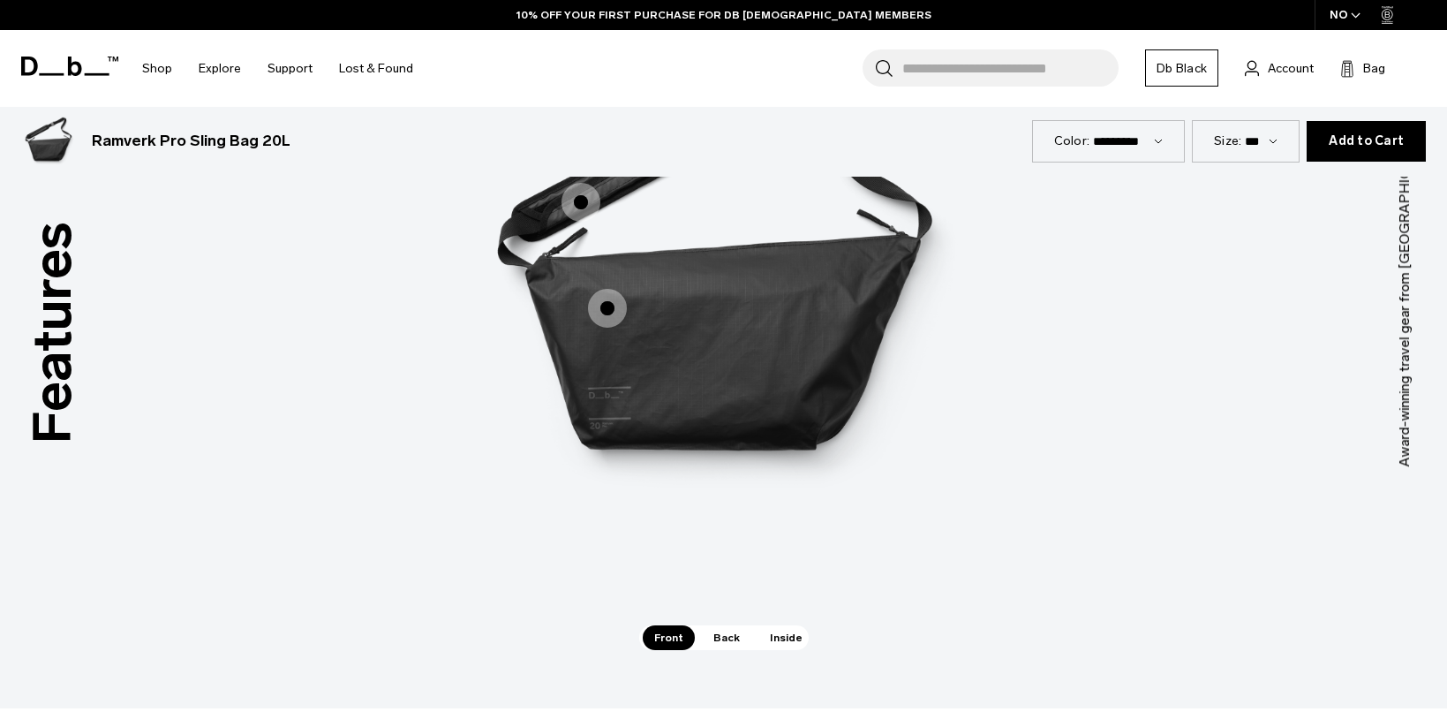
scroll to position [2459, 0]
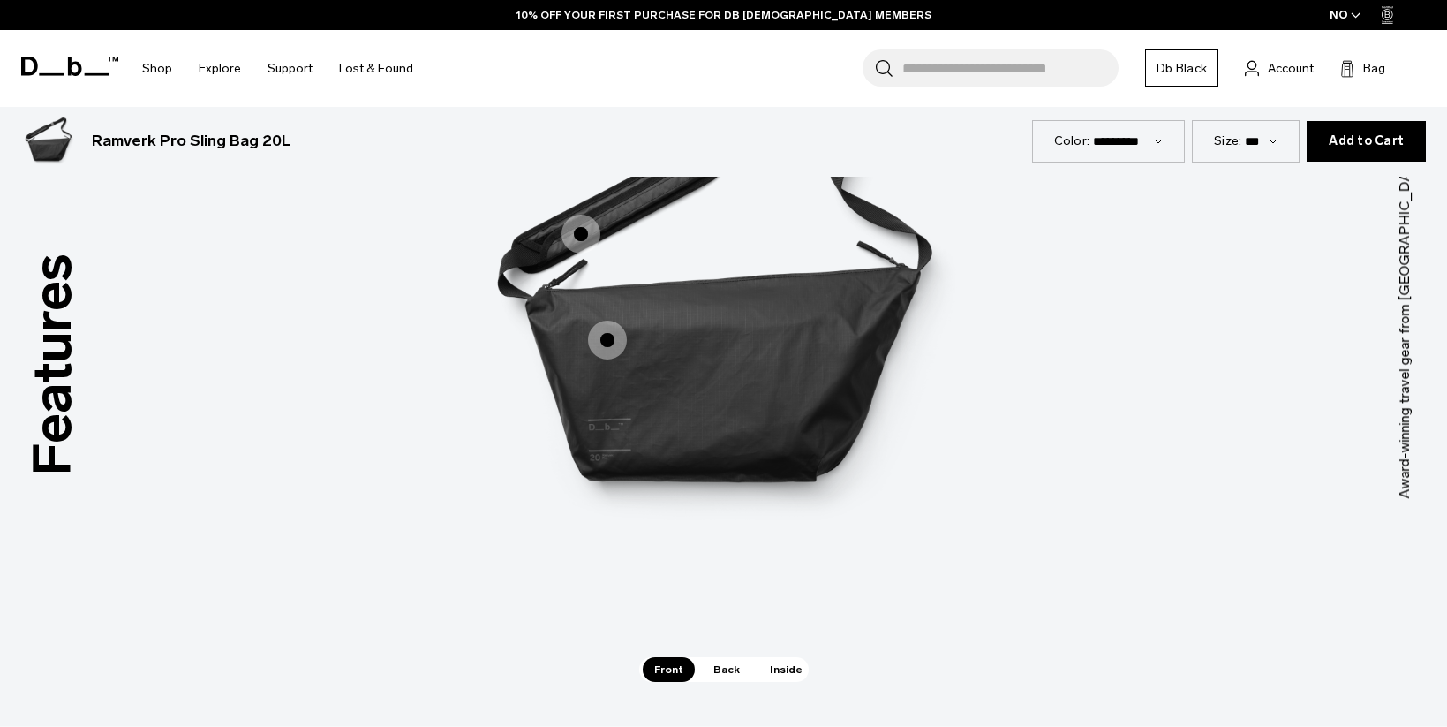
click at [782, 673] on span "Inside" at bounding box center [787, 669] width 56 height 25
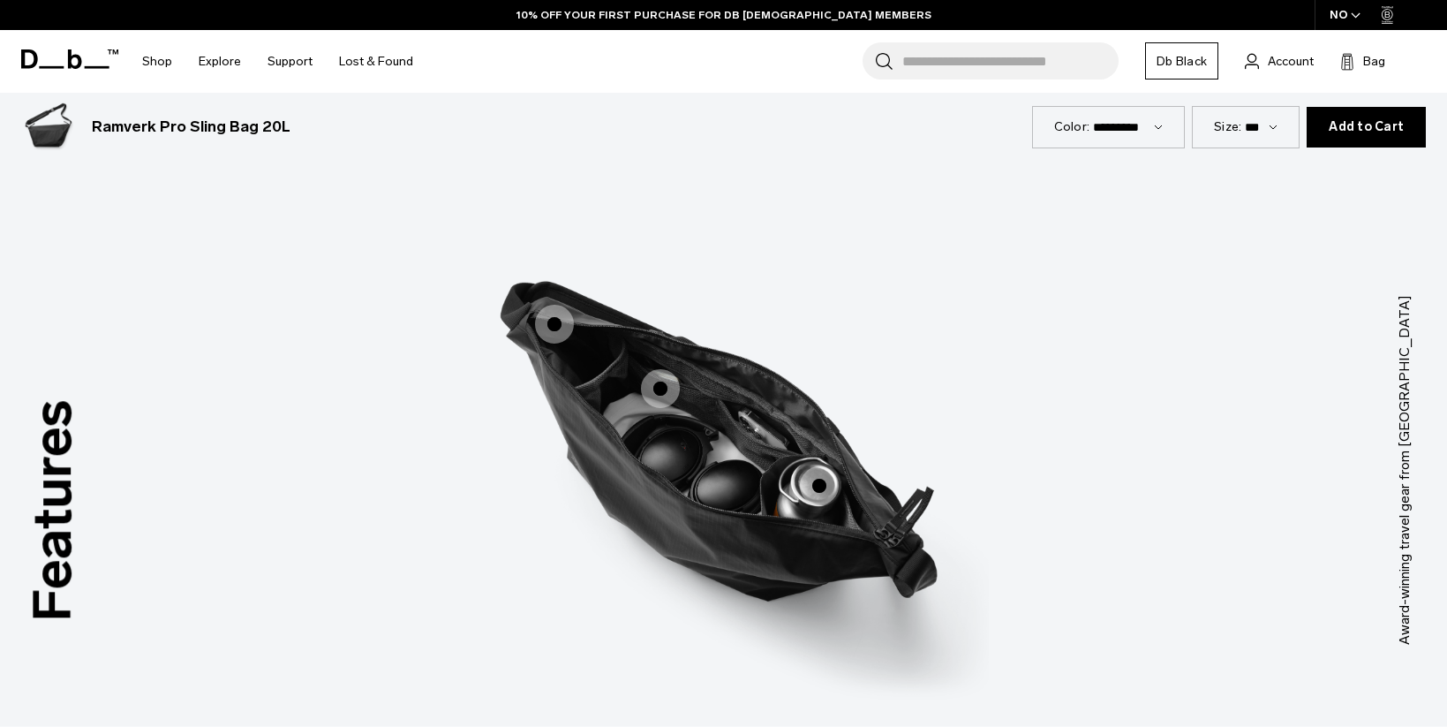
scroll to position [2282, 0]
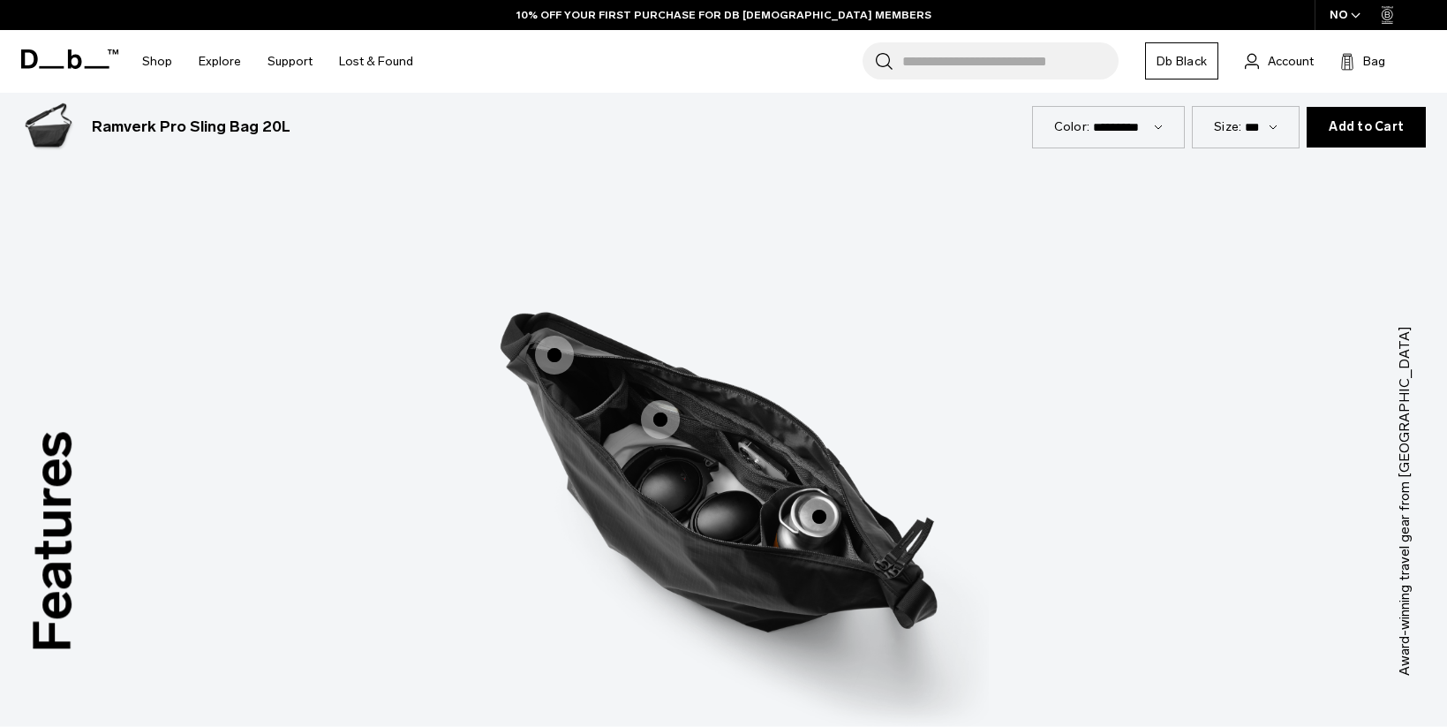
click at [556, 354] on span "3 / 3" at bounding box center [554, 355] width 39 height 39
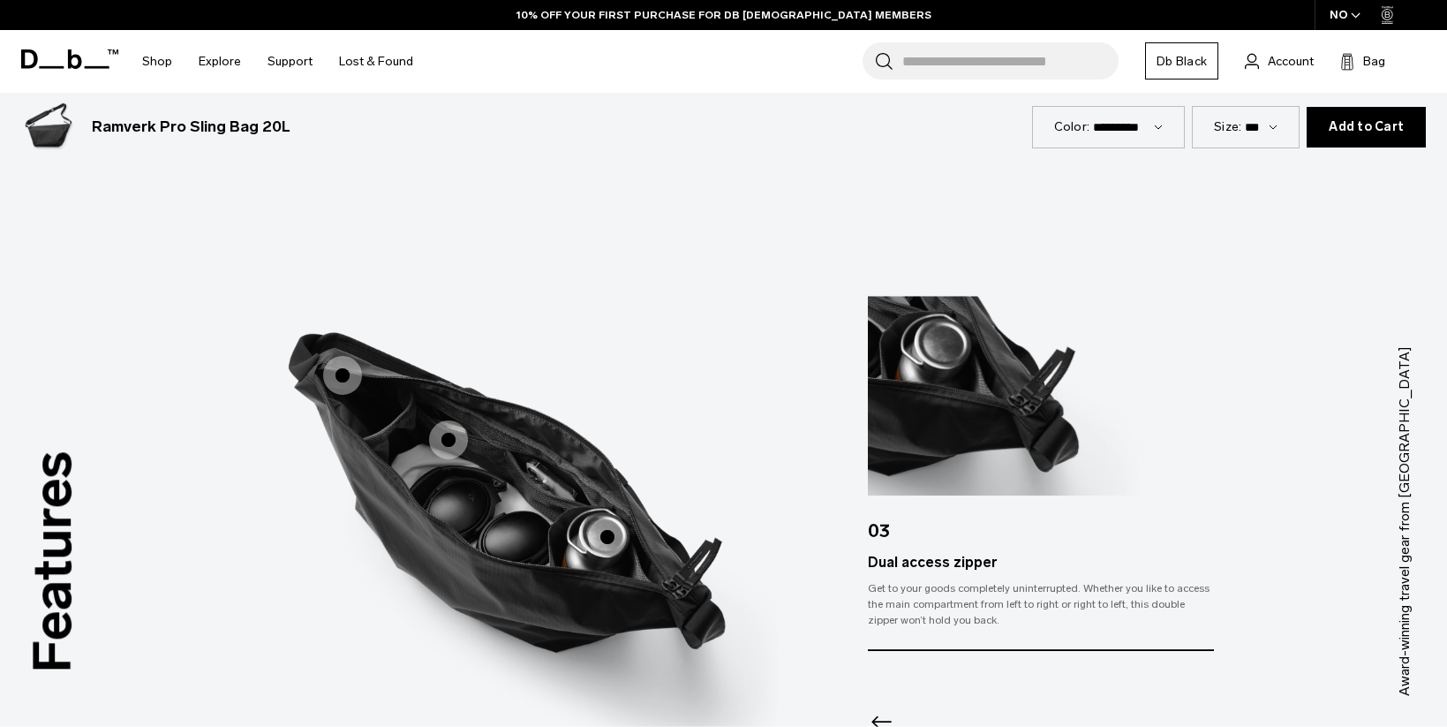
scroll to position [2219, 0]
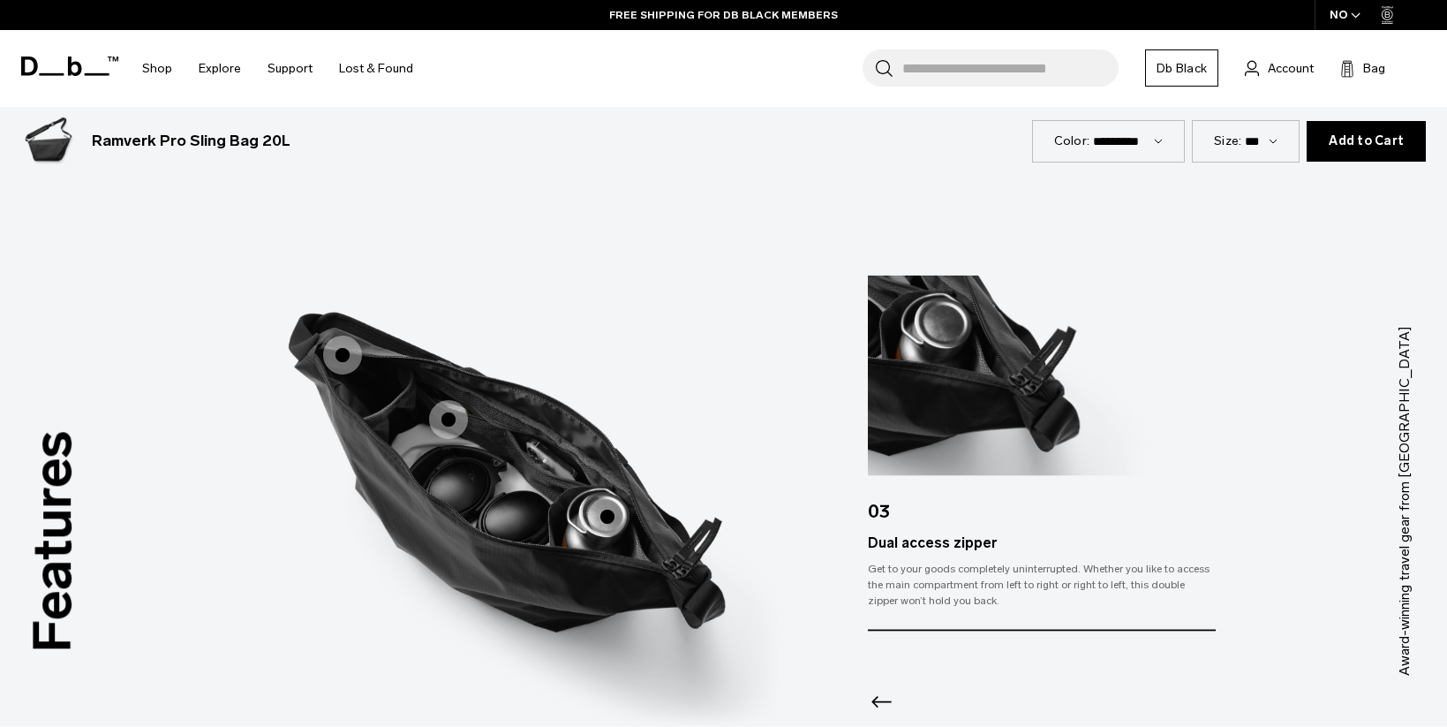
click at [451, 426] on span "3 / 3" at bounding box center [448, 419] width 39 height 39
click at [441, 424] on span "3 / 3" at bounding box center [448, 419] width 39 height 39
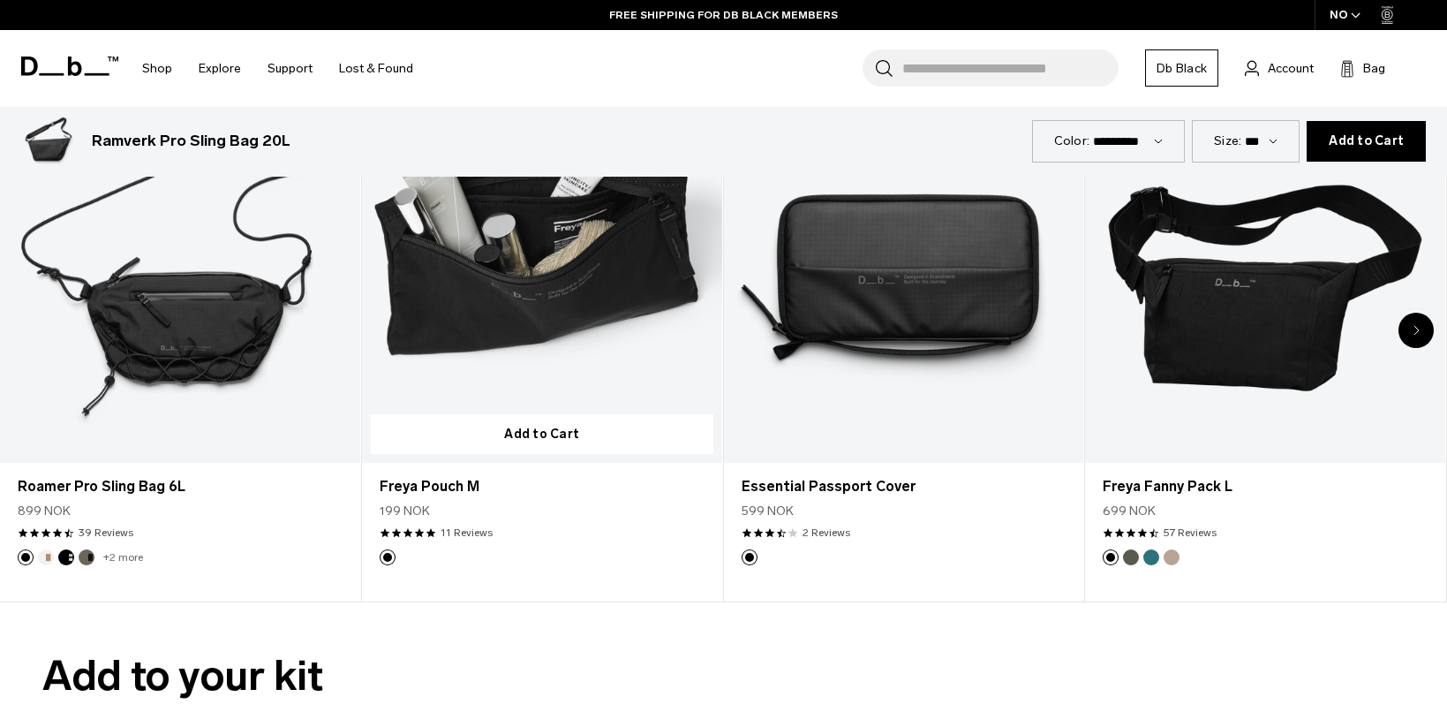
scroll to position [3191, 0]
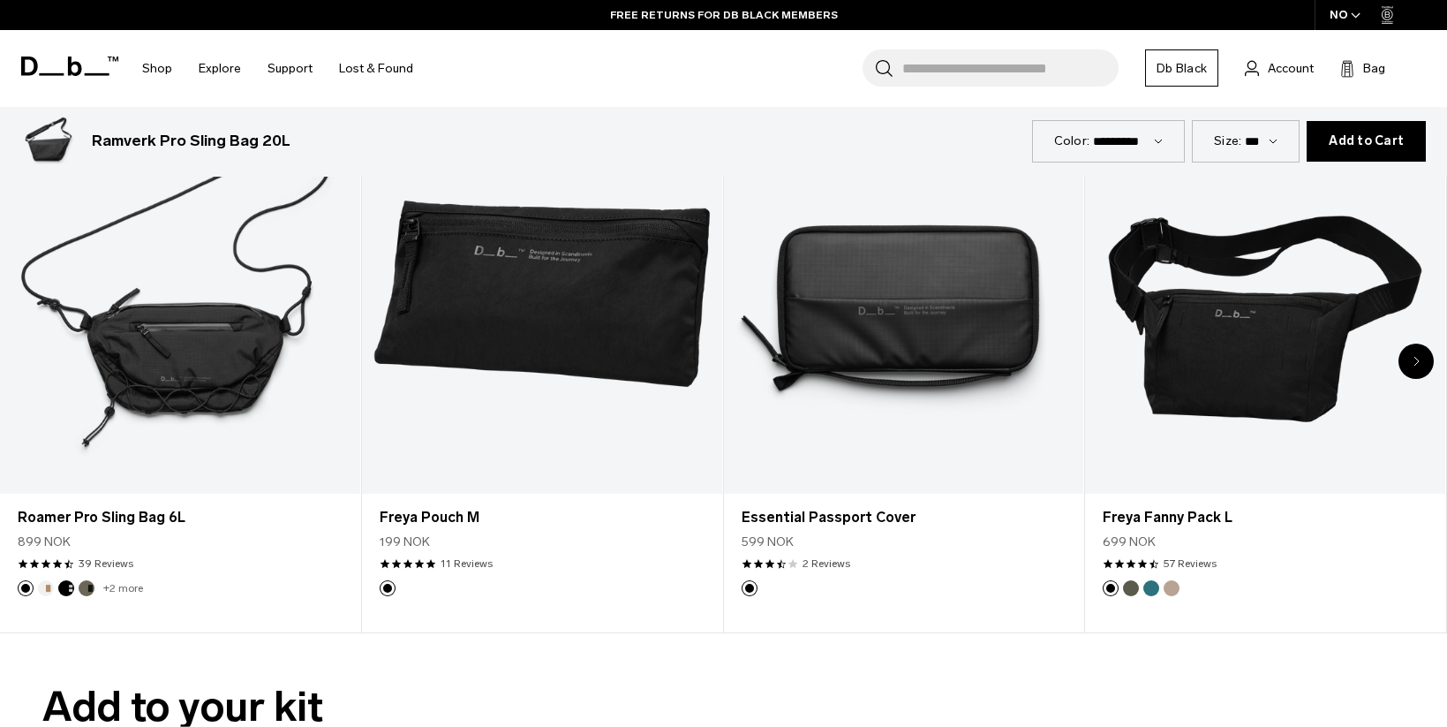
click at [1417, 362] on icon "Next slide" at bounding box center [1417, 361] width 4 height 8
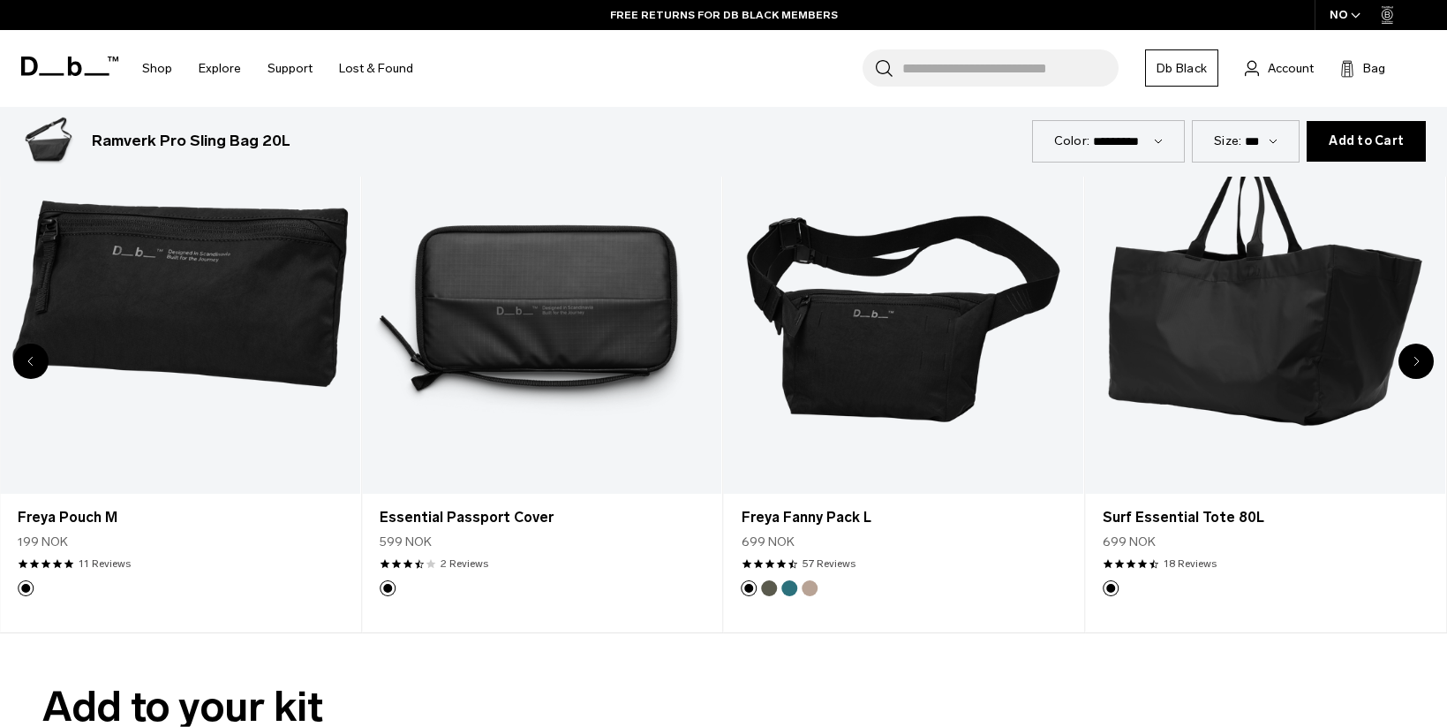
click at [1418, 369] on div "Next slide" at bounding box center [1416, 361] width 35 height 35
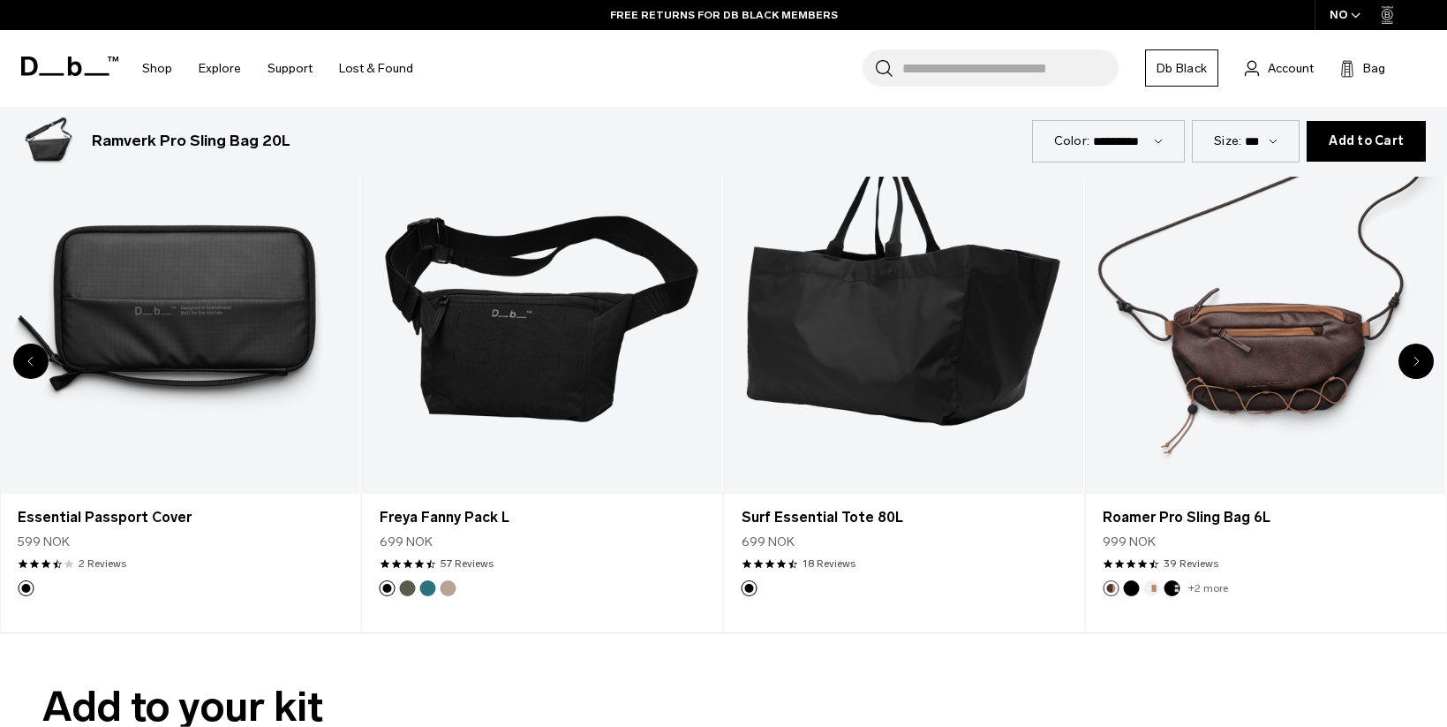
click at [1418, 369] on div "Next slide" at bounding box center [1416, 361] width 35 height 35
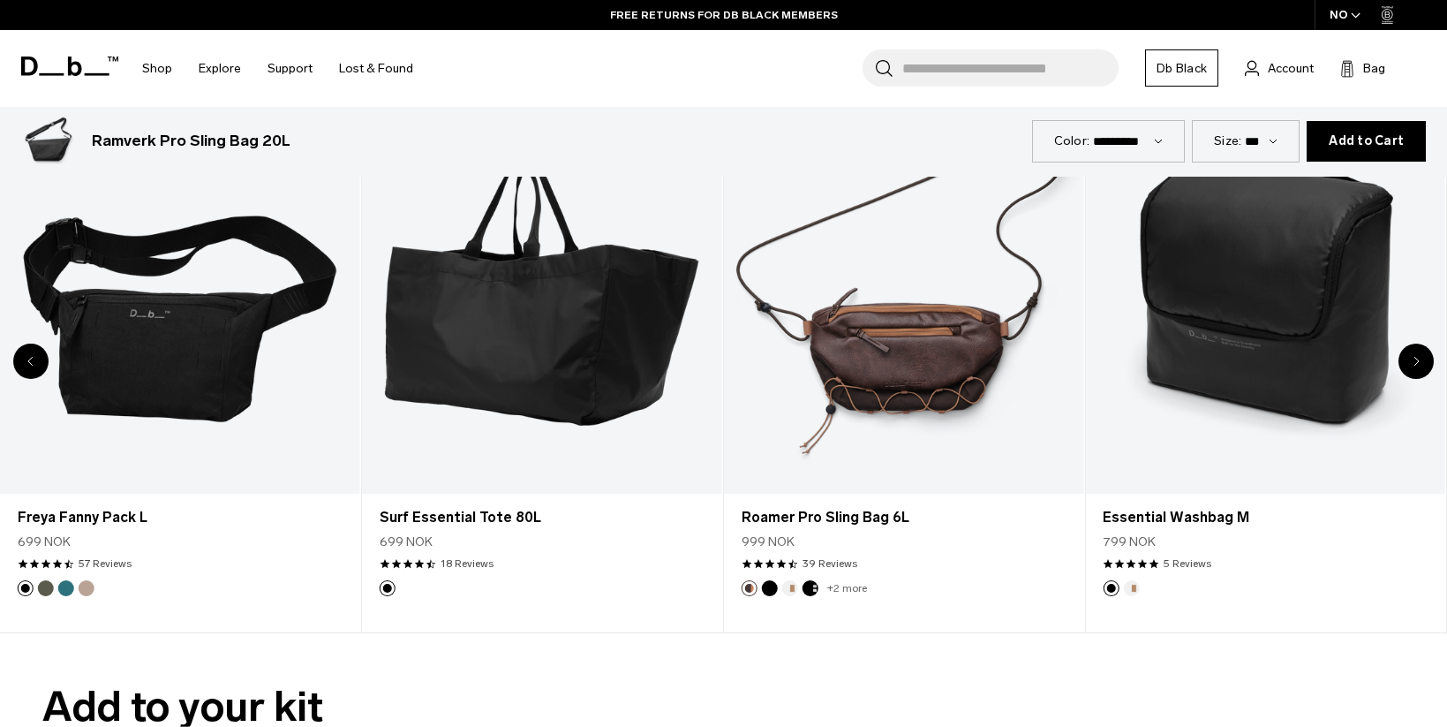
click at [1418, 369] on div "Next slide" at bounding box center [1416, 361] width 35 height 35
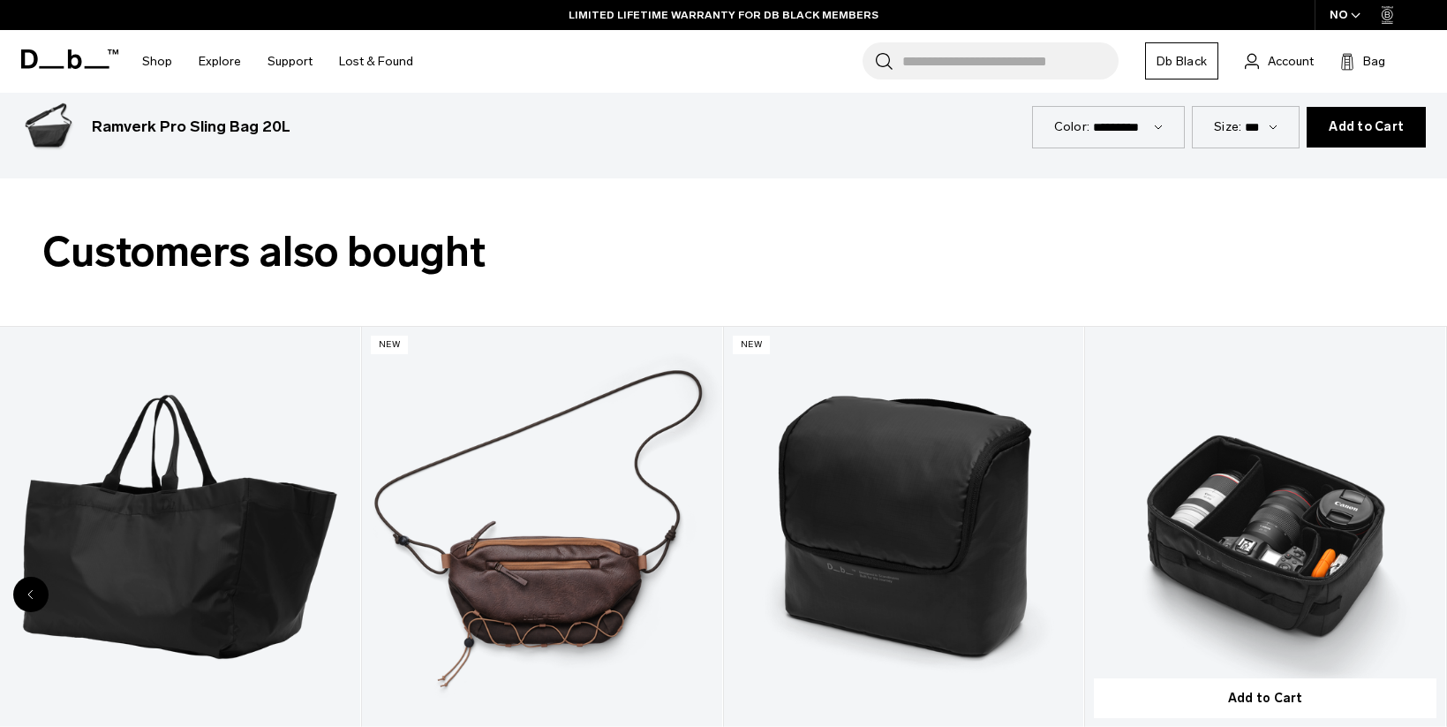
scroll to position [2926, 0]
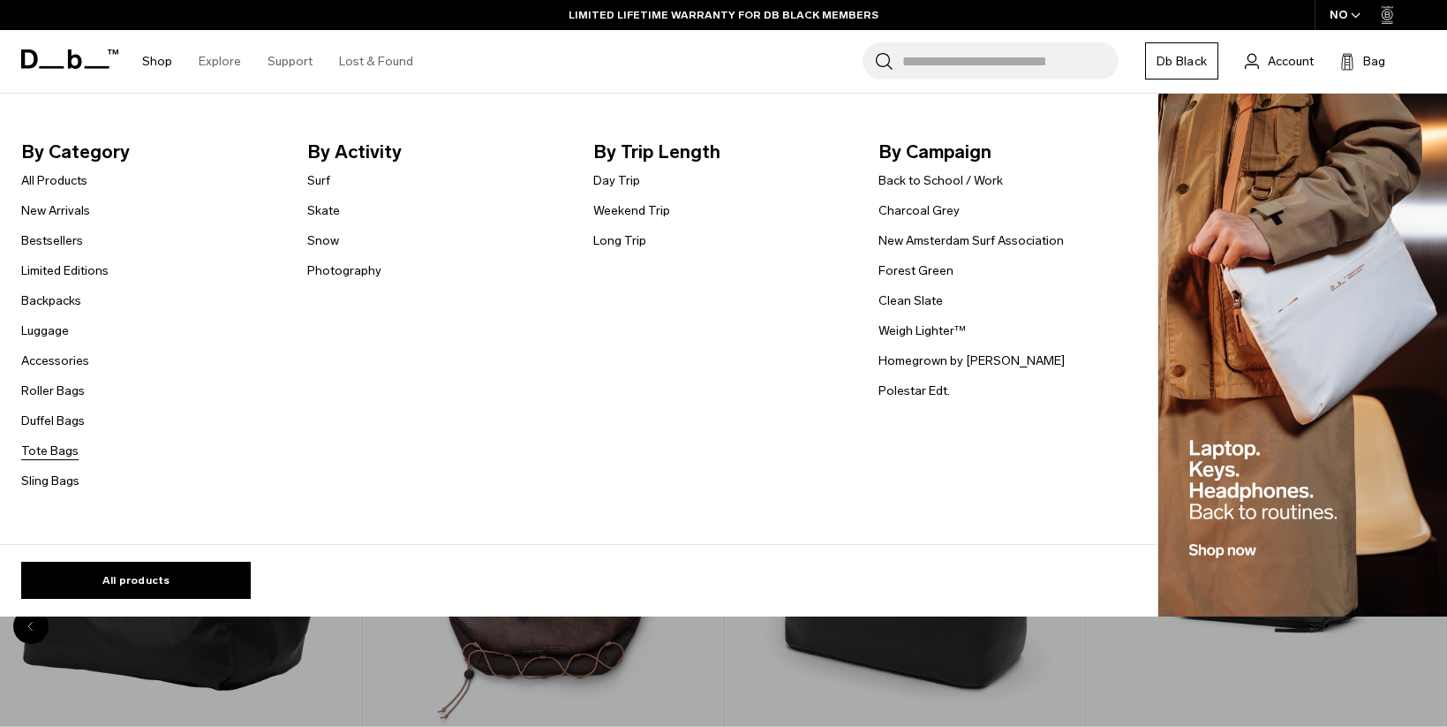
click at [55, 449] on link "Tote Bags" at bounding box center [49, 451] width 57 height 19
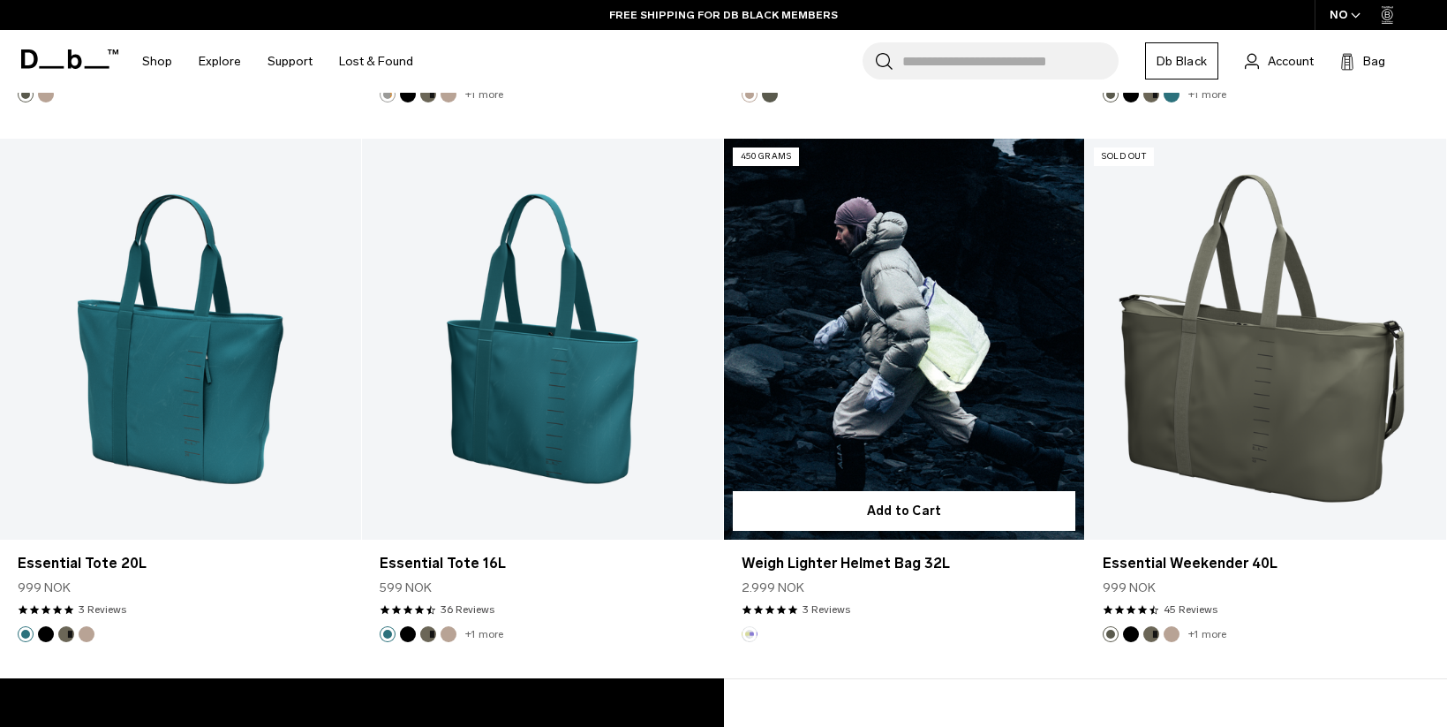
scroll to position [2473, 0]
